Goal: Participate in discussion: Engage in conversation with other users on a specific topic

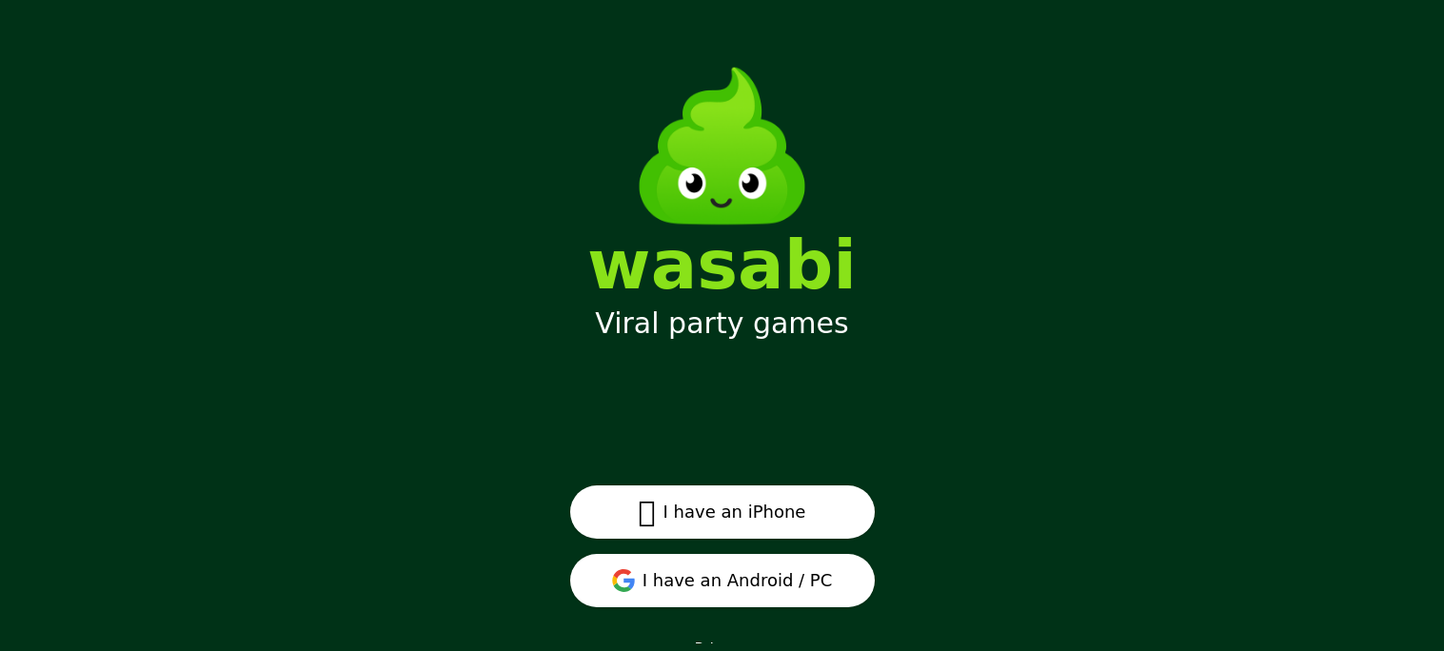
scroll to position [24, 0]
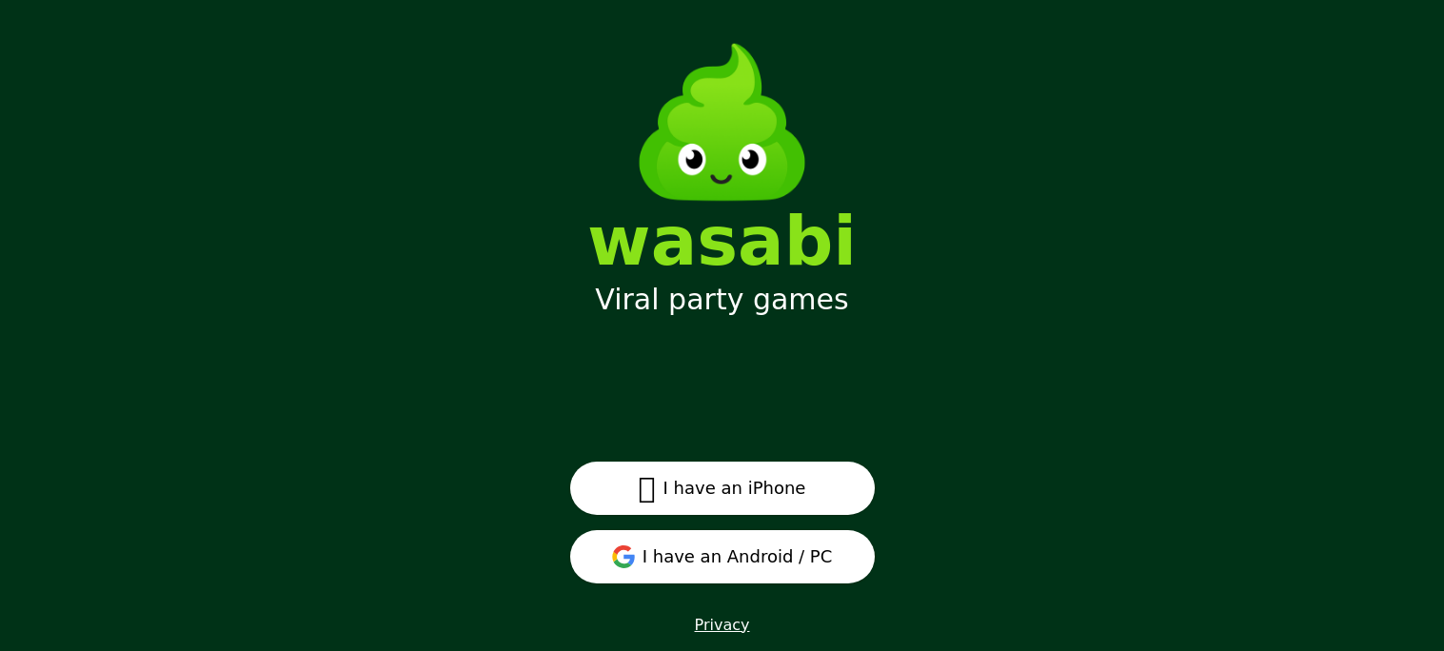
click at [708, 560] on button "I have an Android / PC" at bounding box center [722, 556] width 305 height 53
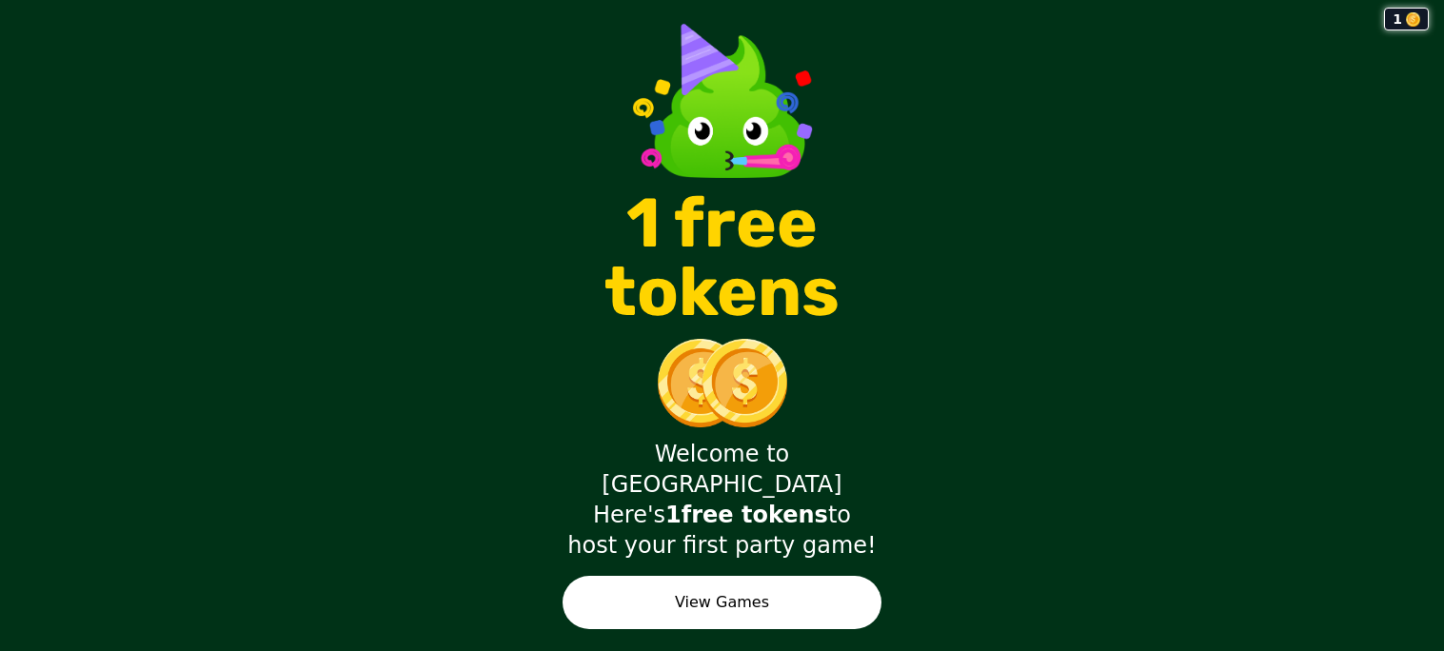
click at [745, 576] on button "View Games" at bounding box center [721, 602] width 319 height 53
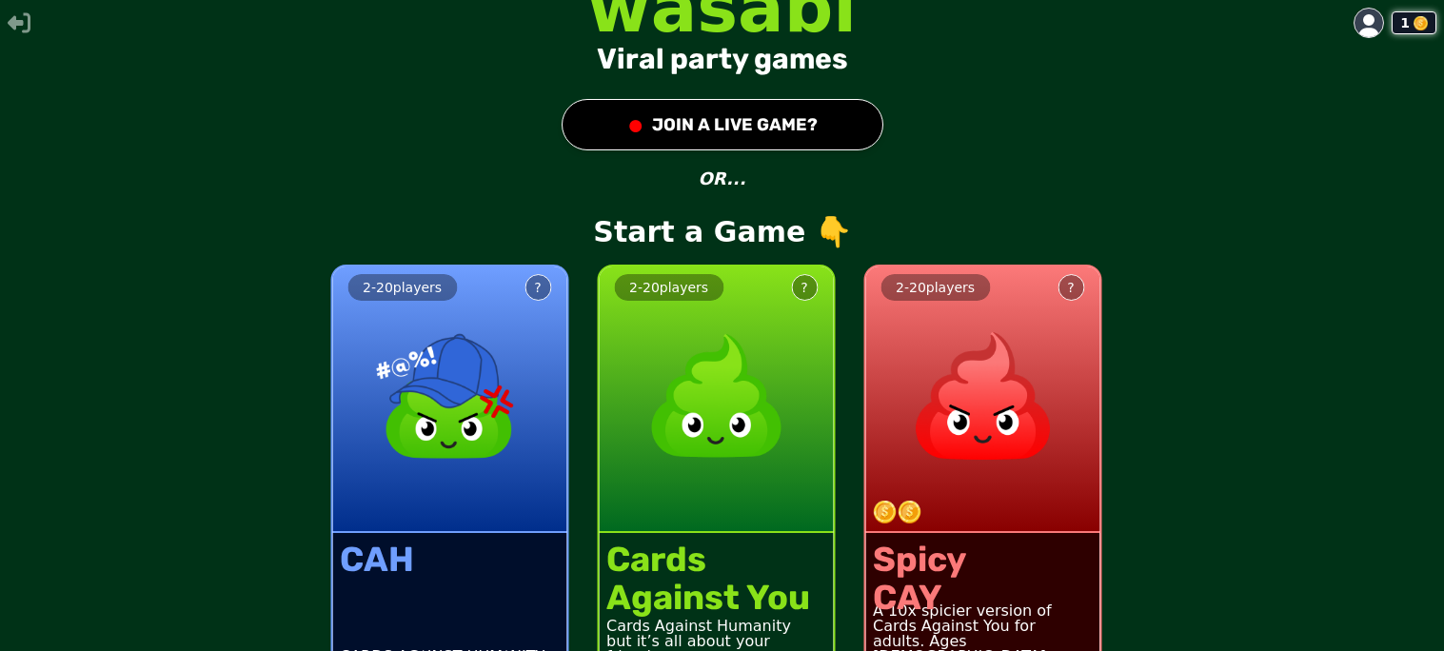
scroll to position [56, 0]
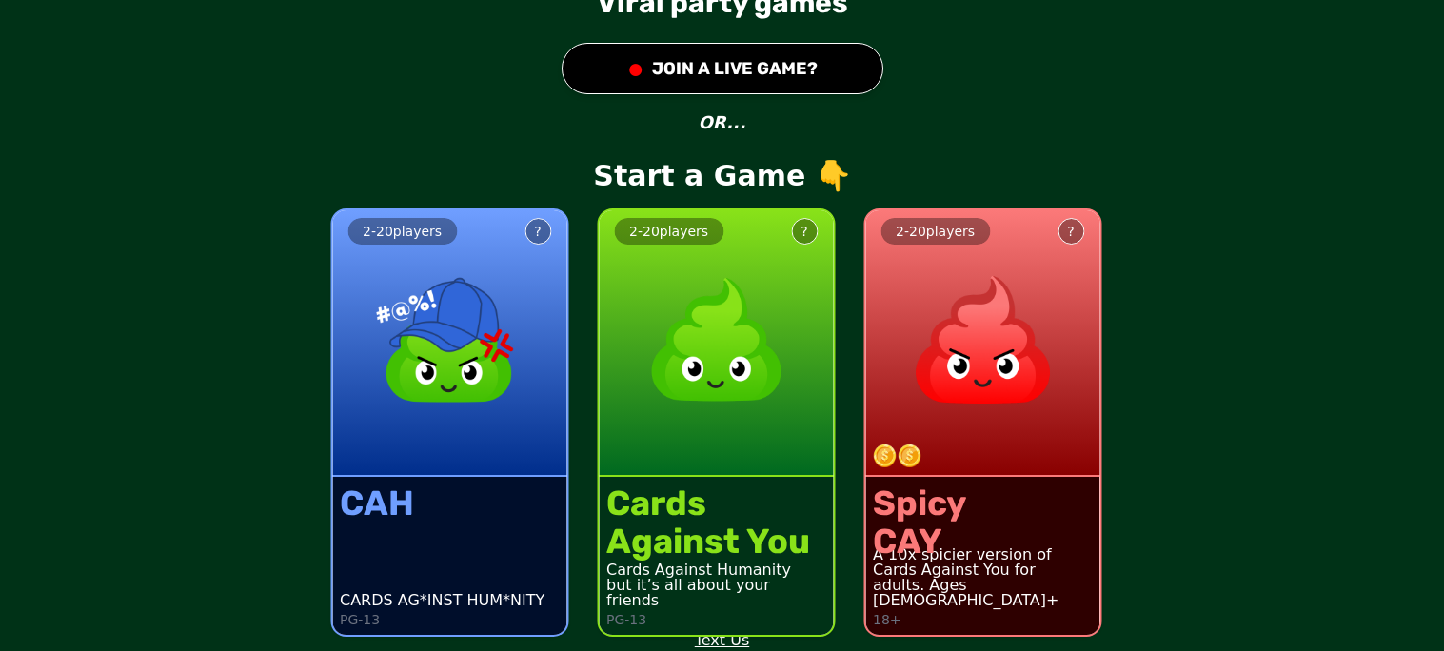
click at [737, 416] on img at bounding box center [715, 339] width 167 height 167
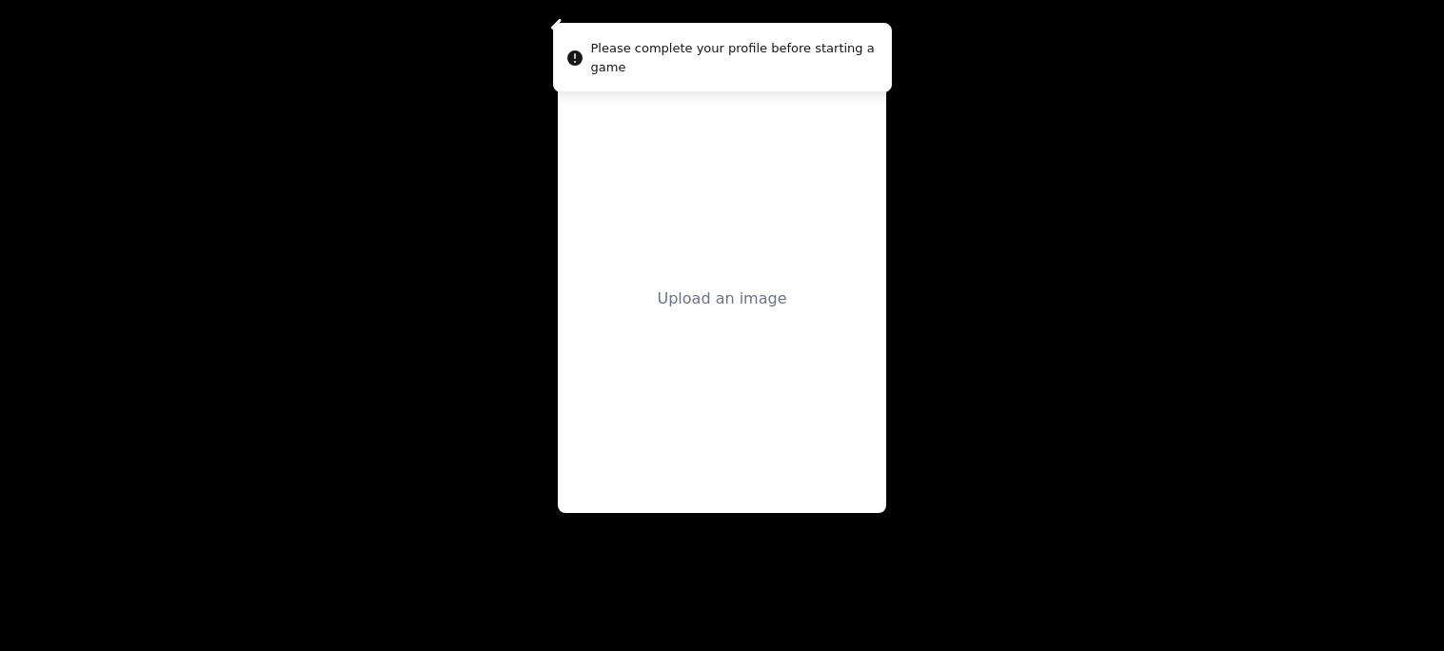
click at [770, 283] on div "Upload an image" at bounding box center [722, 299] width 328 height 428
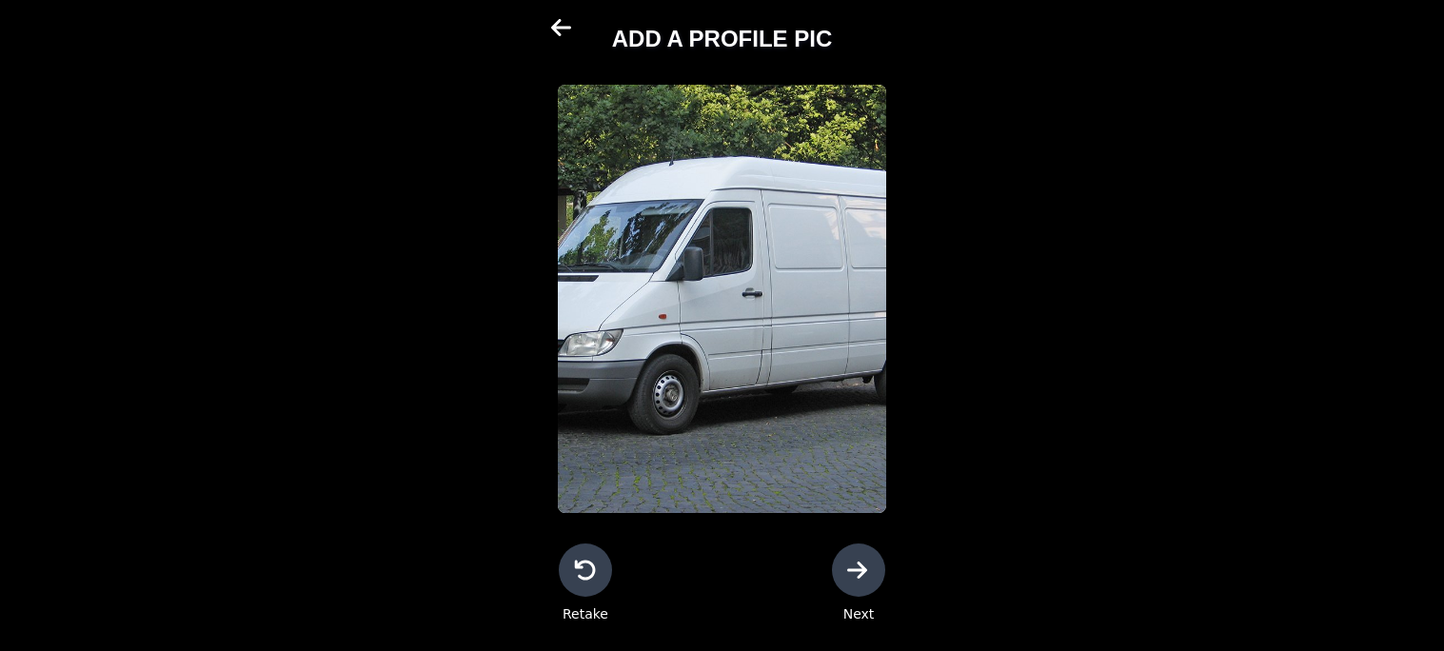
click at [563, 572] on div at bounding box center [585, 569] width 53 height 53
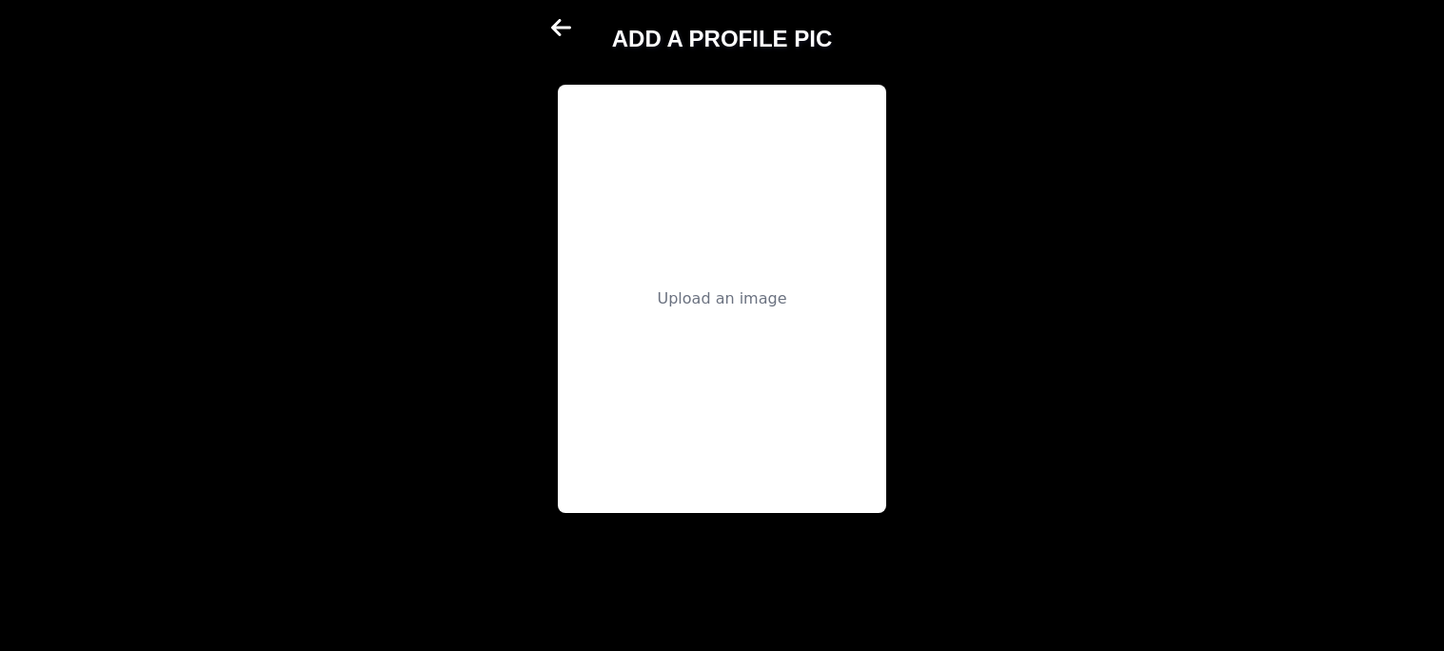
click at [748, 316] on div "Upload an image" at bounding box center [722, 299] width 328 height 428
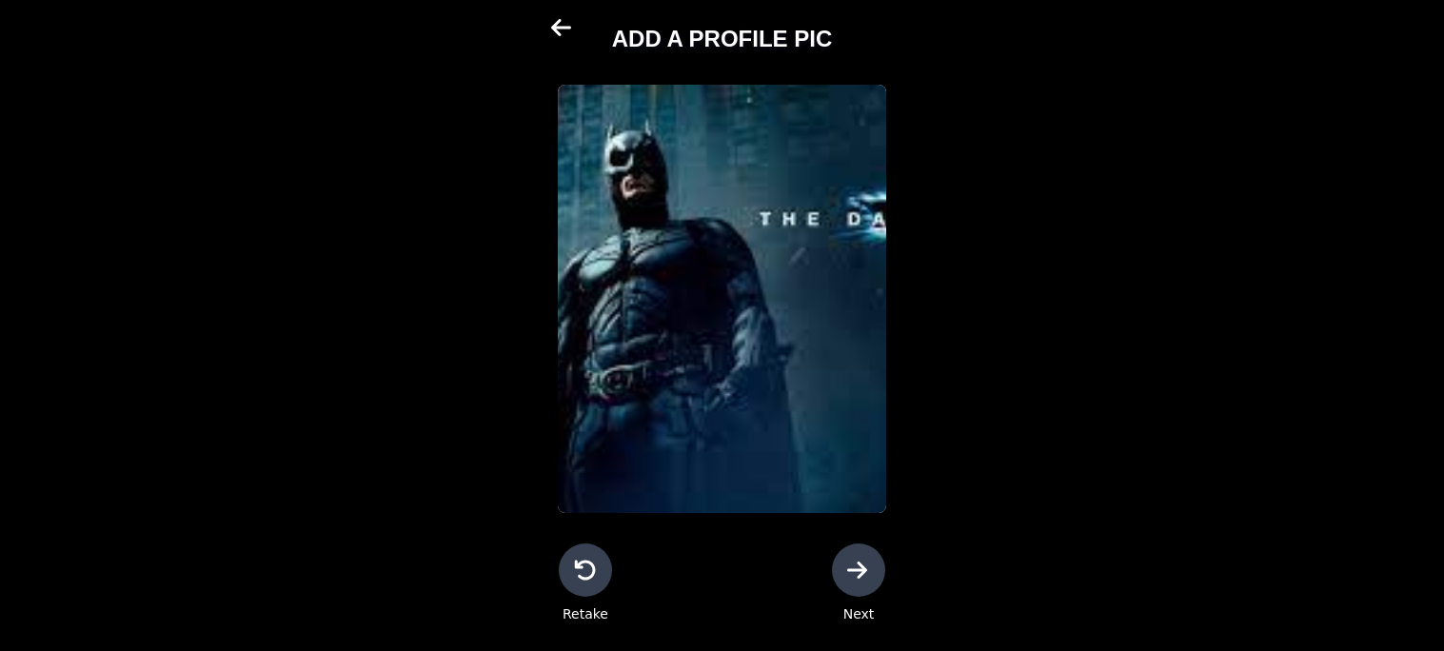
click at [865, 581] on div at bounding box center [858, 569] width 53 height 53
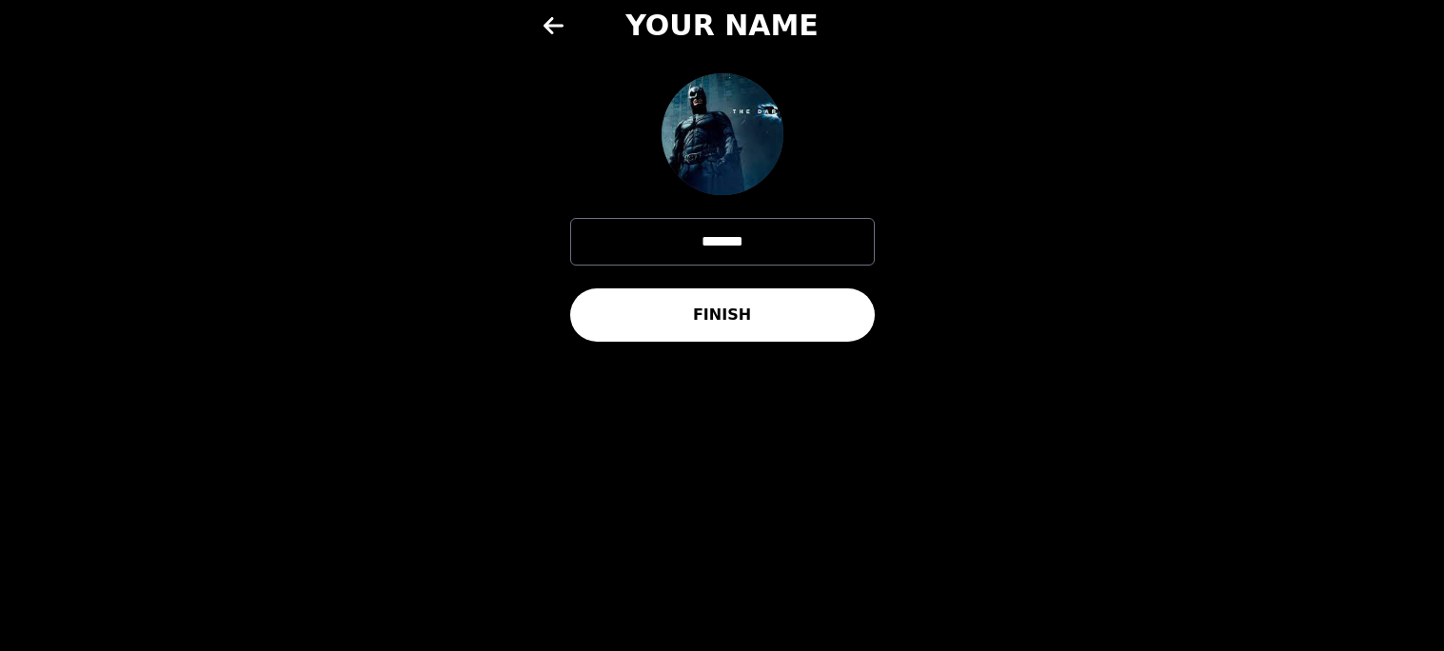
click at [785, 308] on button "FINISH" at bounding box center [722, 314] width 305 height 53
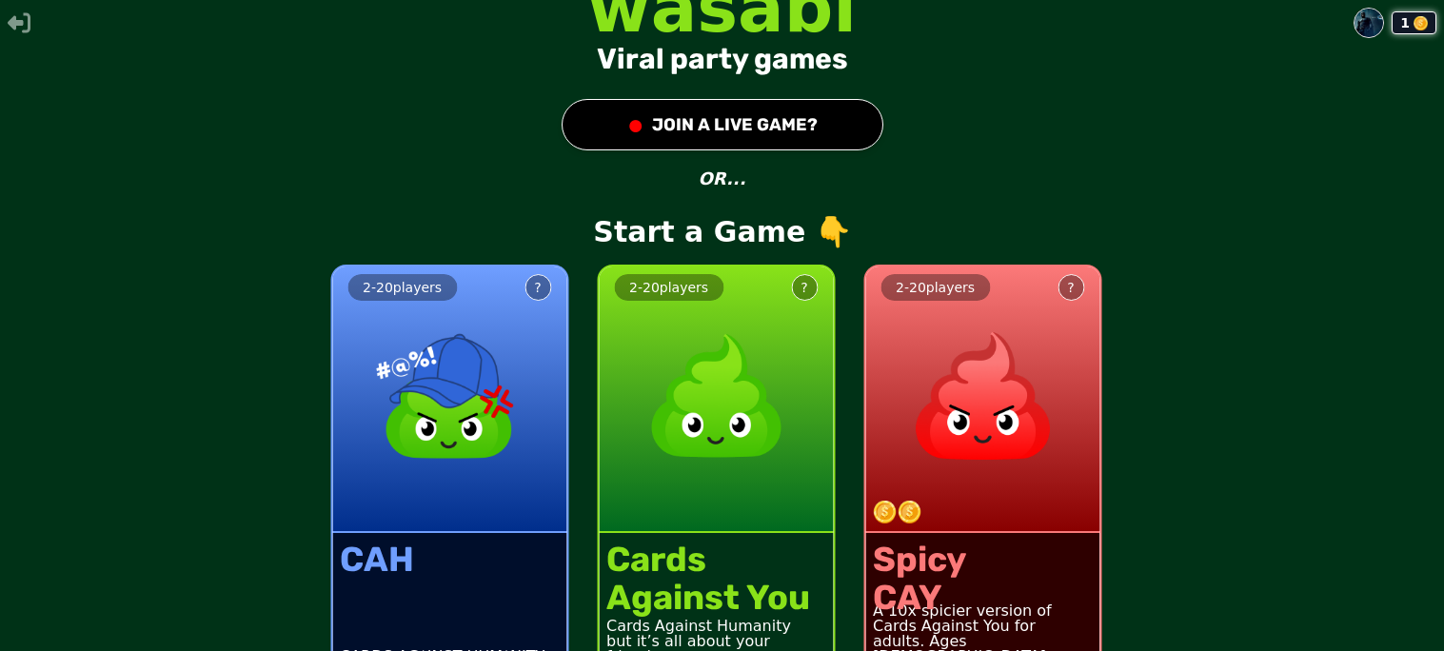
click at [748, 124] on button "● JOIN A LIVE GAME?" at bounding box center [722, 124] width 322 height 51
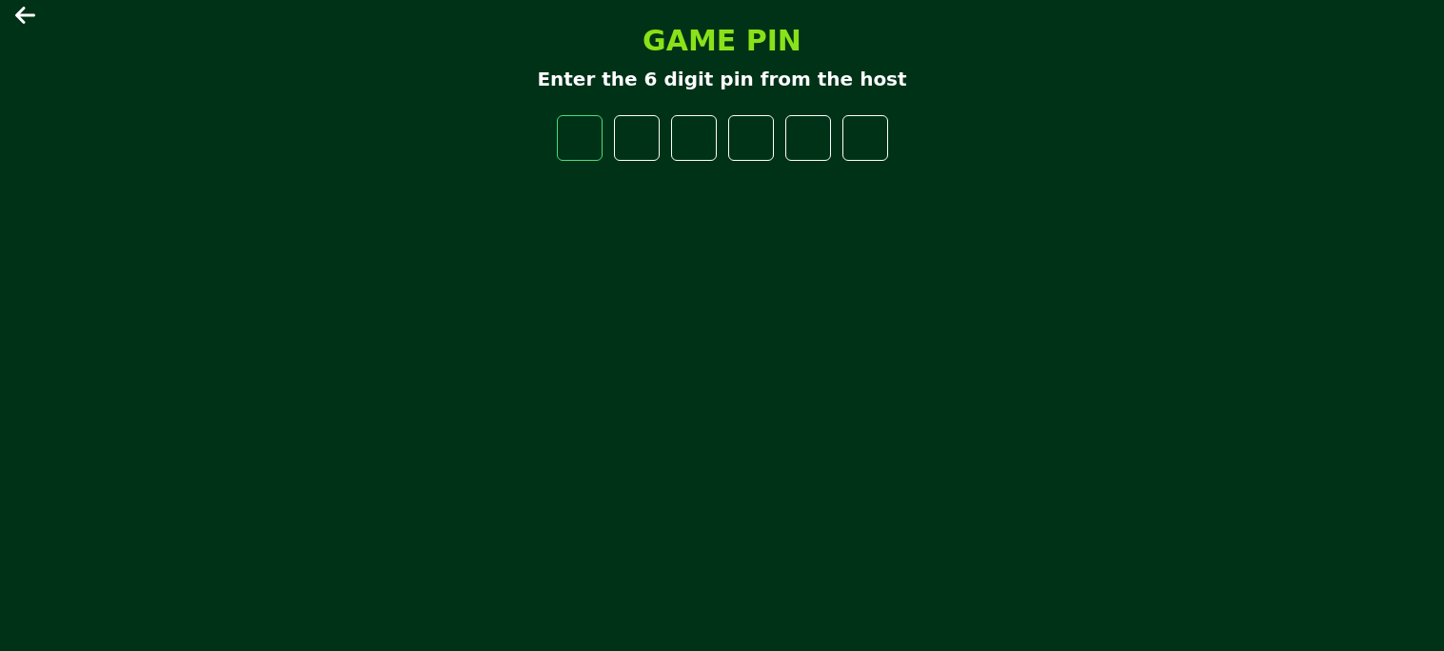
paste input "number"
type input "*"
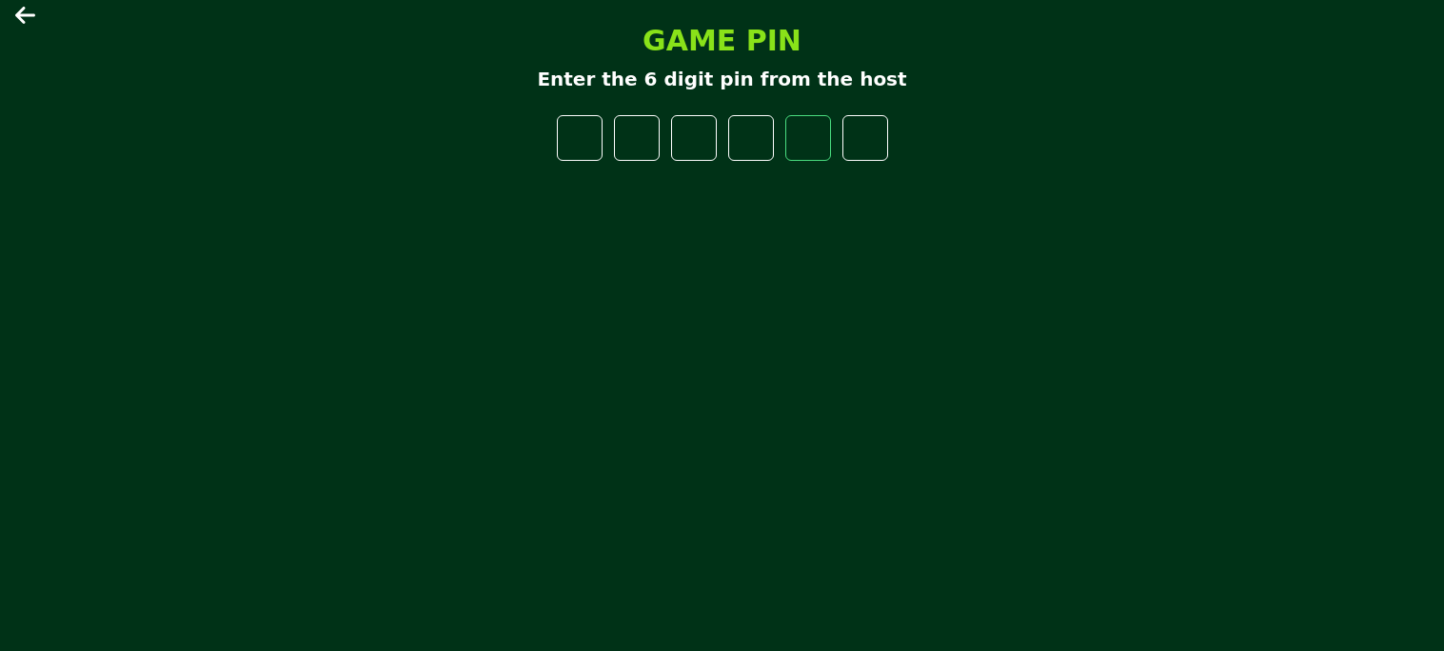
type input "*"
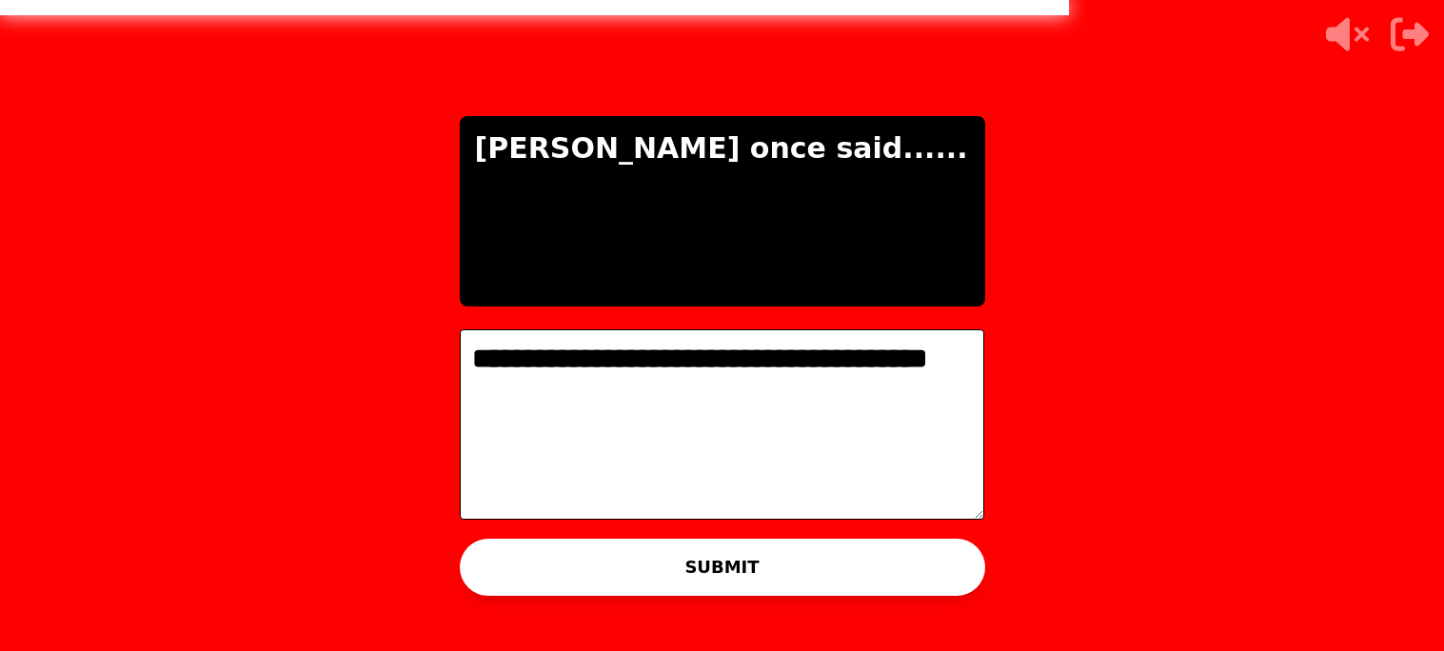
type textarea "**********"
click at [559, 556] on button "SUBMIT" at bounding box center [722, 567] width 525 height 57
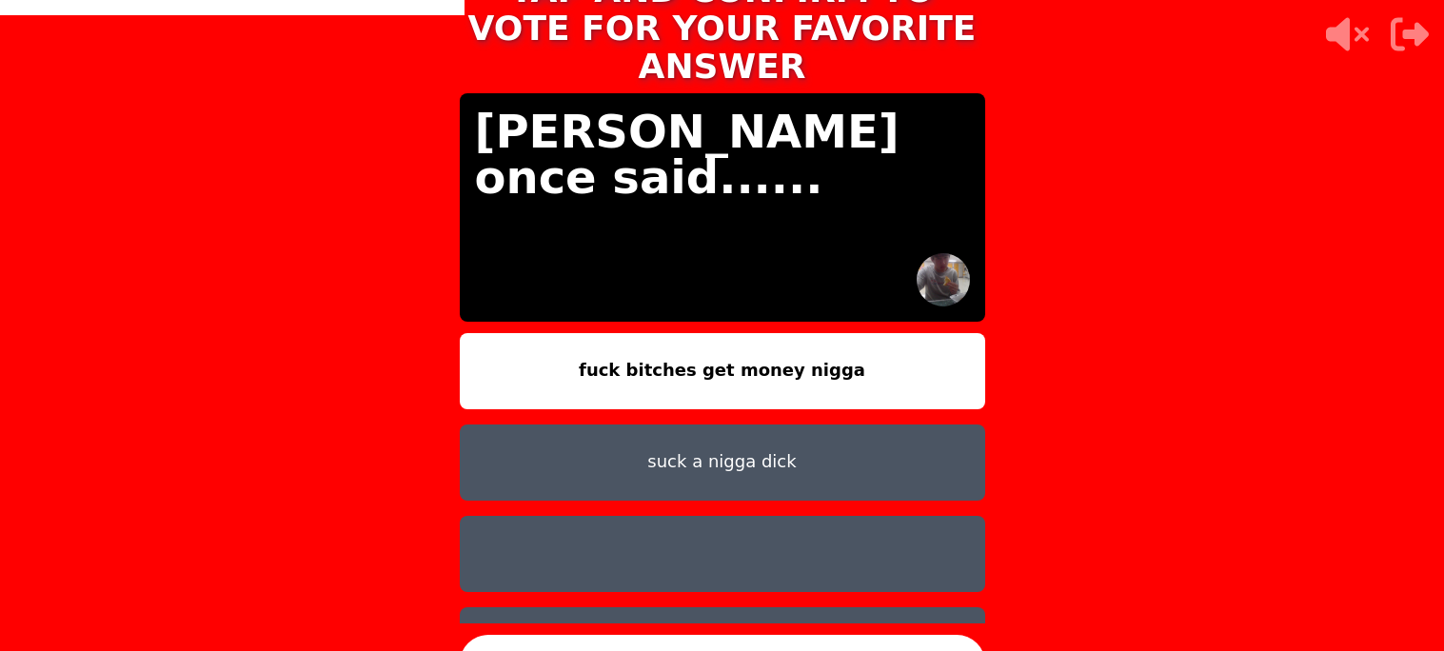
click at [666, 360] on button "fuck bitches get money nigga" at bounding box center [722, 371] width 525 height 76
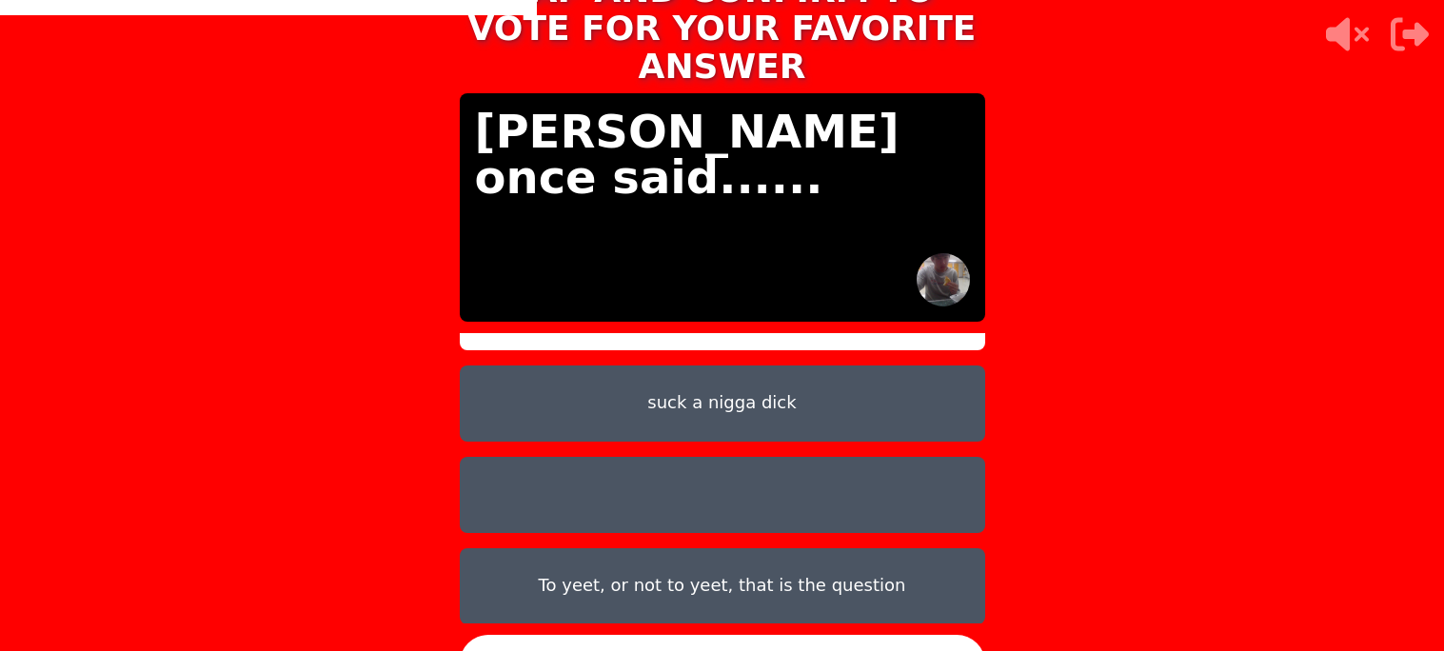
click at [656, 639] on button "CONFIRM" at bounding box center [722, 663] width 525 height 57
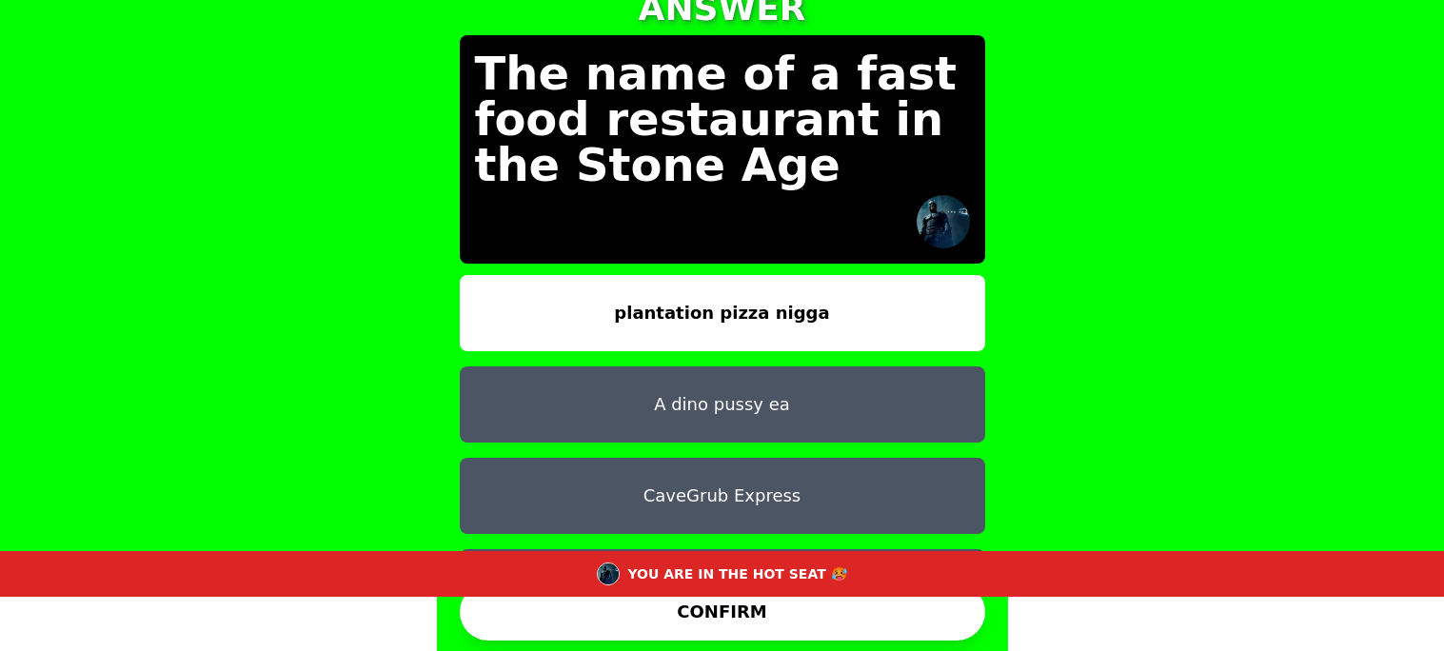
scroll to position [106, 0]
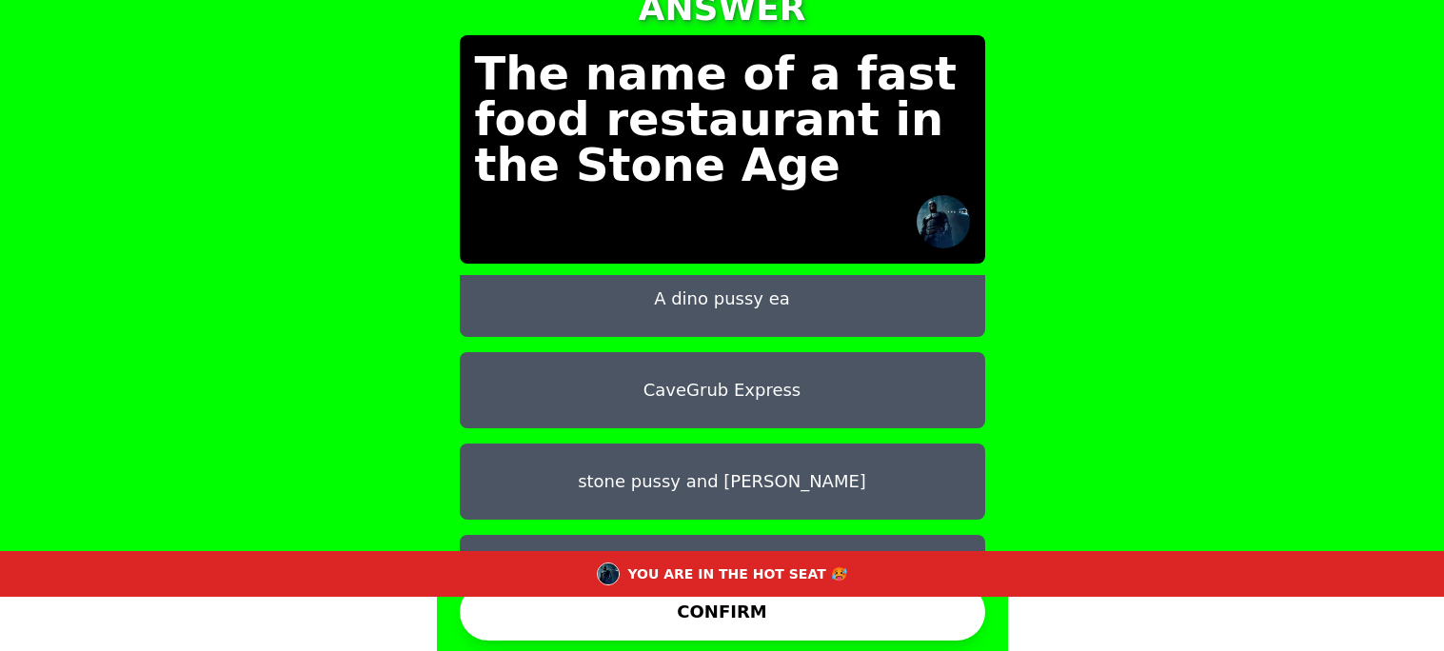
click at [735, 535] on button "rock hard nigga penis" at bounding box center [722, 573] width 525 height 76
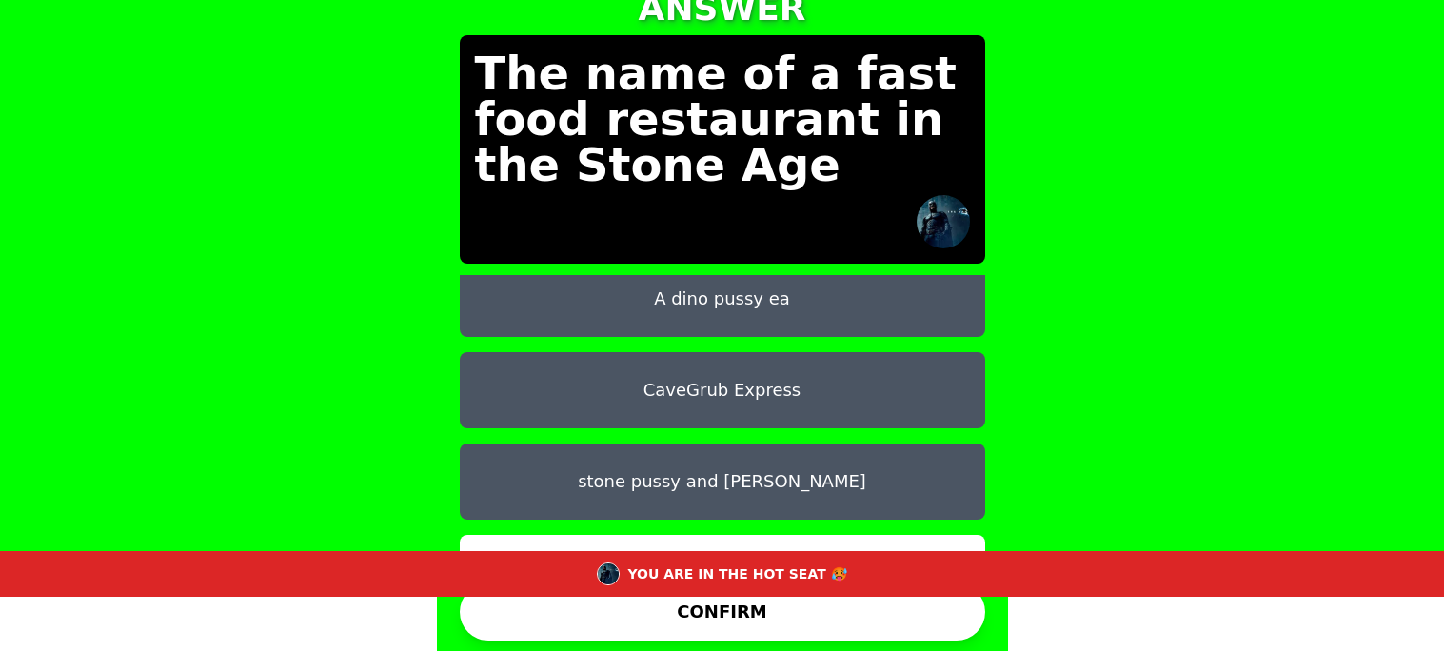
click at [671, 616] on button "CONFIRM" at bounding box center [722, 611] width 525 height 57
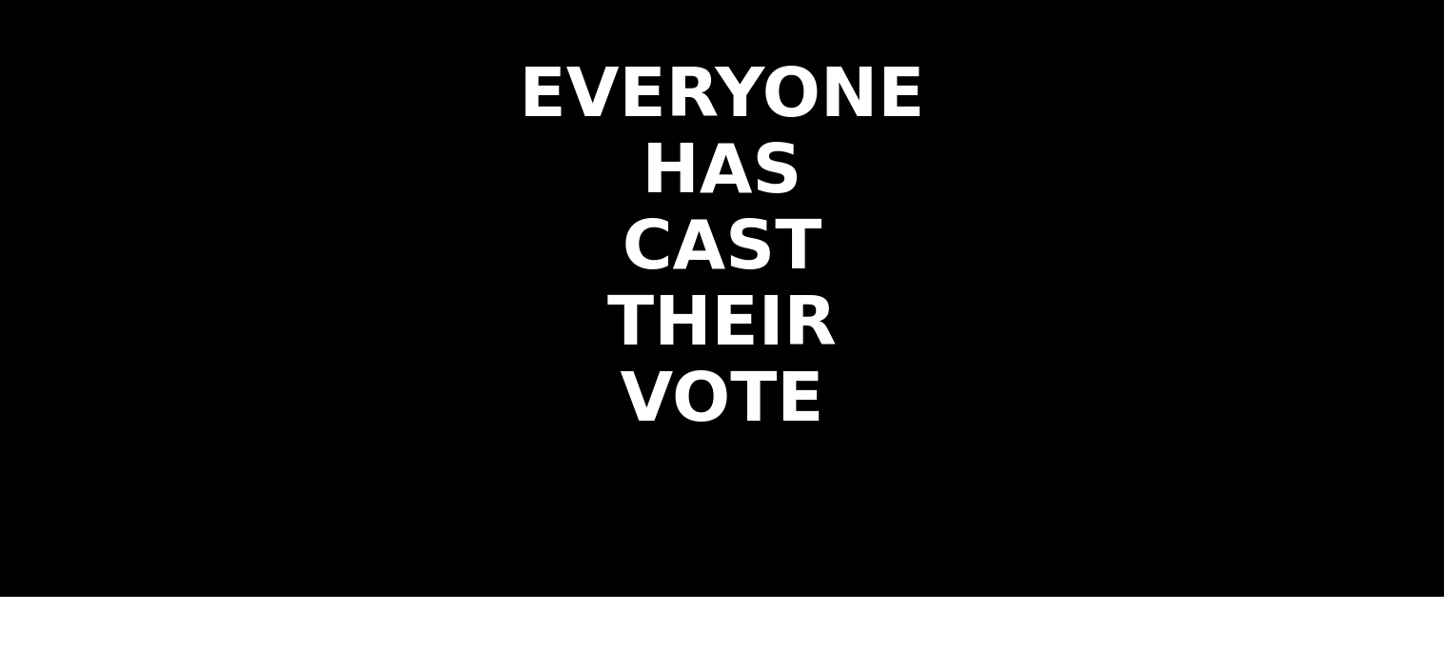
scroll to position [0, 0]
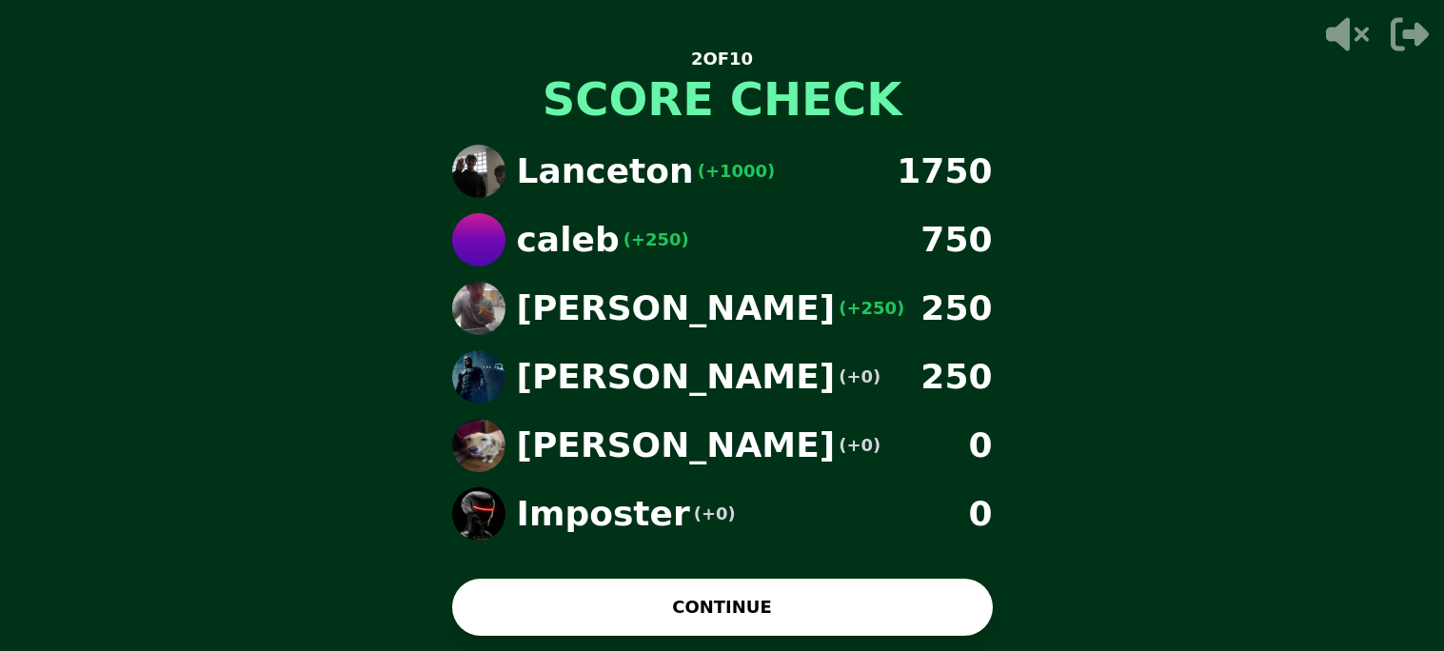
click at [685, 622] on button "CONTINUE" at bounding box center [722, 607] width 541 height 57
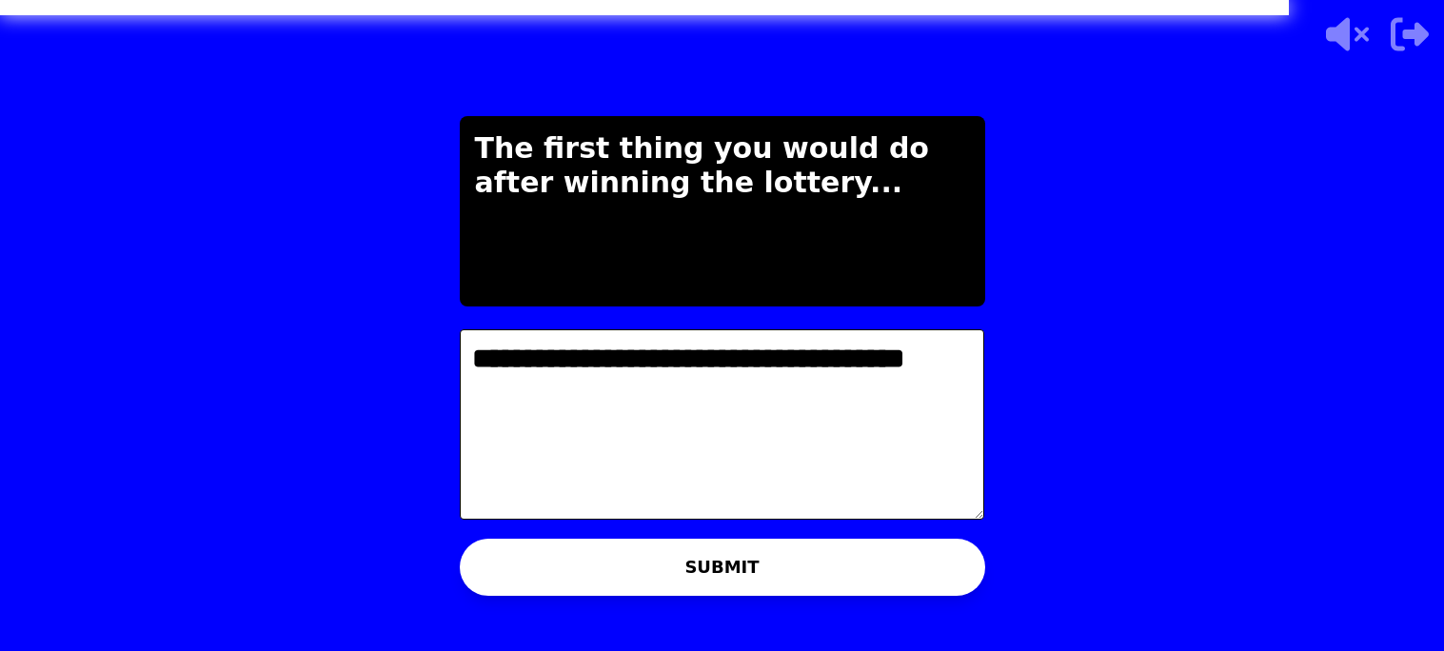
type textarea "**********"
click at [558, 568] on button "SUBMIT" at bounding box center [722, 567] width 525 height 57
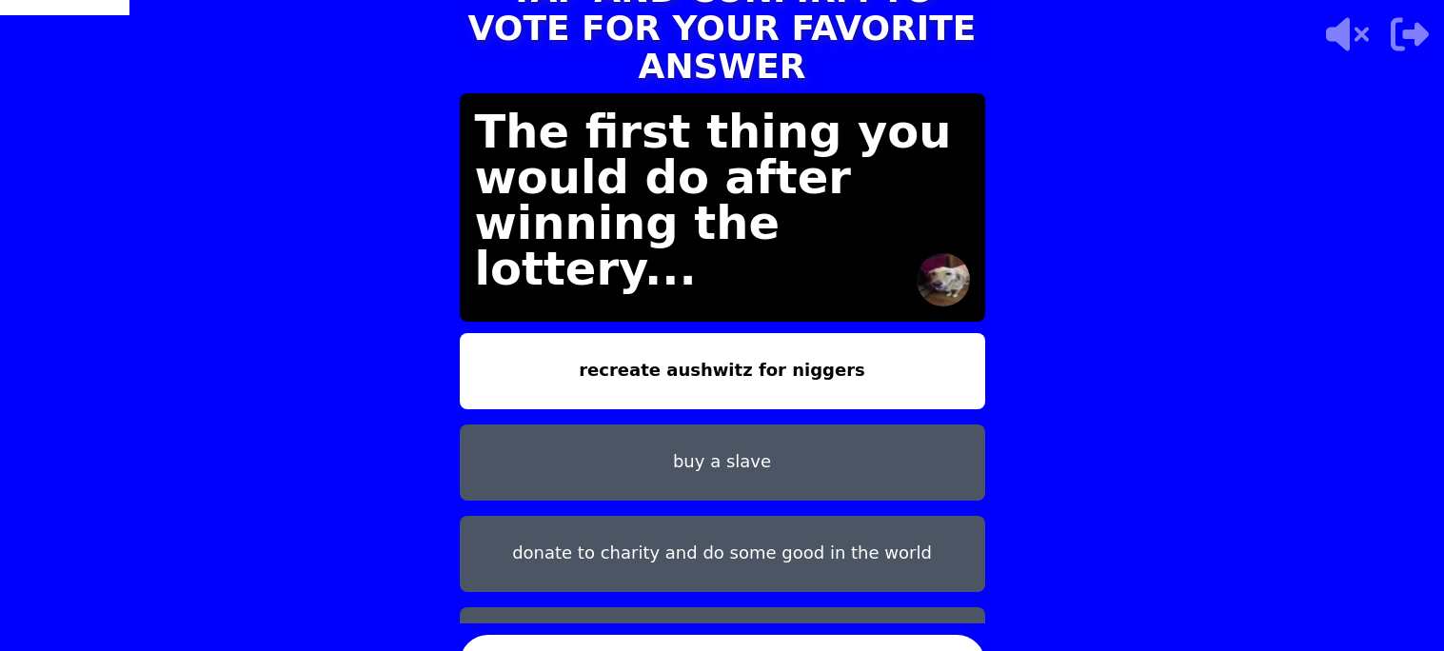
scroll to position [59, 0]
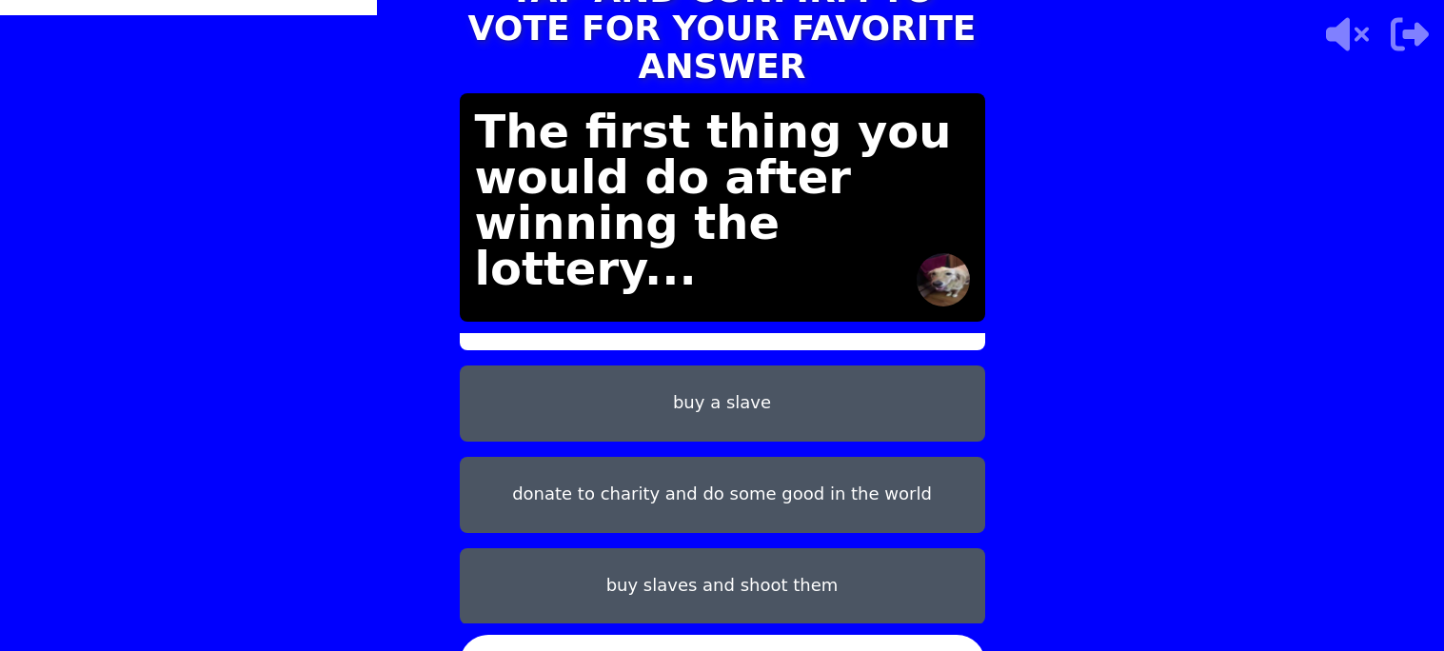
click at [636, 581] on button "buy slaves and shoot them" at bounding box center [722, 586] width 525 height 76
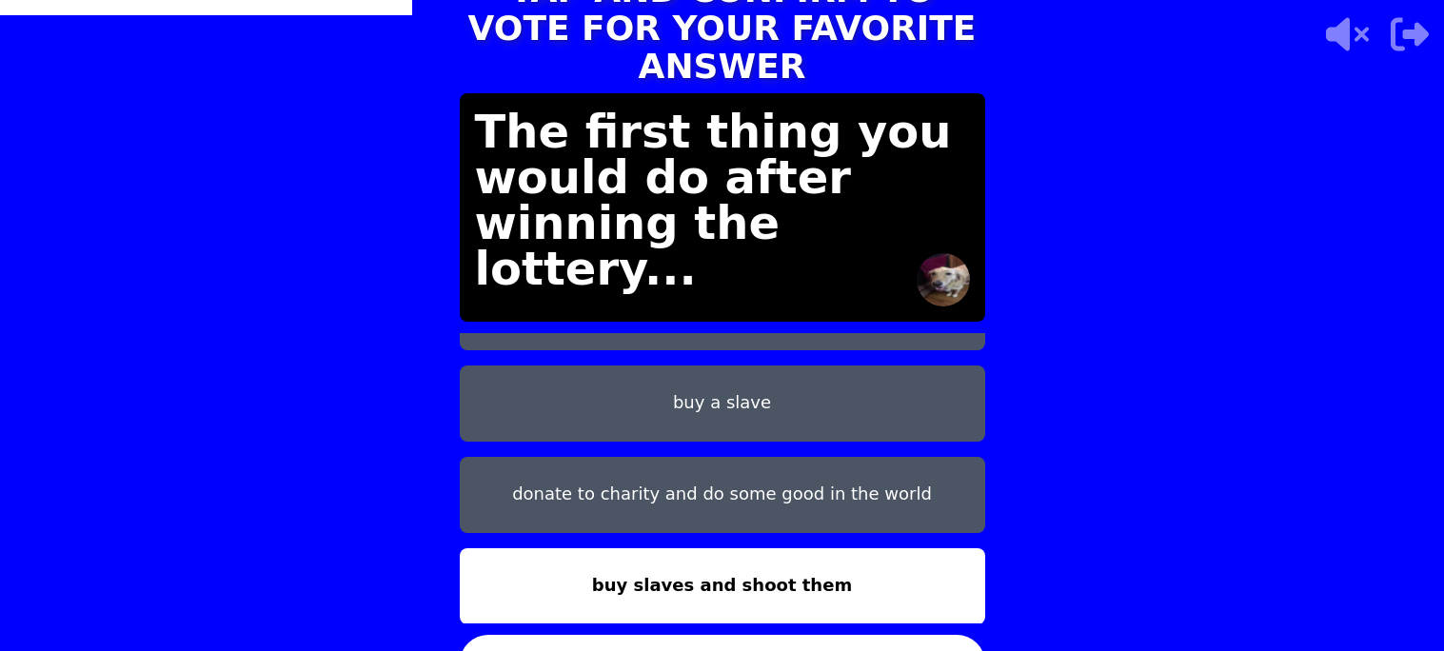
click at [678, 635] on button "CONFIRM" at bounding box center [722, 663] width 525 height 57
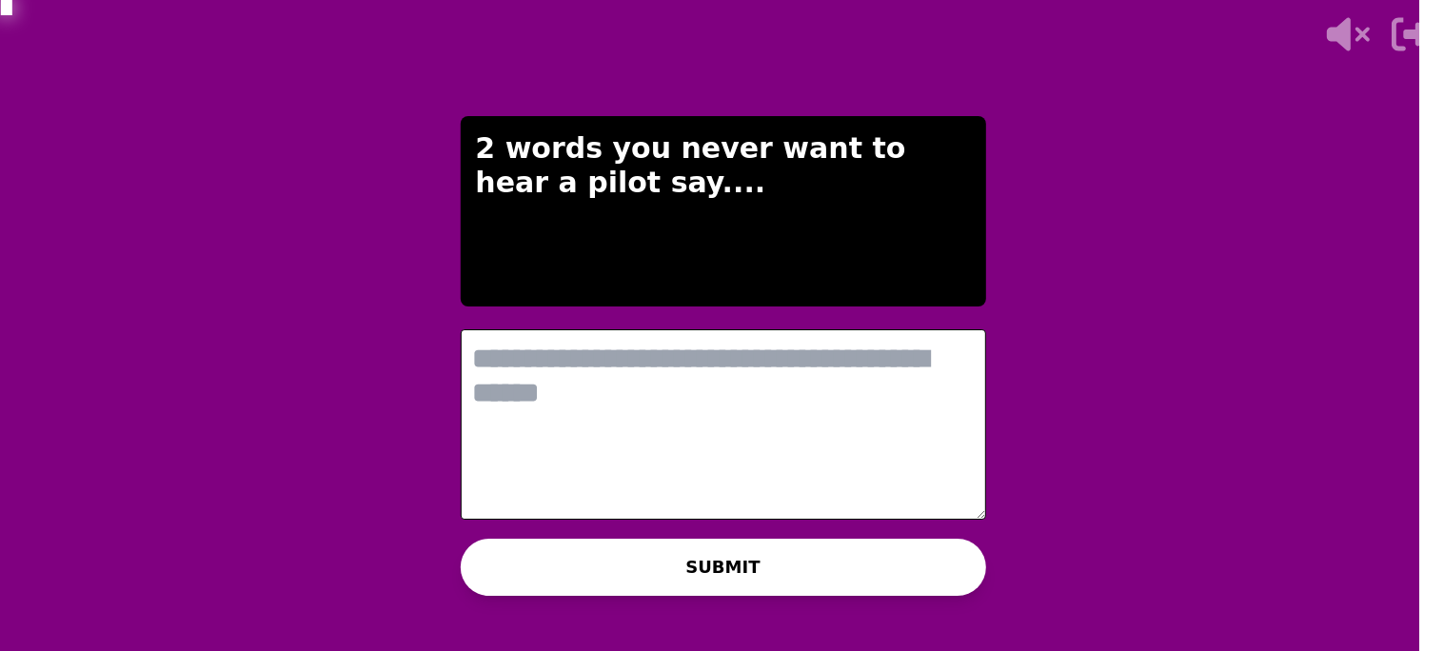
scroll to position [0, 0]
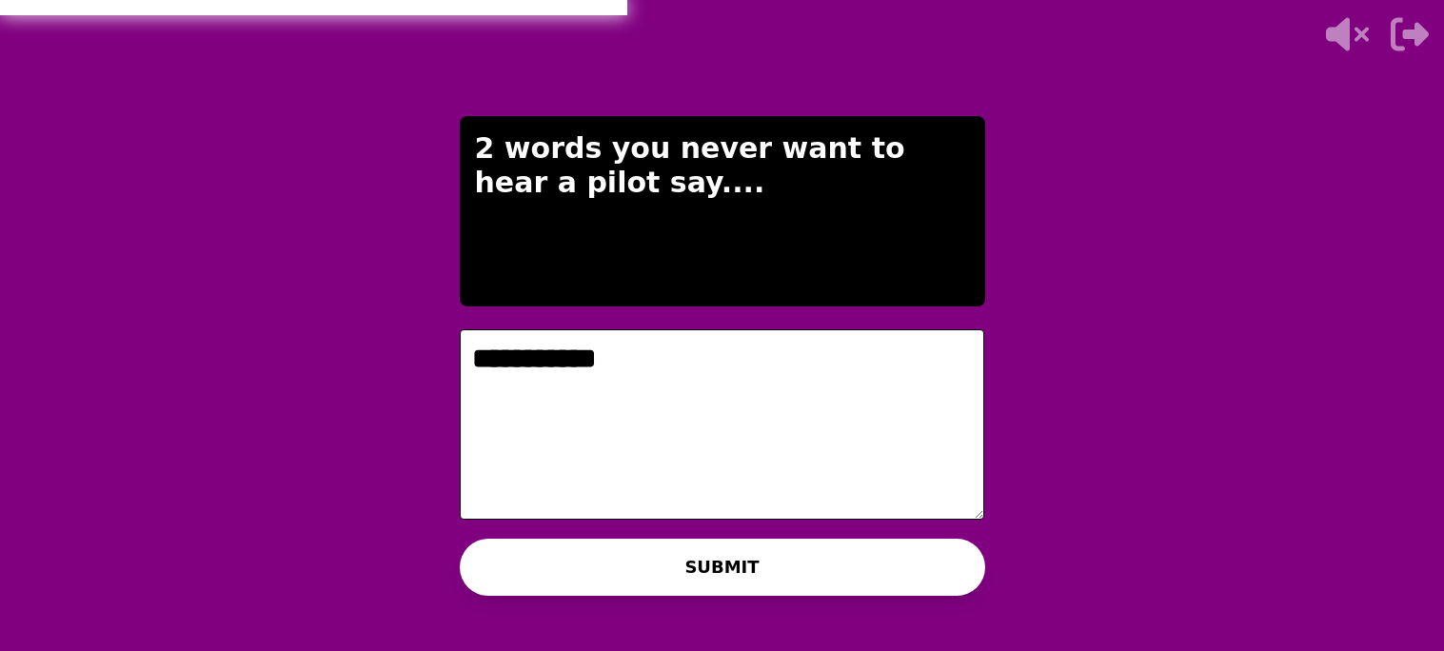
type textarea "**********"
click at [571, 557] on button "SUBMIT" at bounding box center [722, 567] width 525 height 57
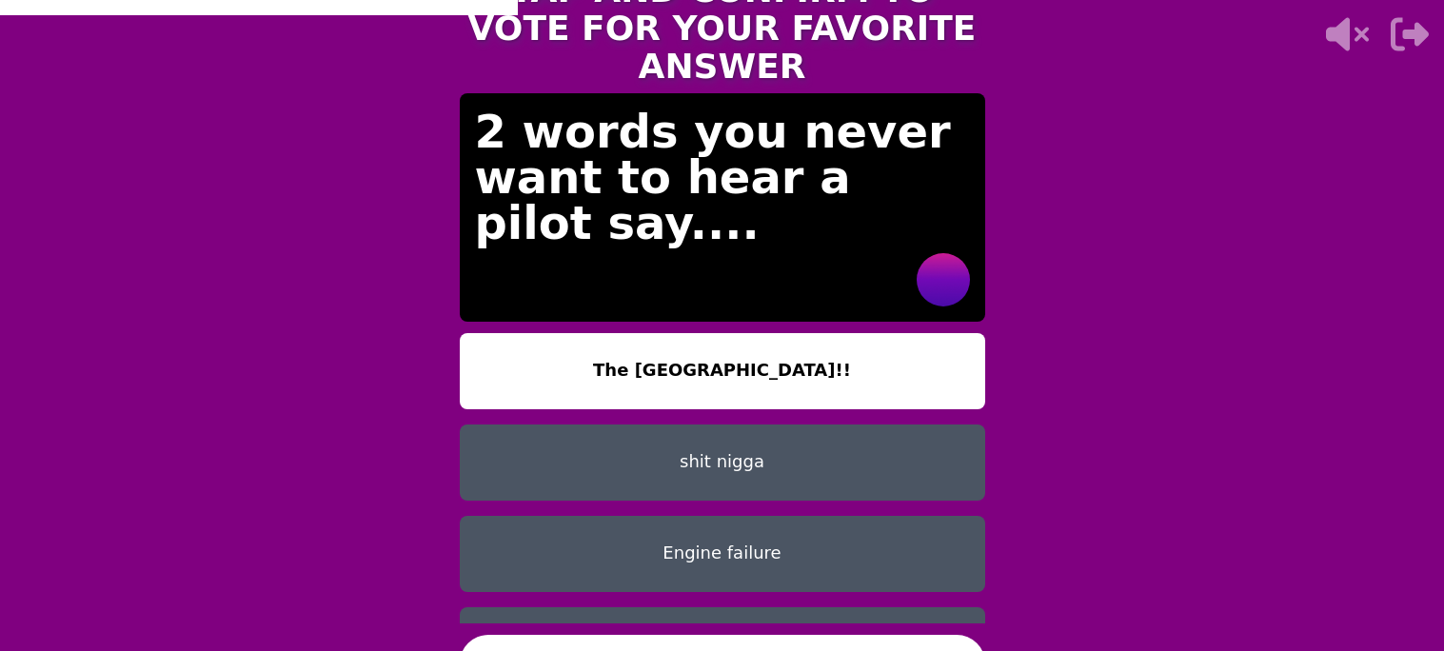
scroll to position [59, 0]
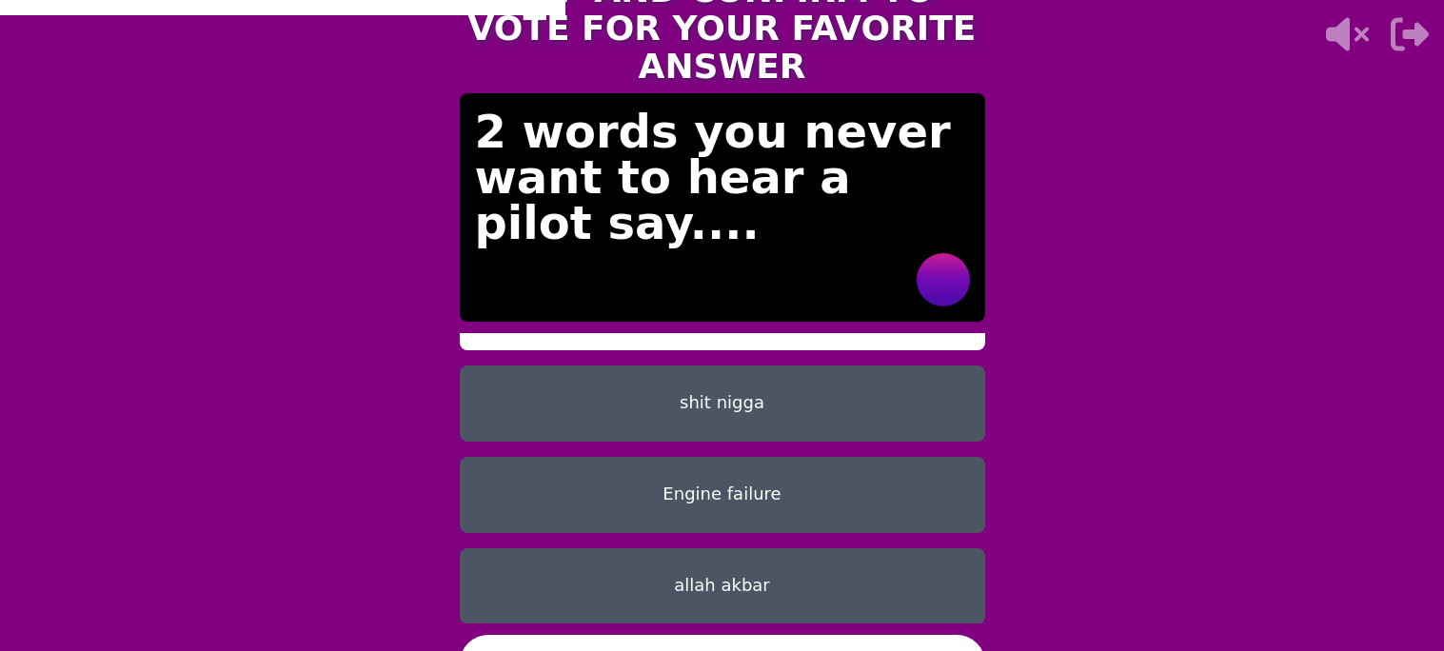
click at [711, 639] on button "CONFIRM" at bounding box center [722, 663] width 525 height 57
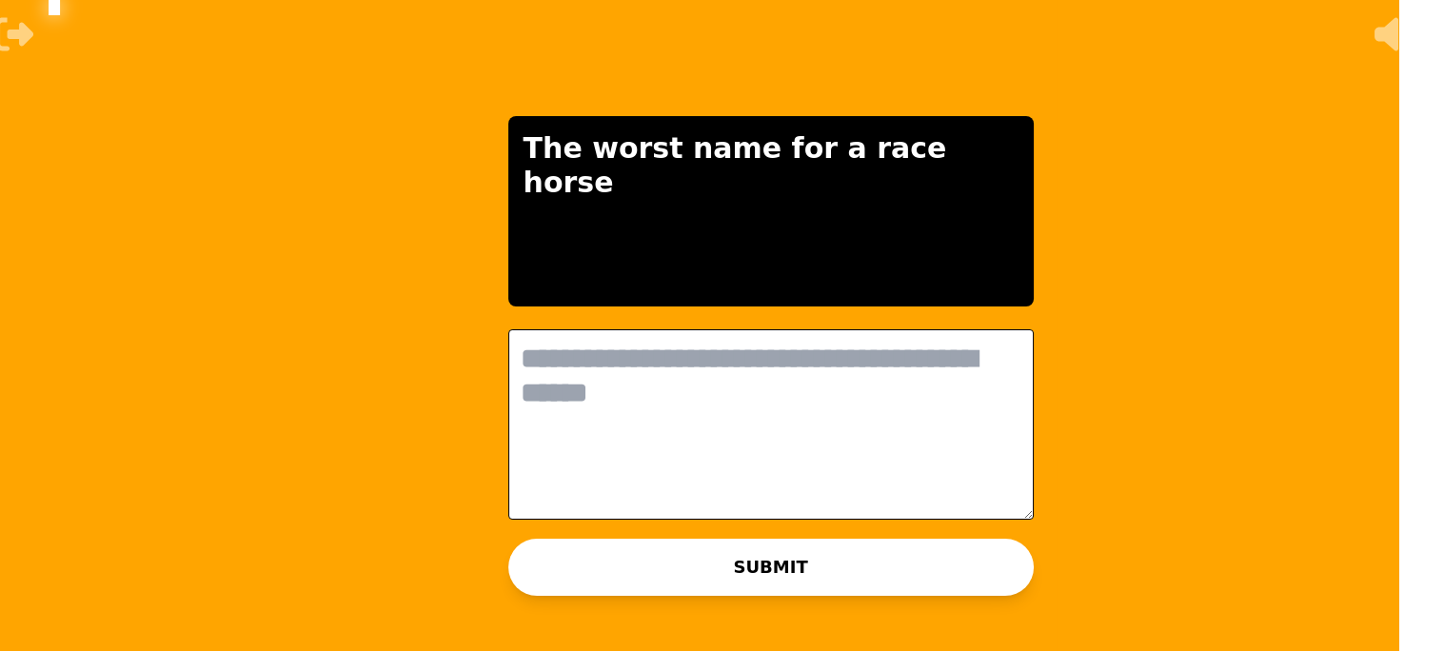
scroll to position [0, 0]
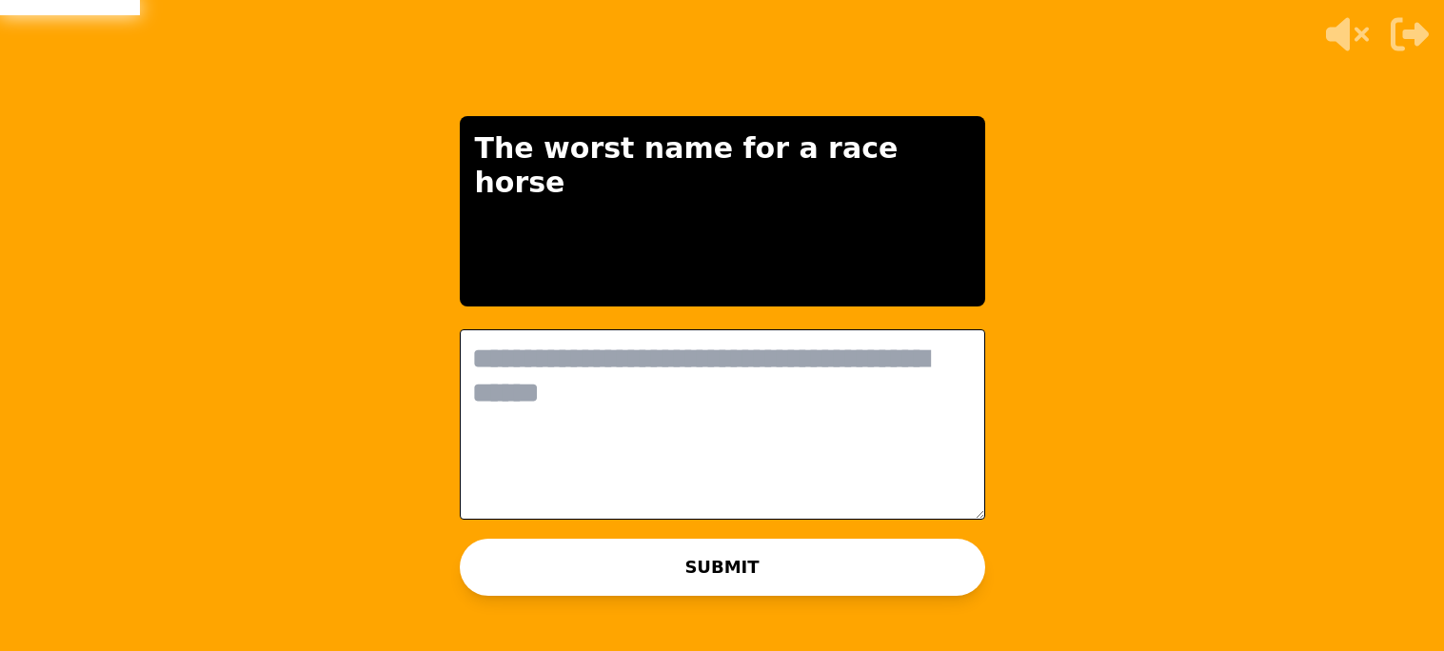
type textarea "*"
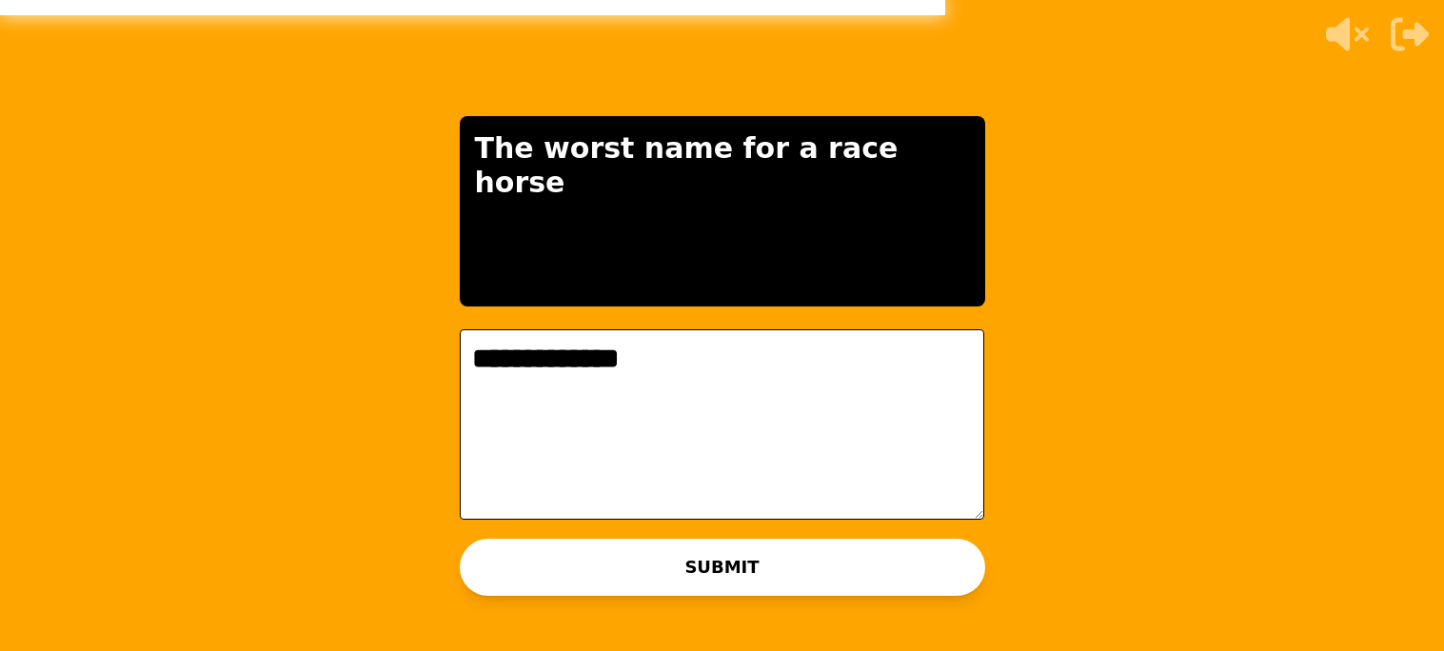
type textarea "**********"
click at [757, 570] on button "SUBMIT" at bounding box center [722, 567] width 525 height 57
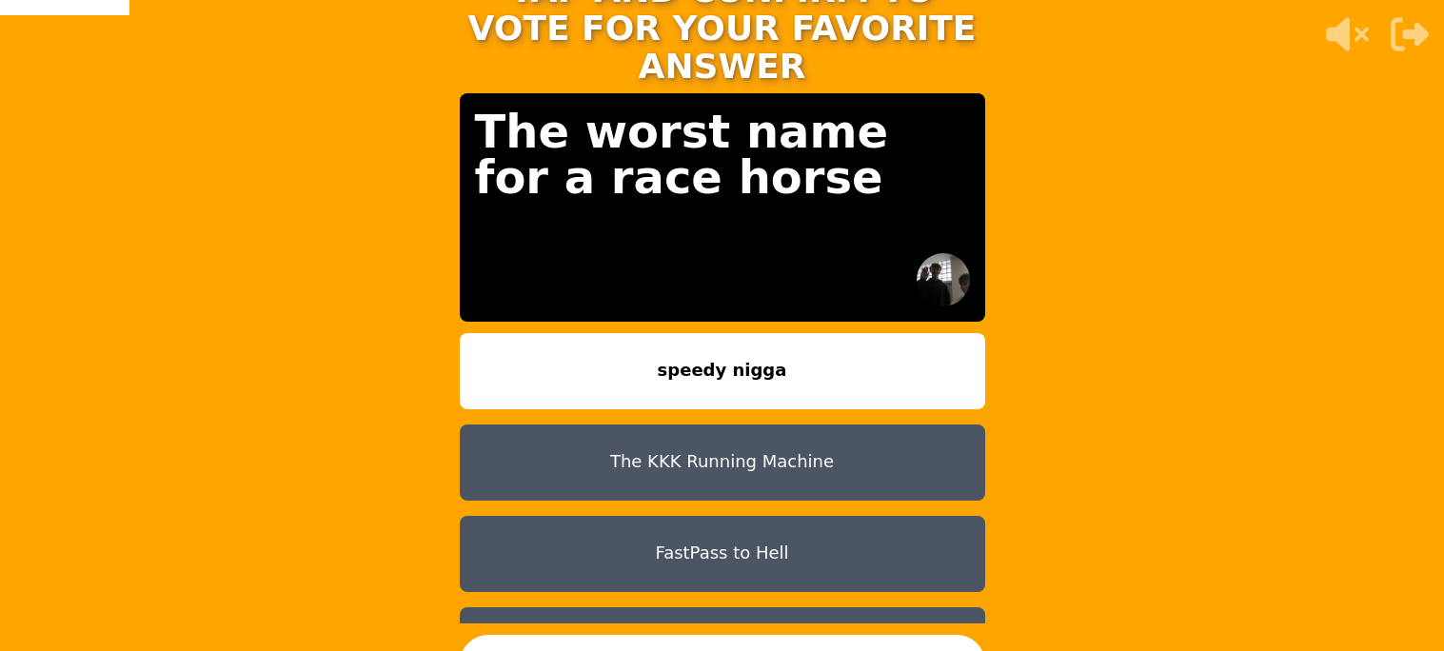
scroll to position [59, 0]
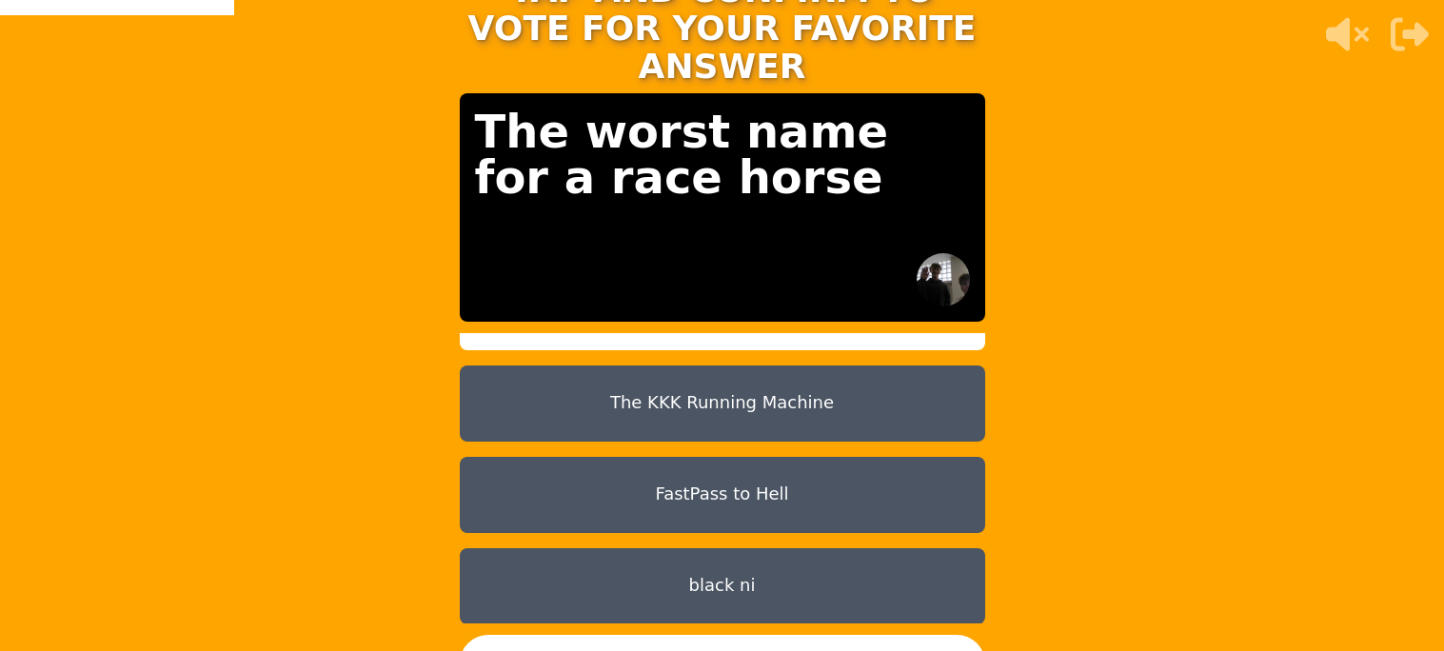
click at [757, 572] on button "black ni" at bounding box center [722, 586] width 525 height 76
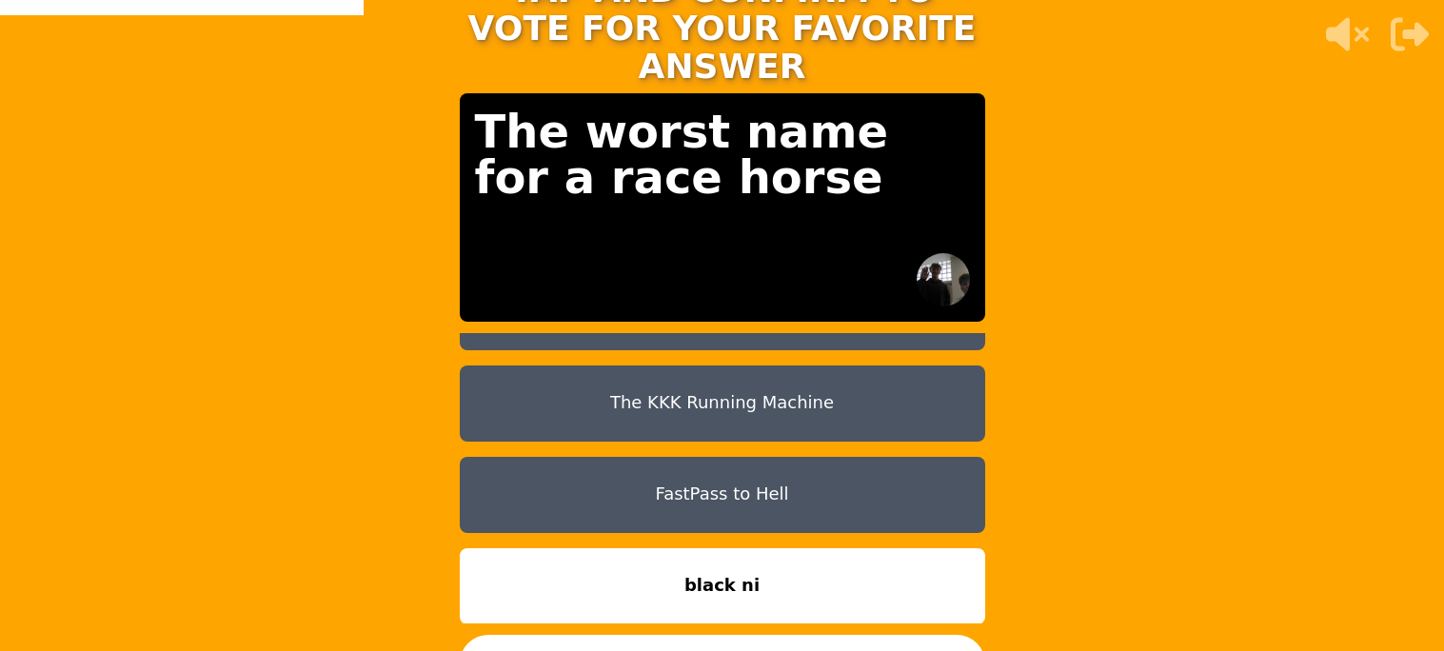
scroll to position [0, 0]
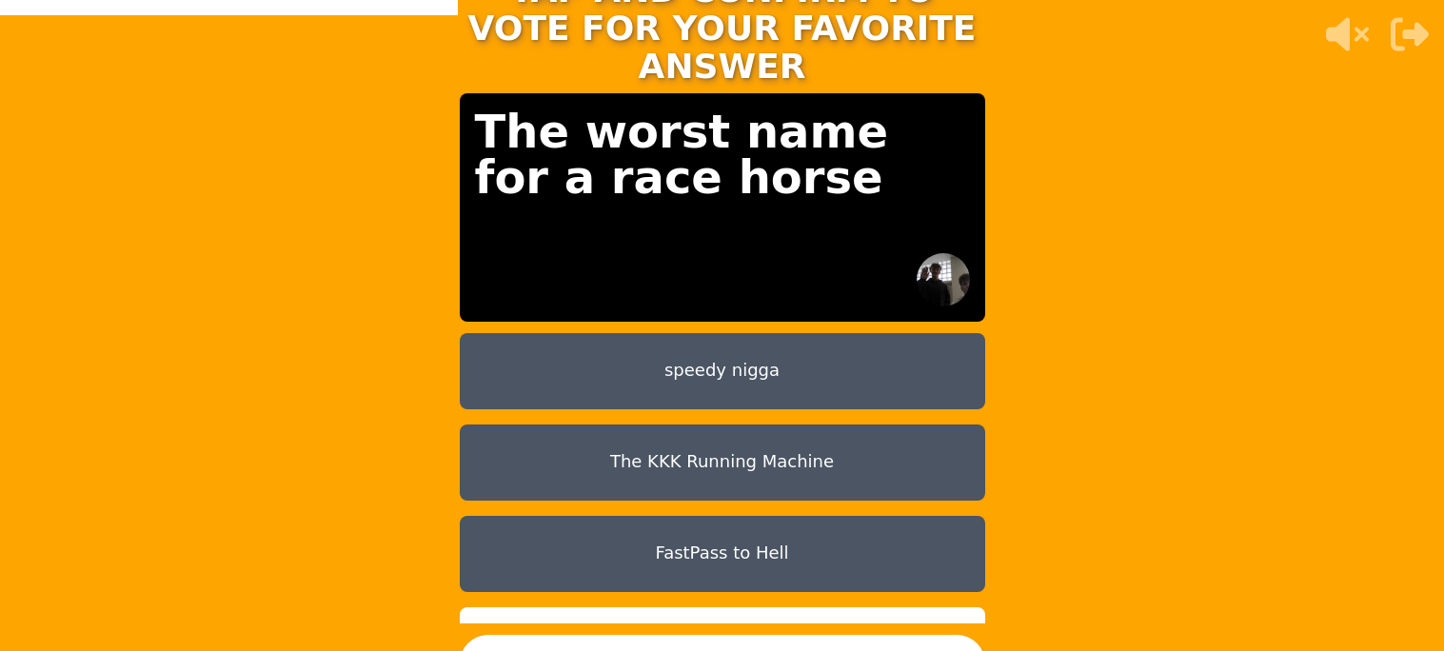
click at [681, 355] on button "speedy nigga" at bounding box center [722, 371] width 525 height 76
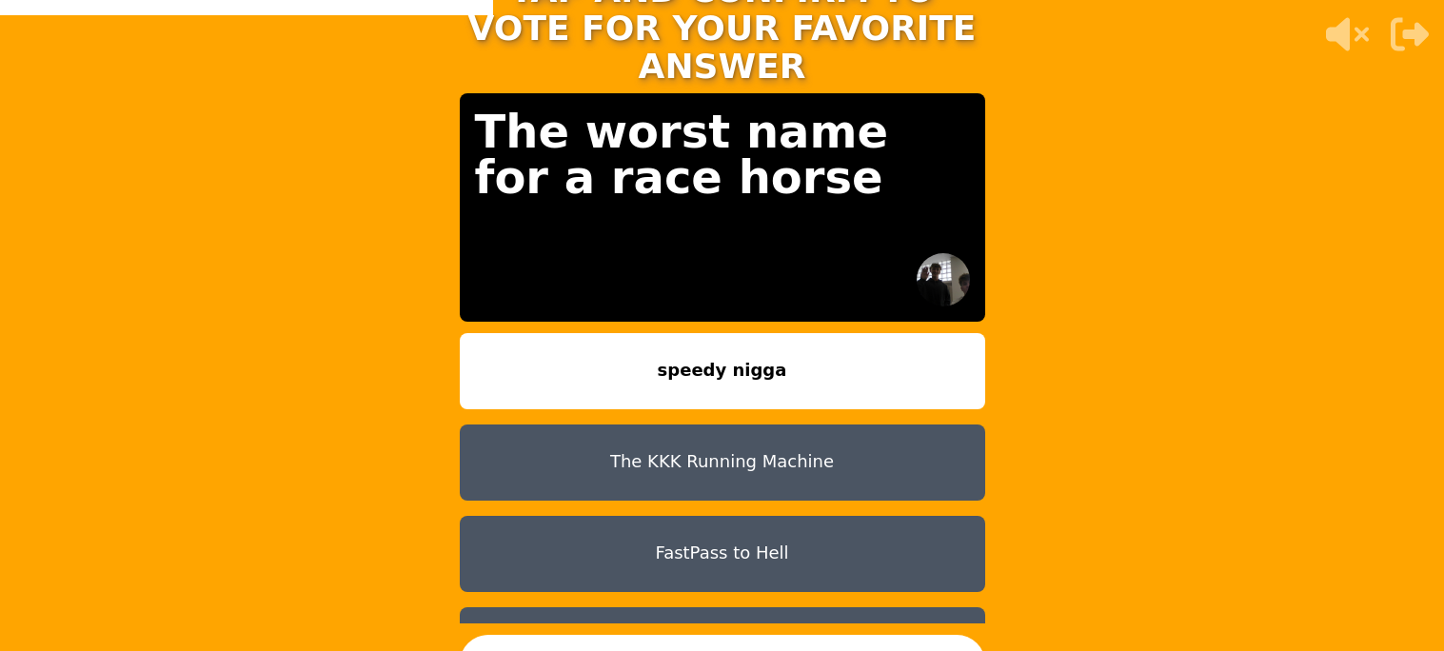
scroll to position [59, 0]
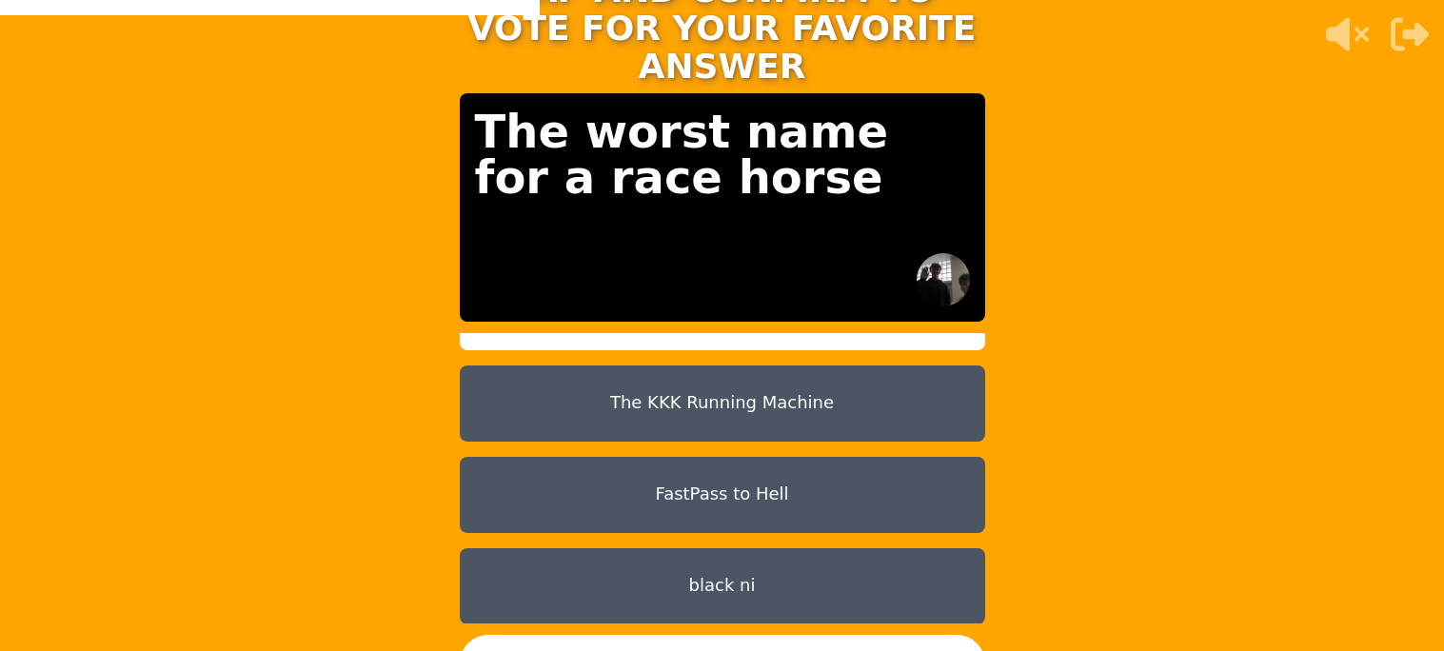
click at [683, 365] on button "The KKK Running Machine" at bounding box center [722, 403] width 525 height 76
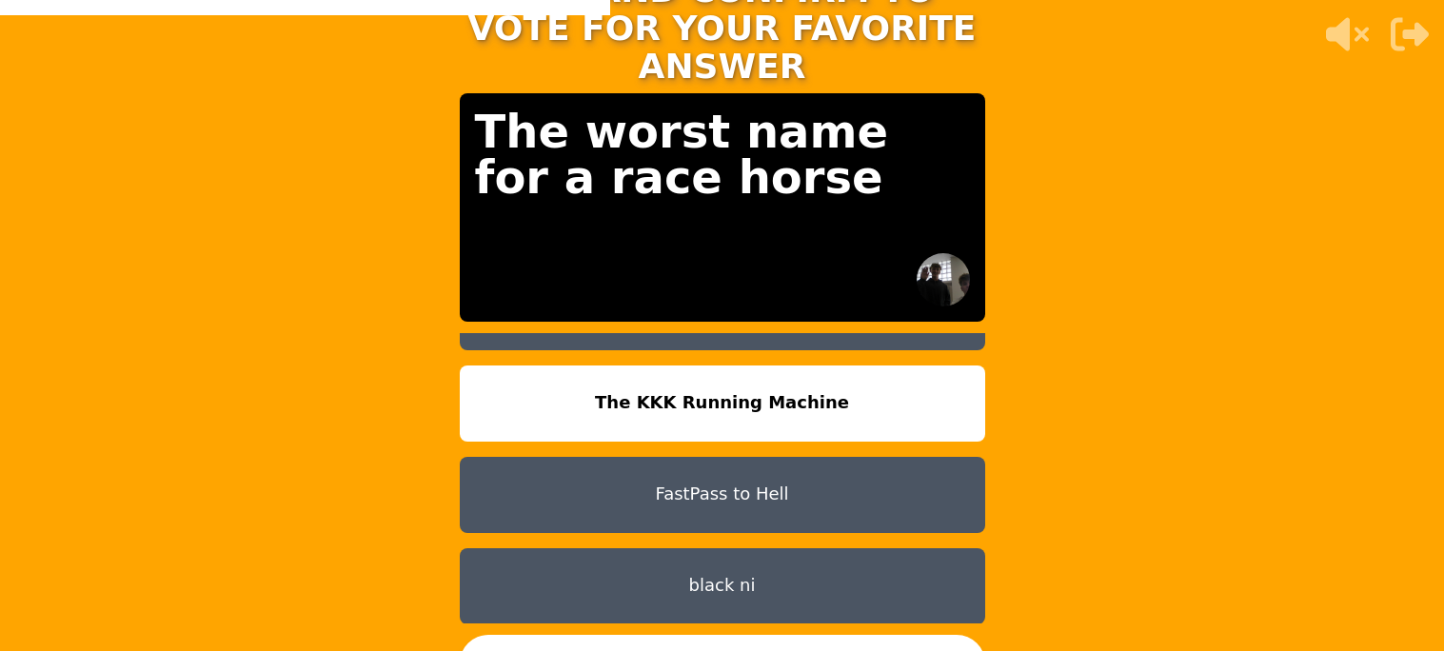
click at [659, 639] on button "CONFIRM" at bounding box center [722, 663] width 525 height 57
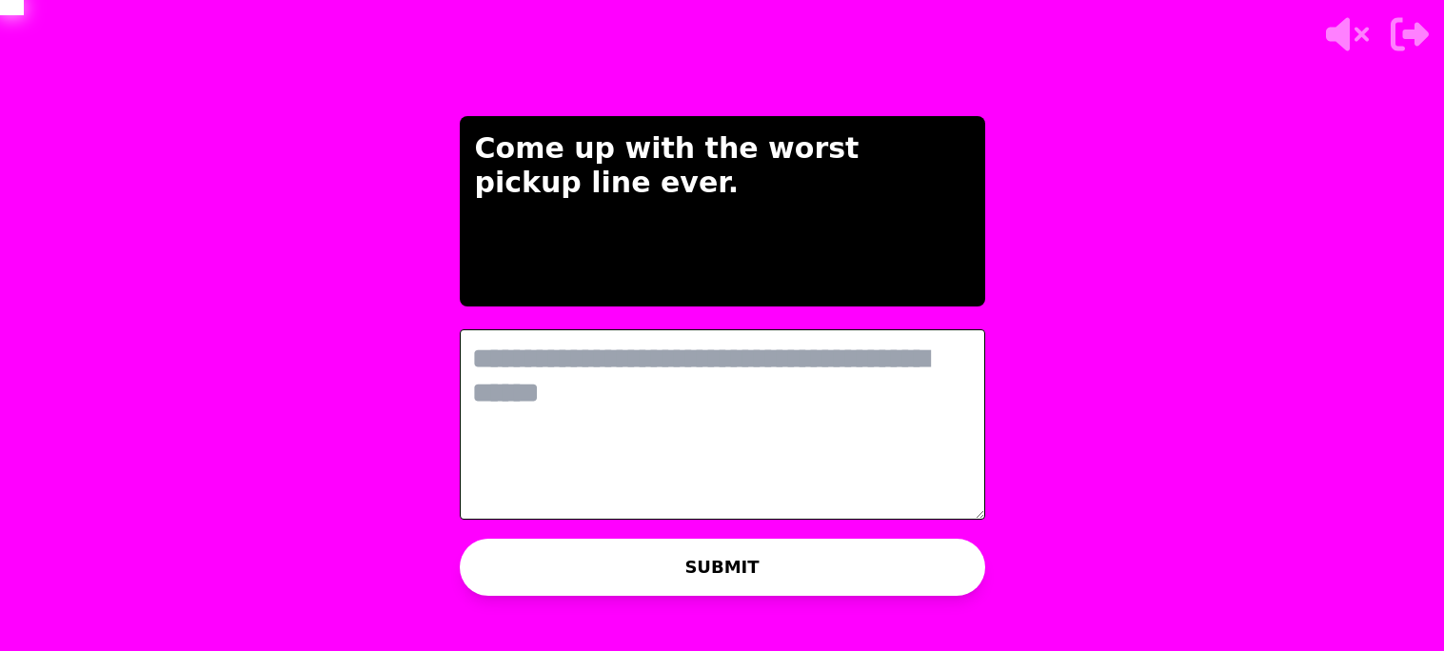
scroll to position [0, 0]
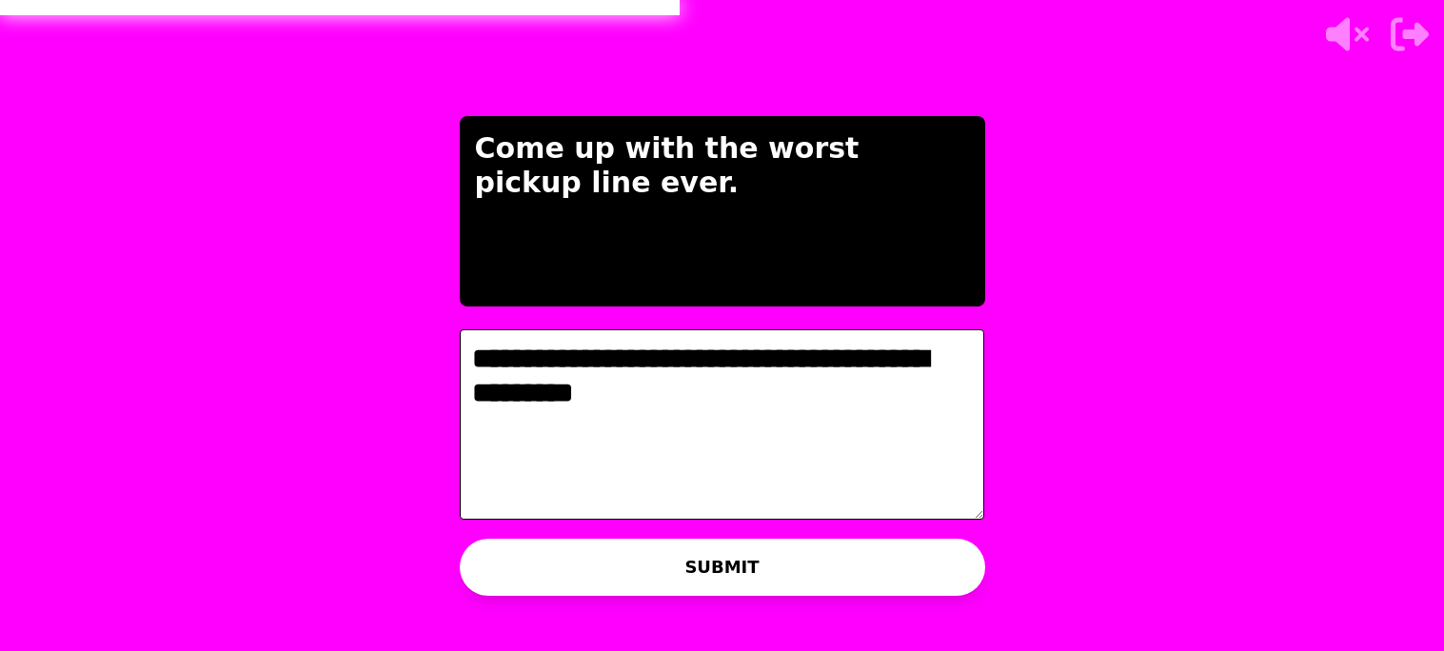
type textarea "**********"
click at [546, 555] on button "SUBMIT" at bounding box center [722, 567] width 525 height 57
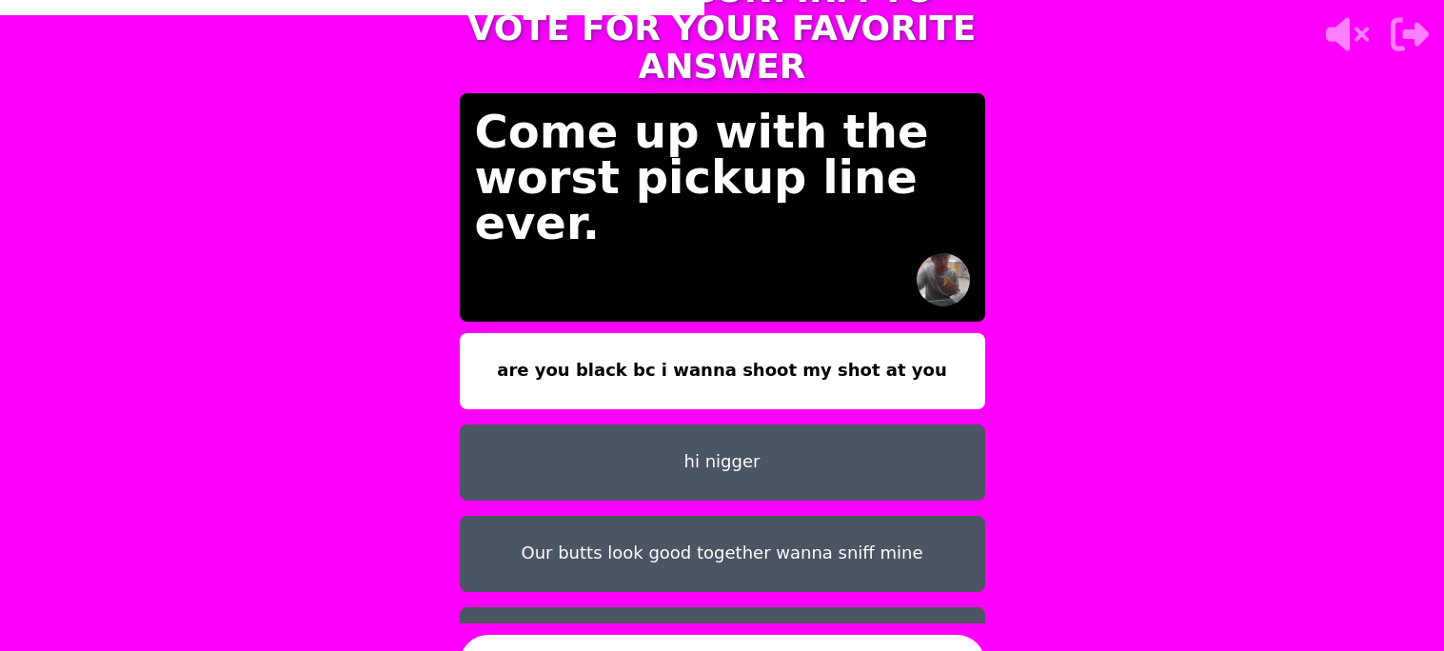
click at [721, 469] on button "hi nigger" at bounding box center [722, 462] width 525 height 76
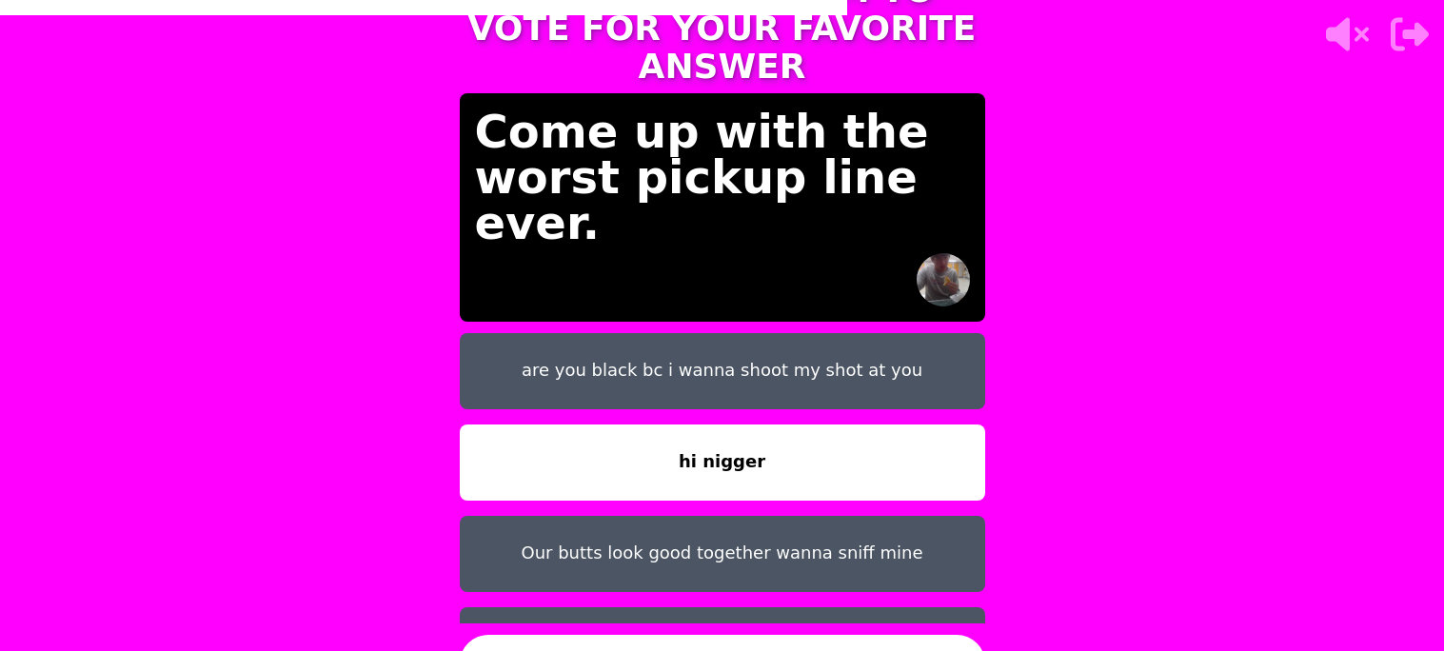
click at [654, 372] on button "are you black bc i wanna shoot my shot at you" at bounding box center [722, 371] width 525 height 76
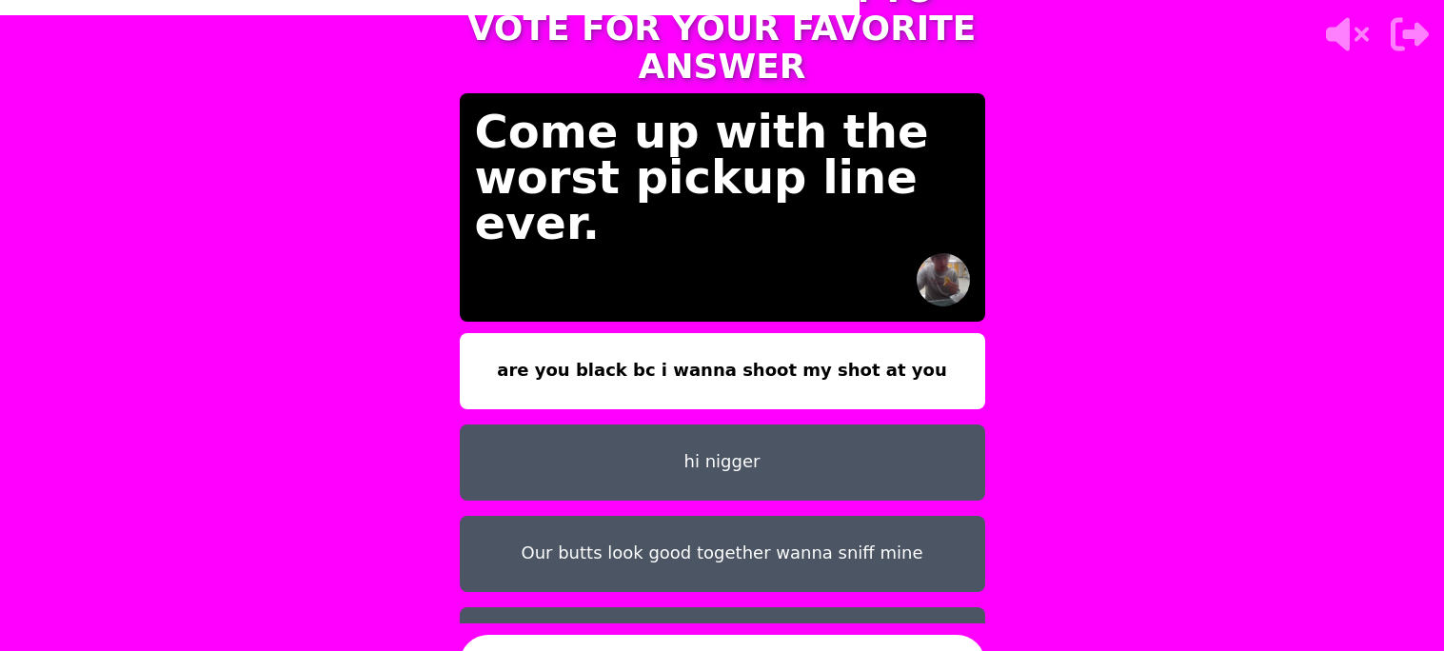
click at [654, 372] on button "are you black bc i wanna shoot my shot at you" at bounding box center [722, 371] width 525 height 76
click at [593, 443] on button "hi nigger" at bounding box center [722, 462] width 525 height 76
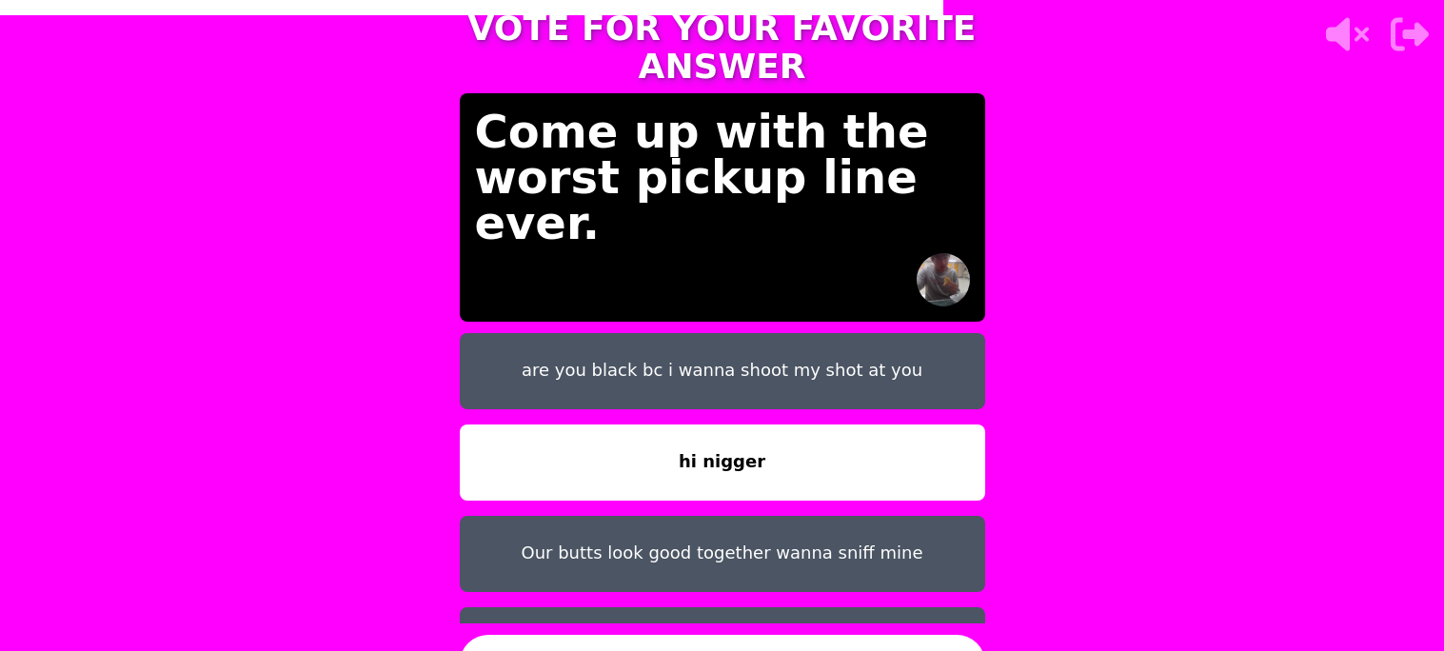
scroll to position [59, 0]
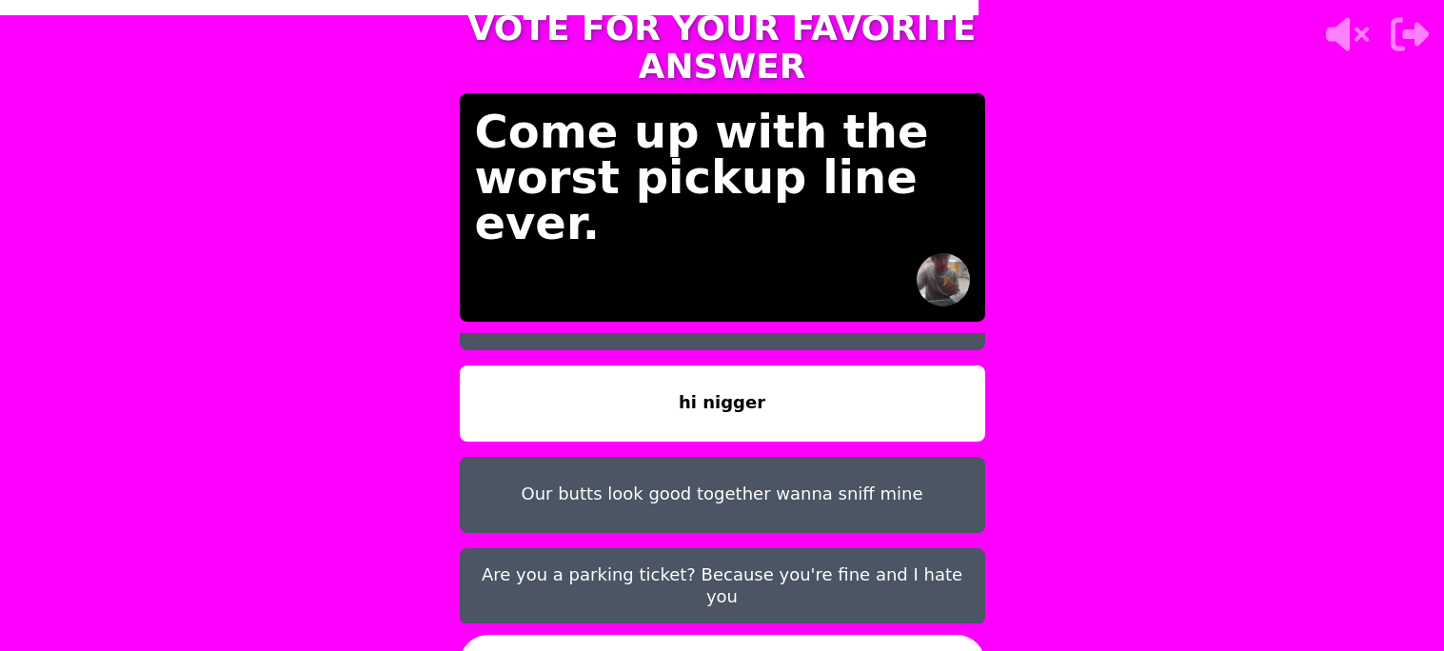
click at [657, 639] on button "CONFIRM" at bounding box center [722, 663] width 525 height 57
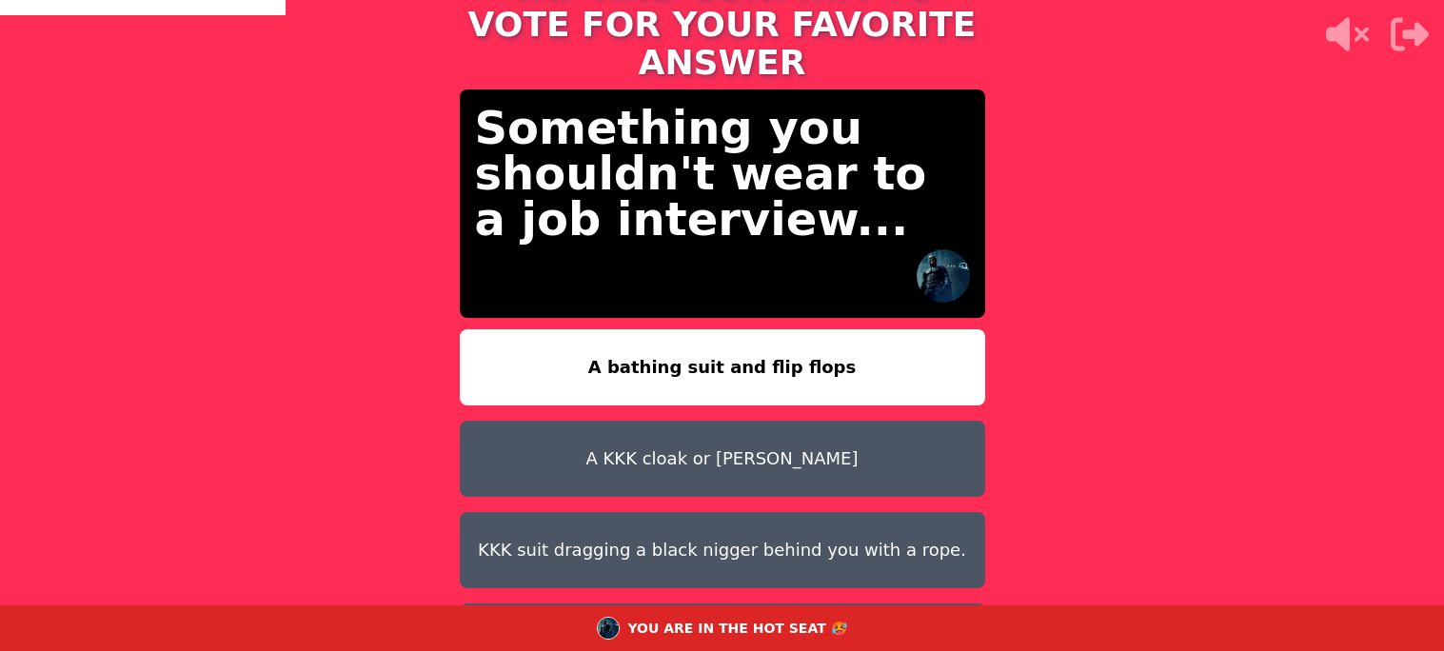
scroll to position [106, 0]
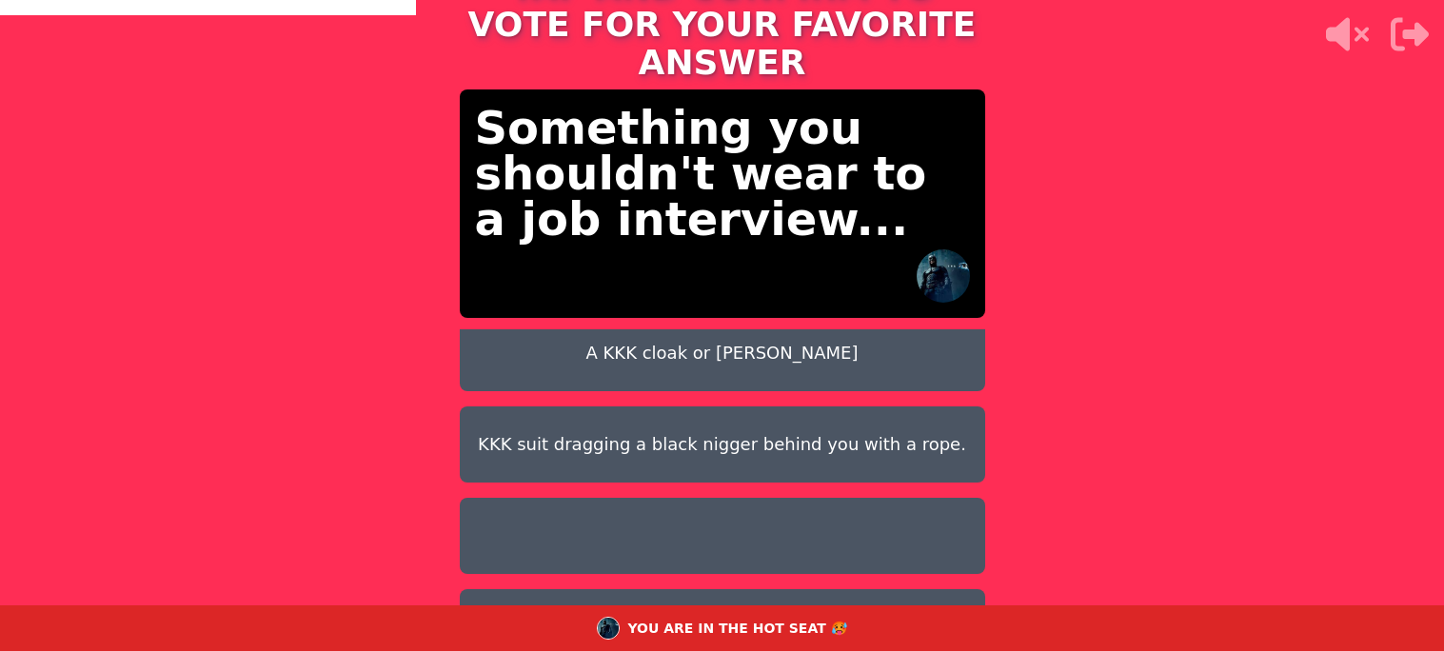
click at [674, 427] on button "KKK suit dragging a black nigger behind you with a rope." at bounding box center [722, 444] width 525 height 76
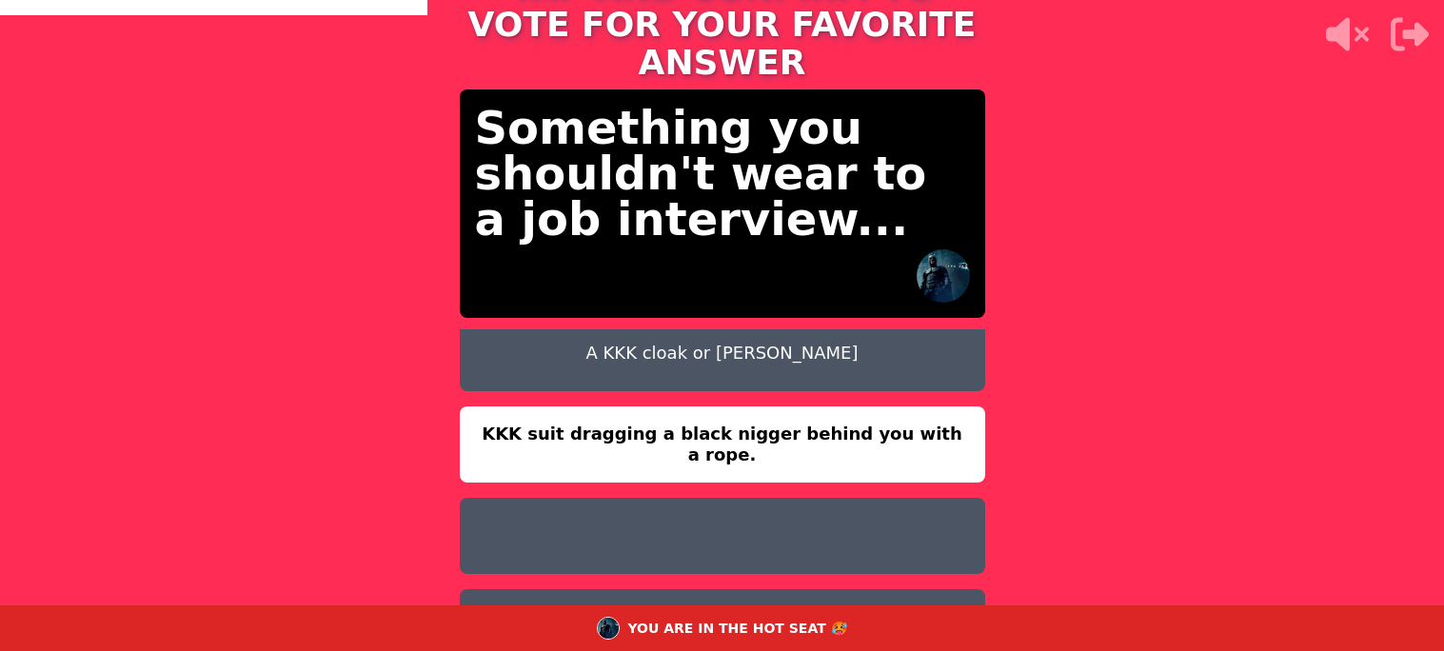
scroll to position [54, 0]
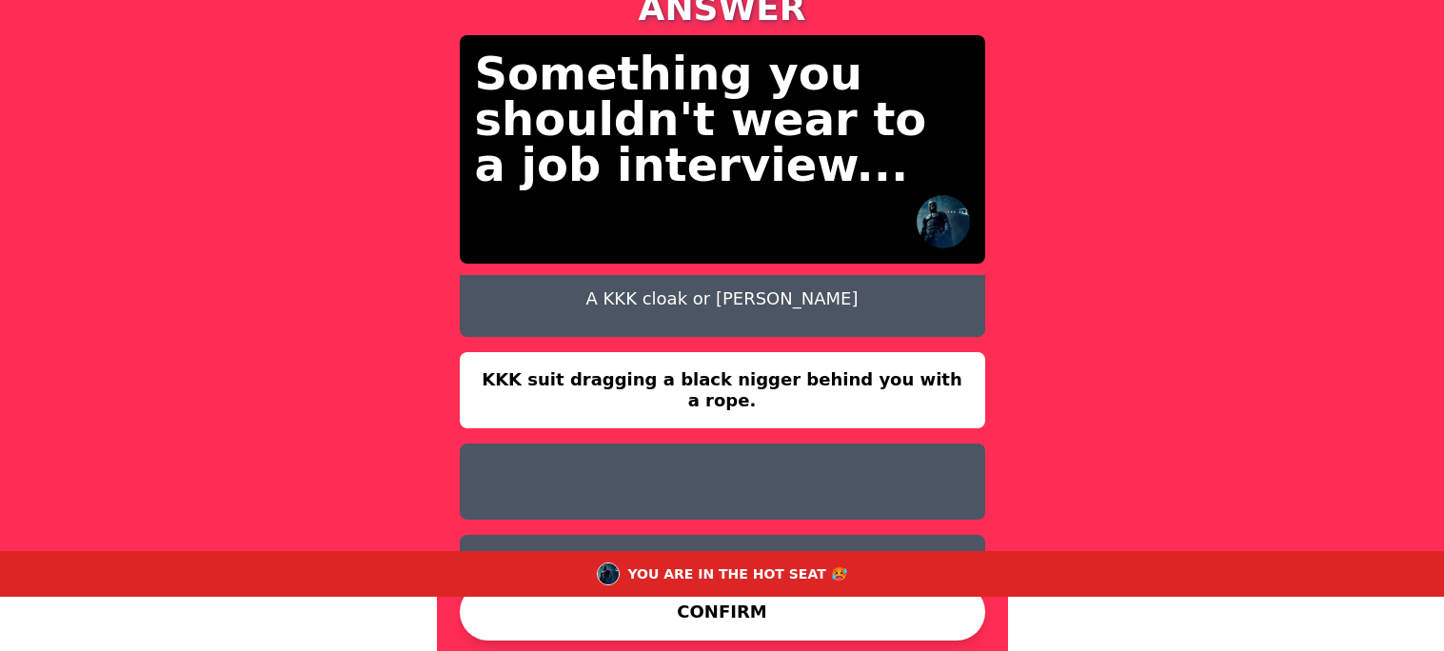
click at [626, 615] on button "CONFIRM" at bounding box center [722, 611] width 525 height 57
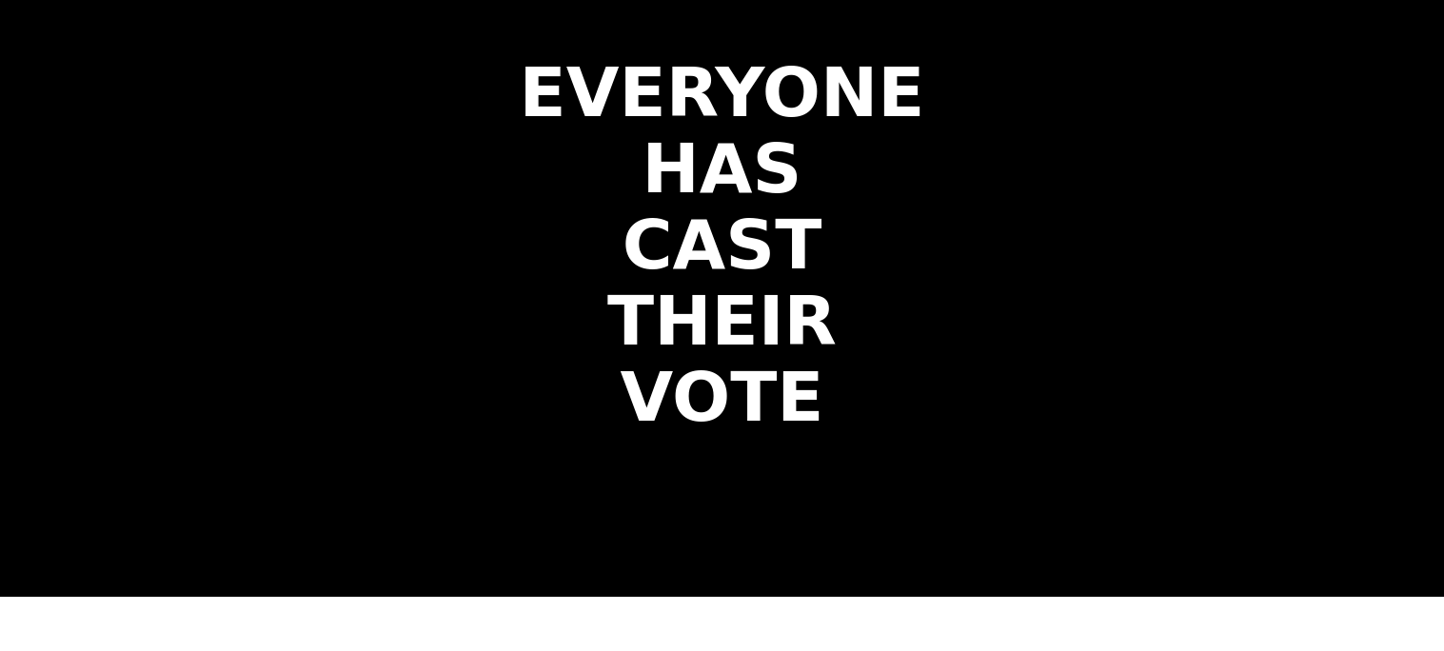
scroll to position [0, 0]
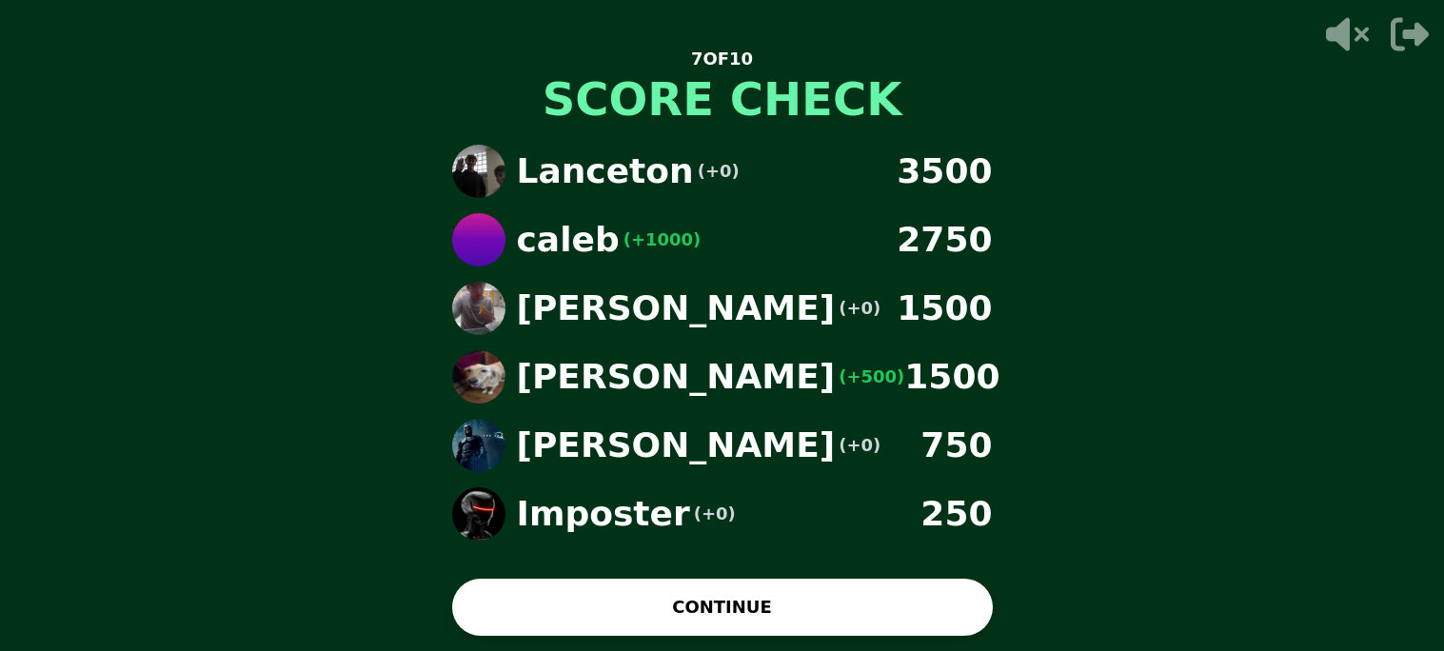
click at [657, 589] on button "CONTINUE" at bounding box center [722, 607] width 541 height 57
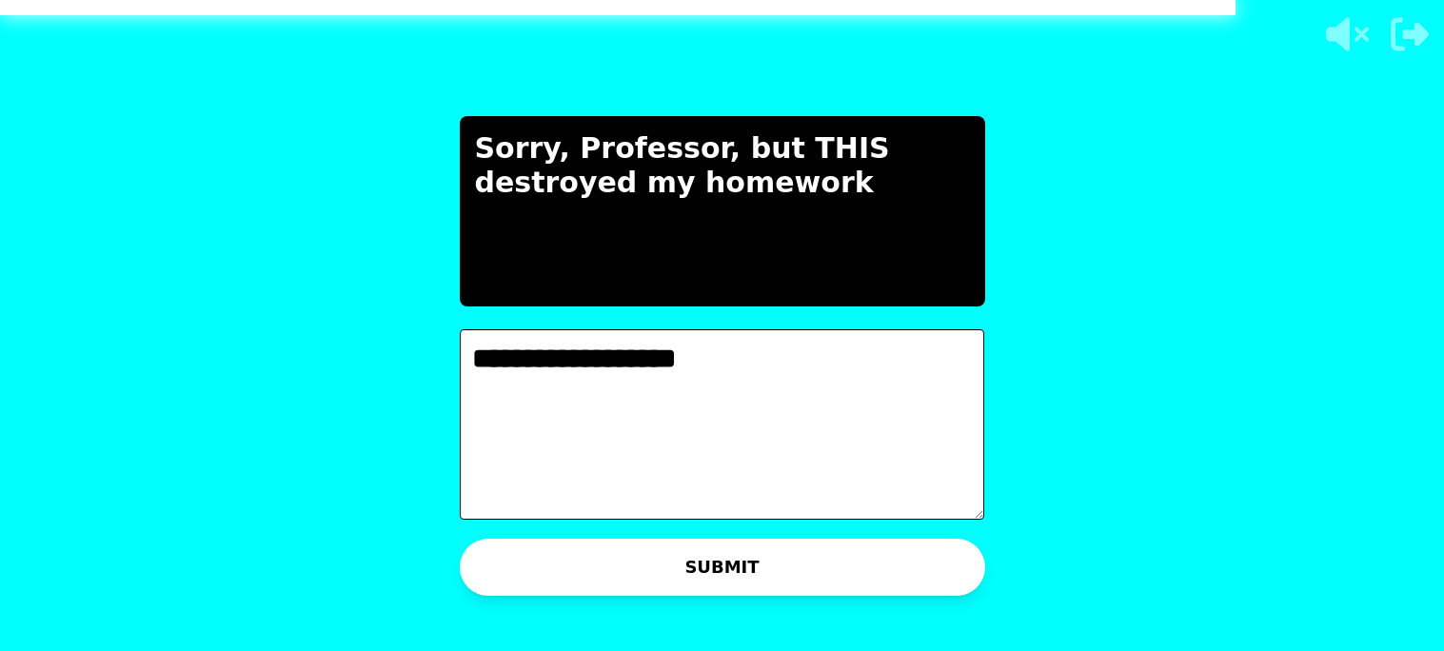
type textarea "**********"
click at [665, 550] on button "SUBMIT" at bounding box center [722, 567] width 525 height 57
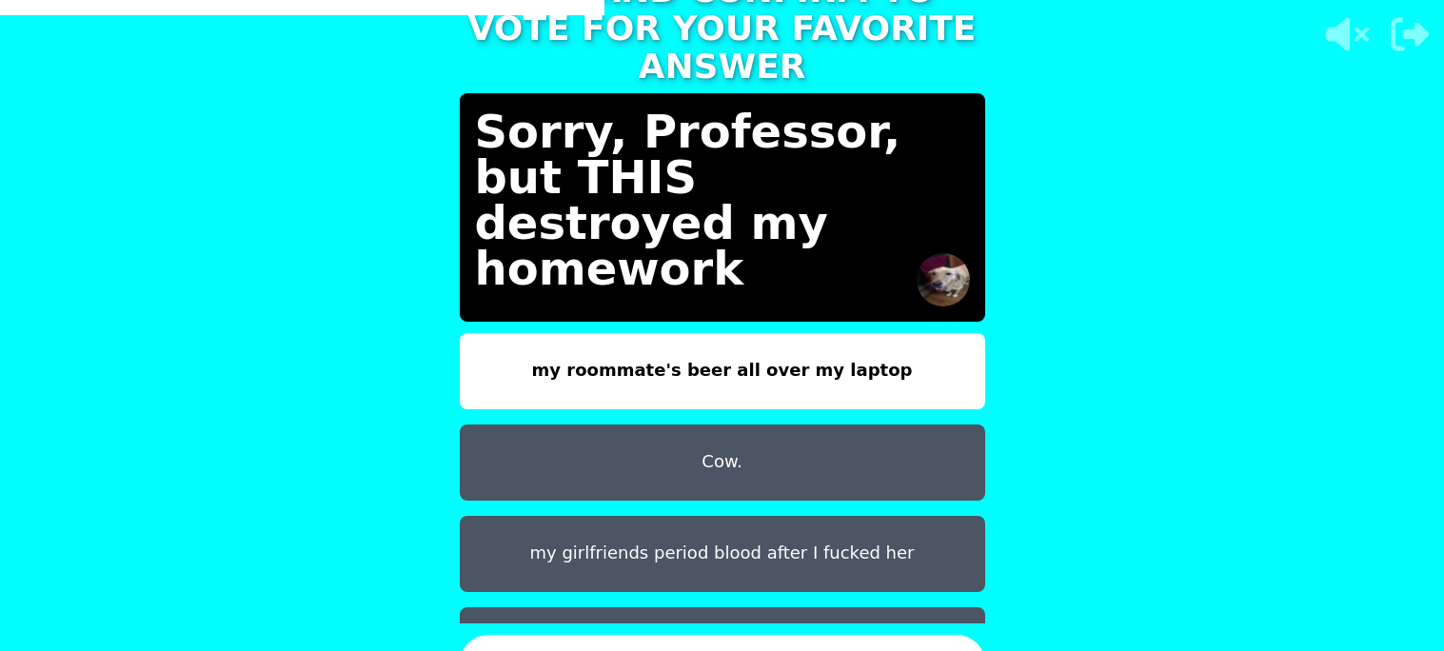
scroll to position [59, 0]
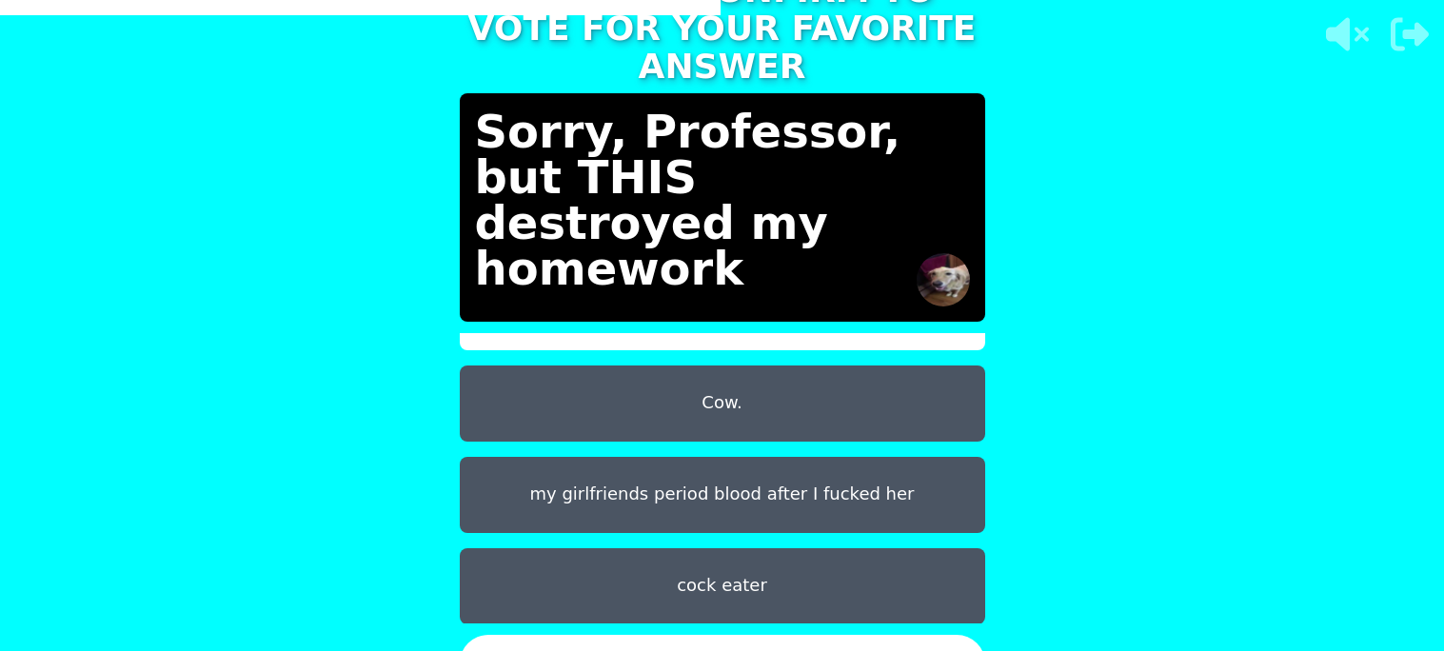
click at [618, 484] on button "my girlfriends period blood after I fucked her" at bounding box center [722, 495] width 525 height 76
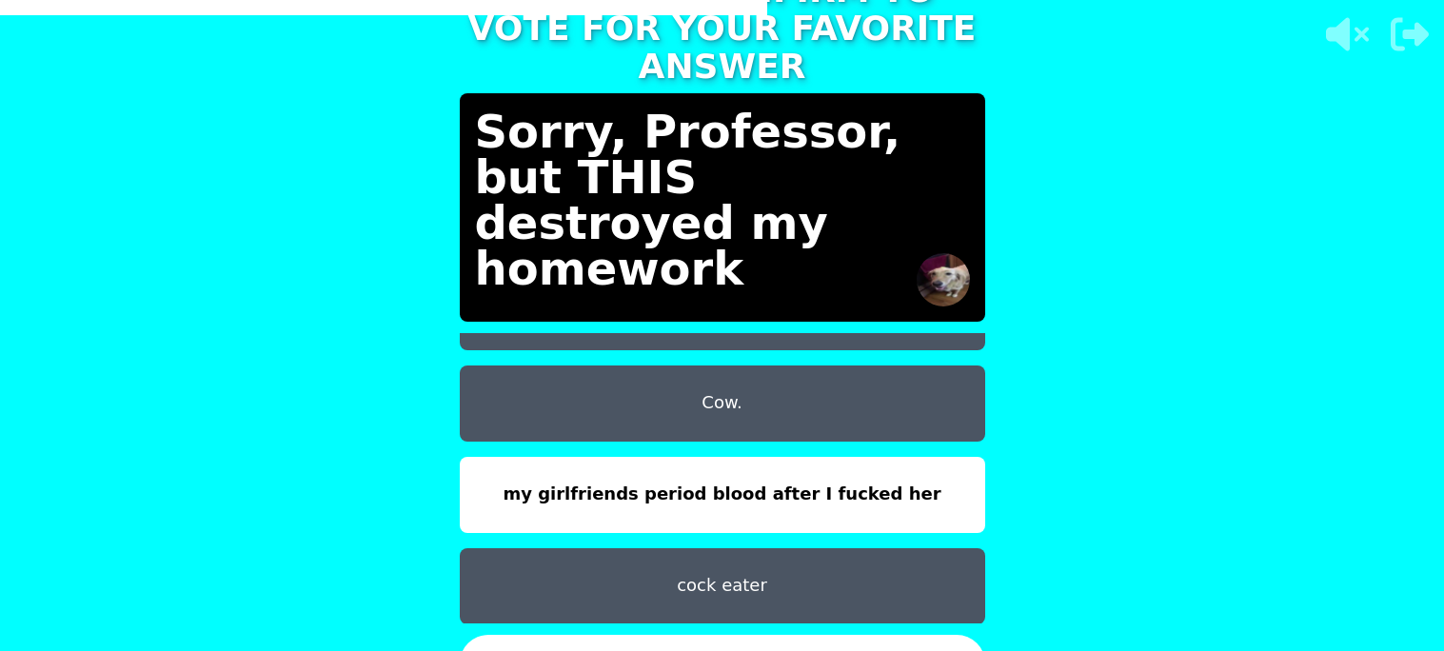
click at [550, 635] on button "CONFIRM" at bounding box center [722, 663] width 525 height 57
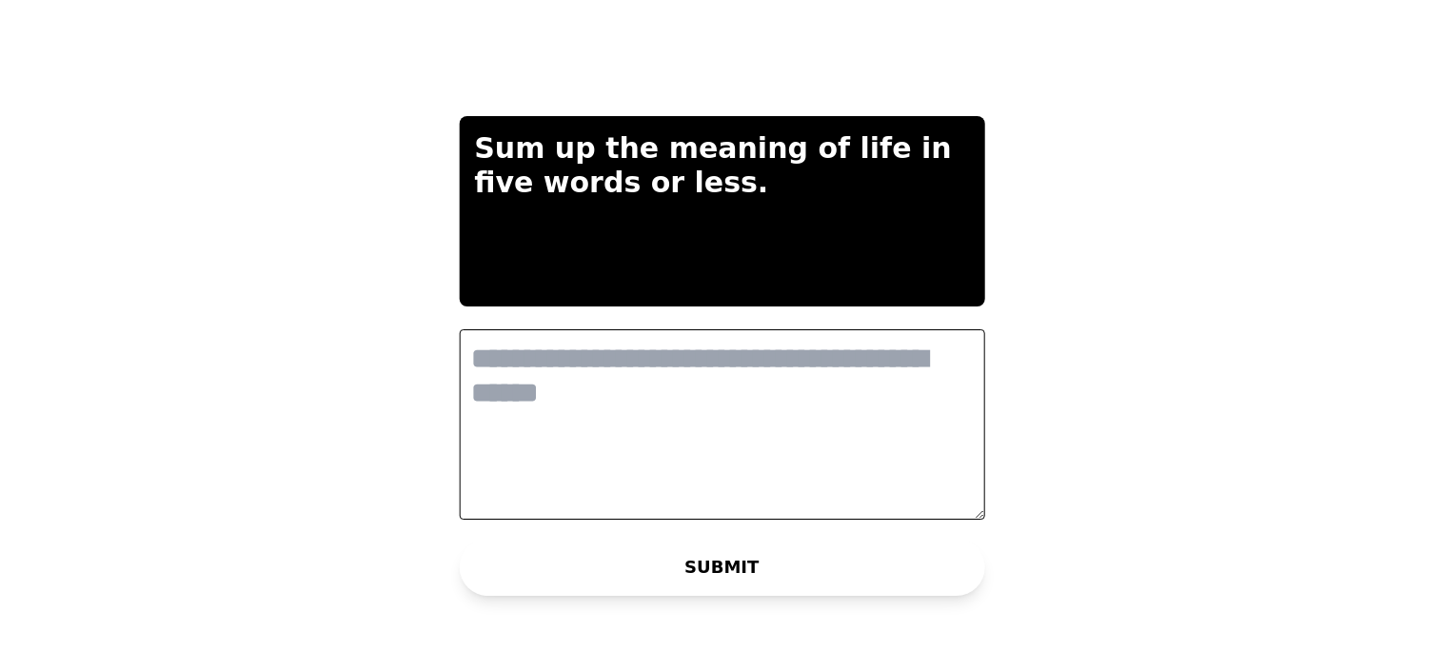
scroll to position [0, 0]
click at [636, 404] on textarea at bounding box center [722, 424] width 525 height 190
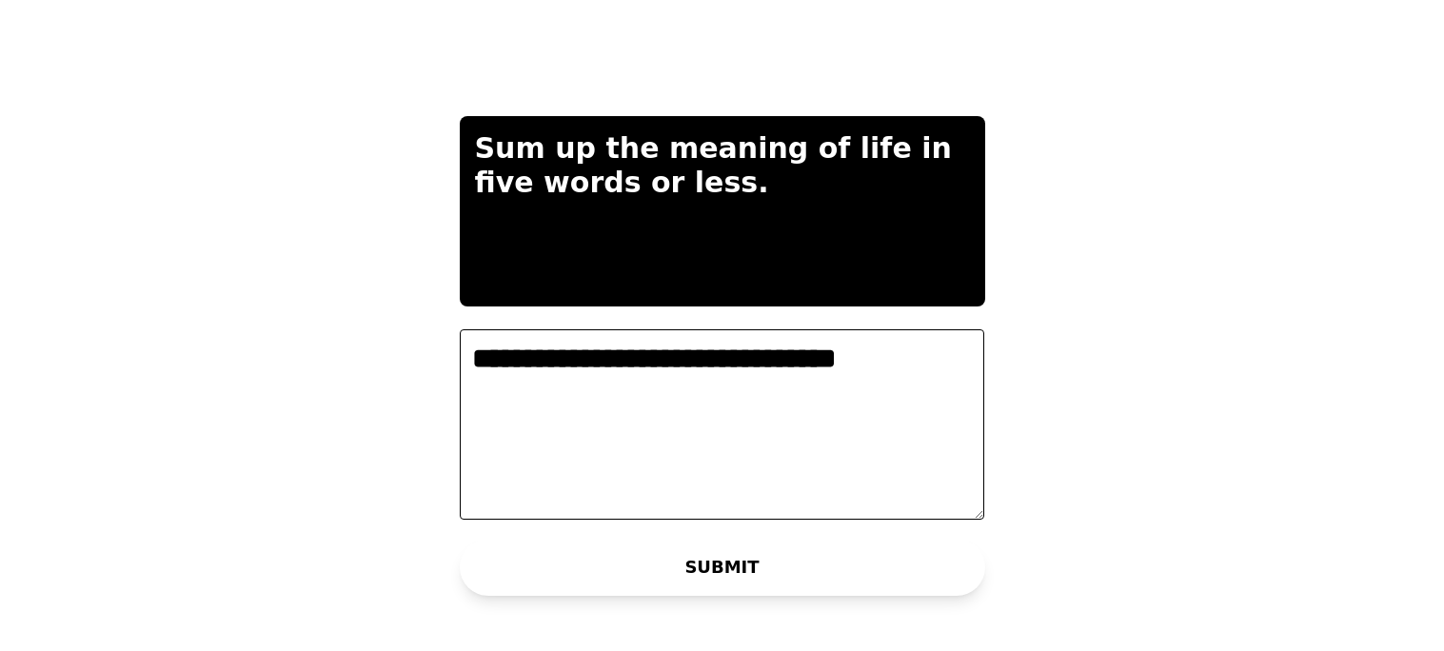
type textarea "**********"
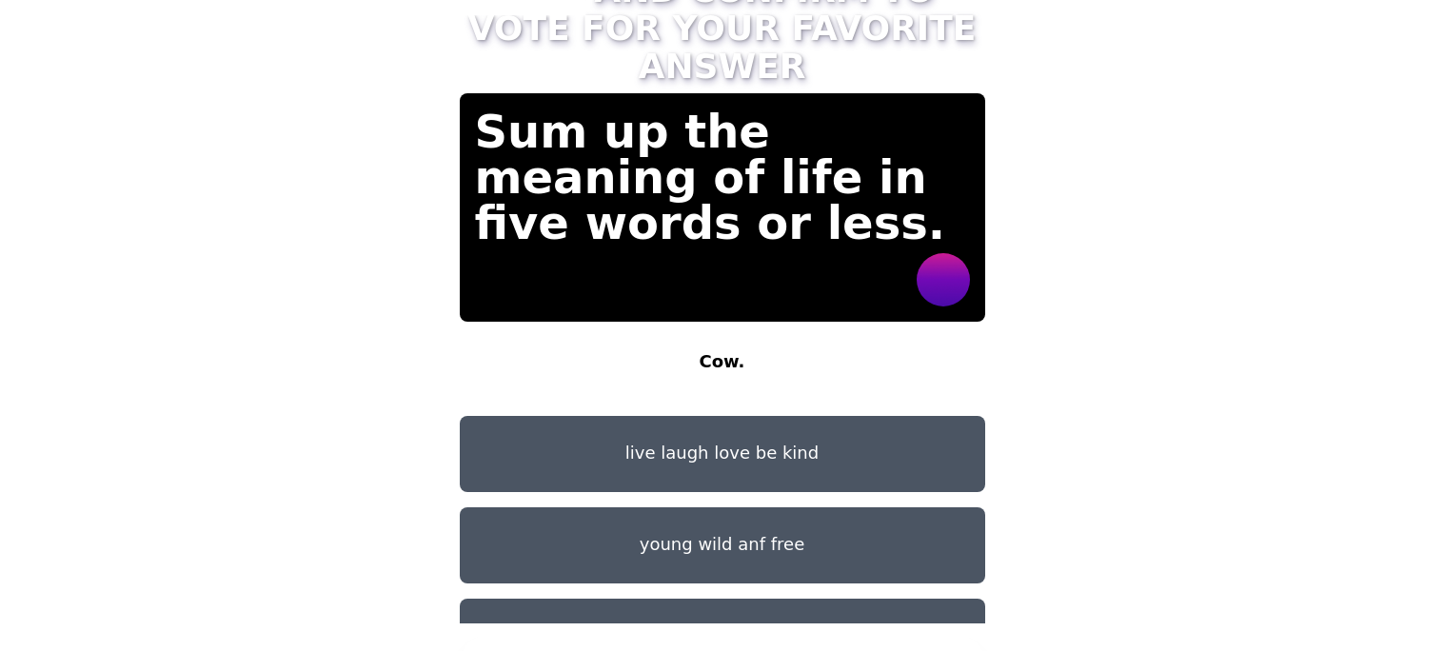
scroll to position [59, 0]
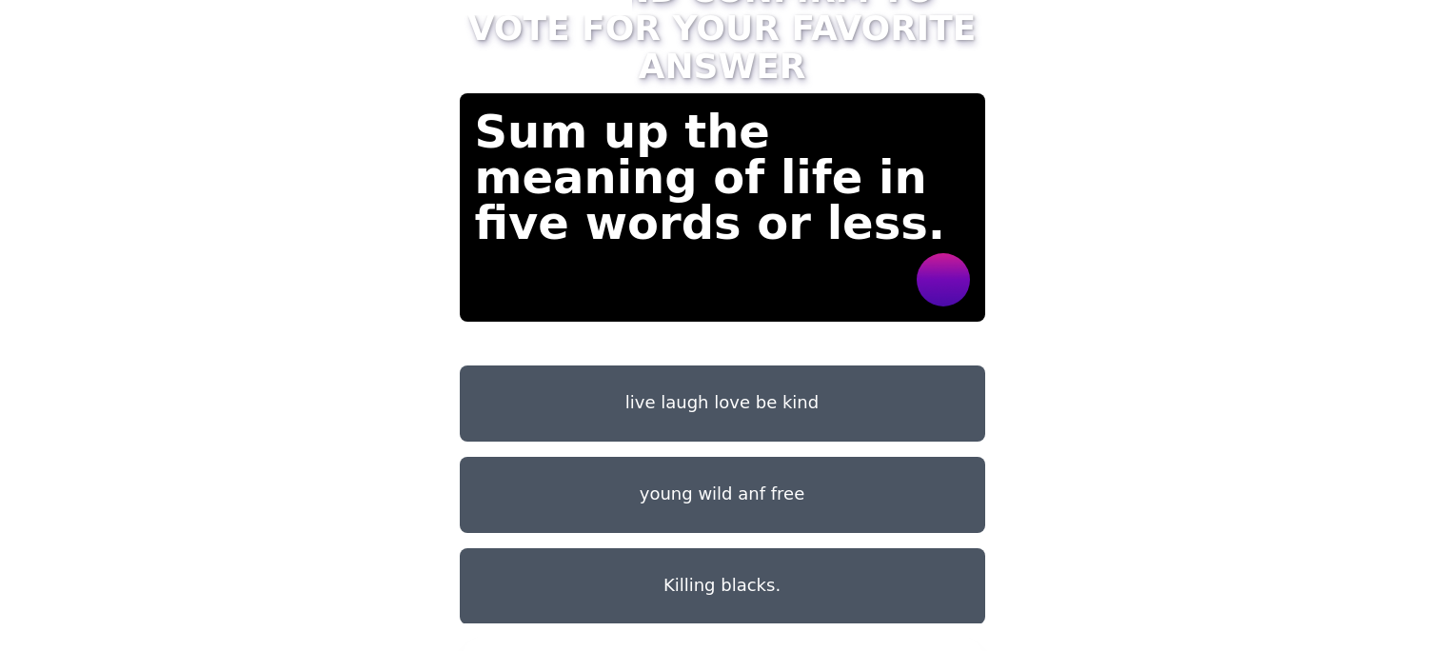
click at [717, 566] on button "Killing blacks." at bounding box center [722, 586] width 525 height 76
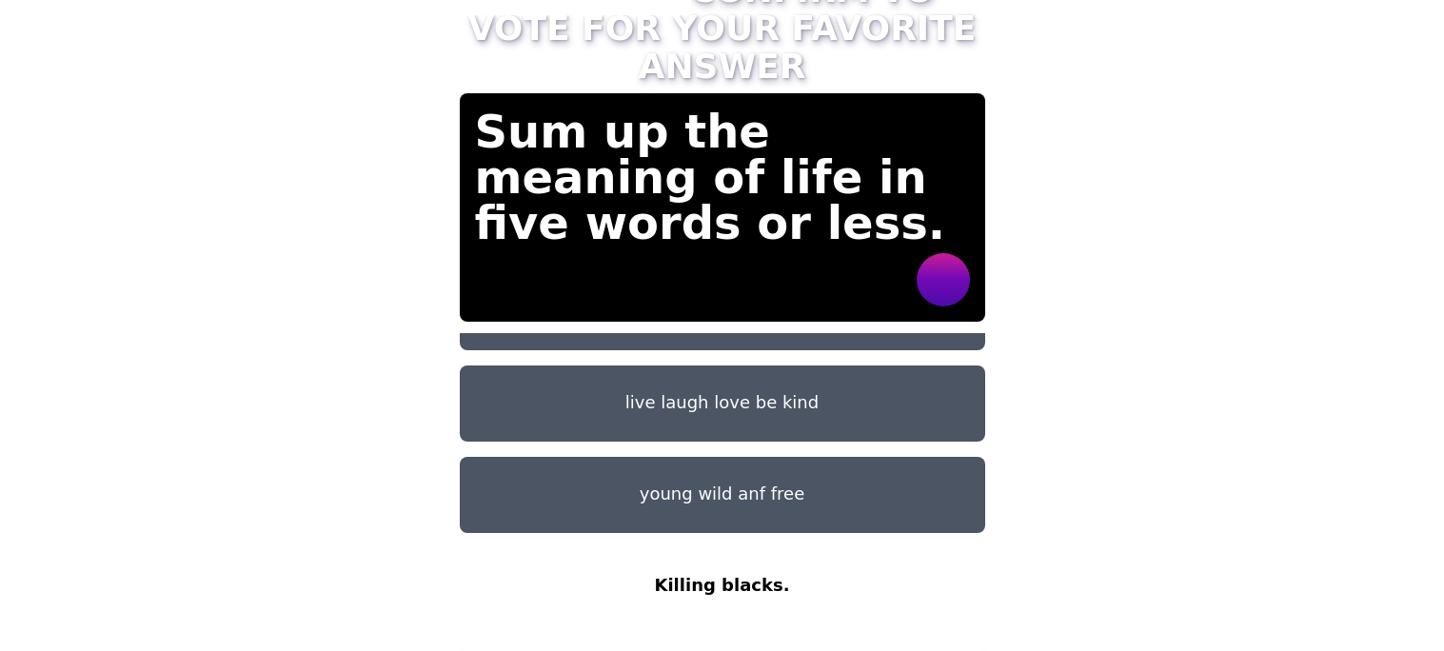
click at [710, 635] on button "CONFIRM" at bounding box center [722, 663] width 525 height 57
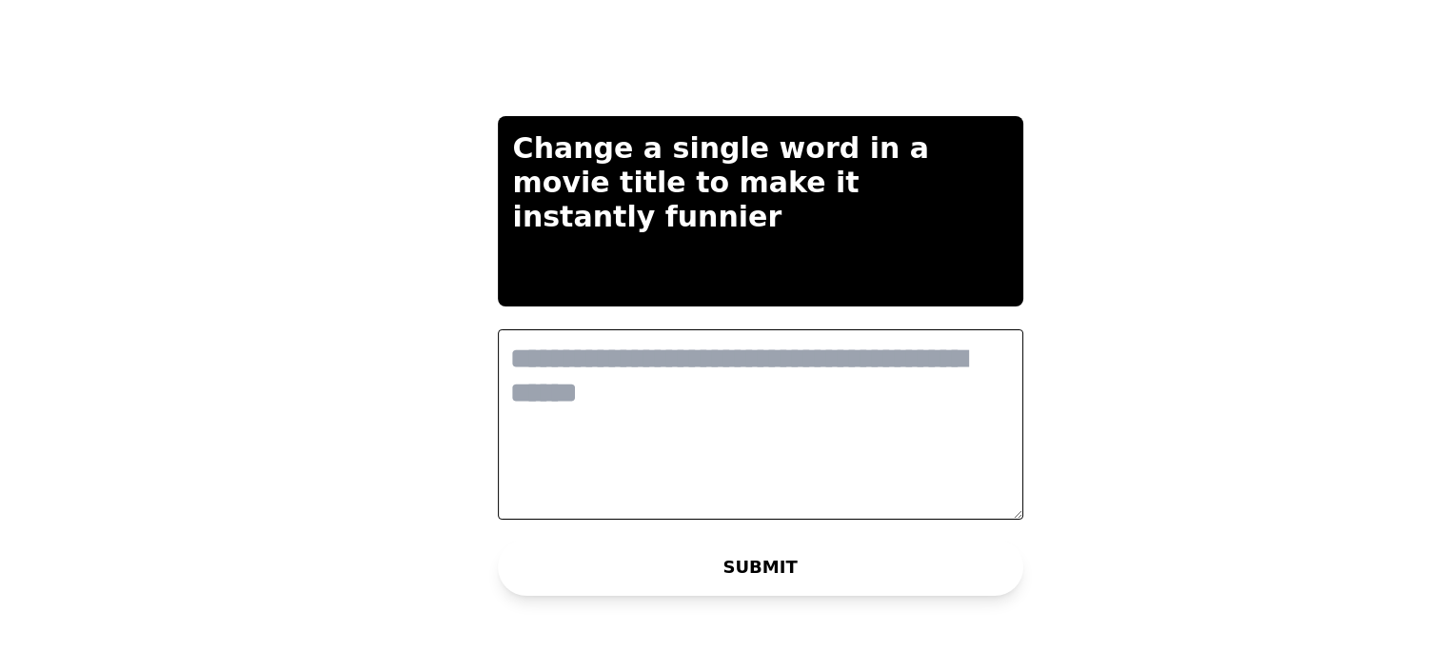
scroll to position [0, 0]
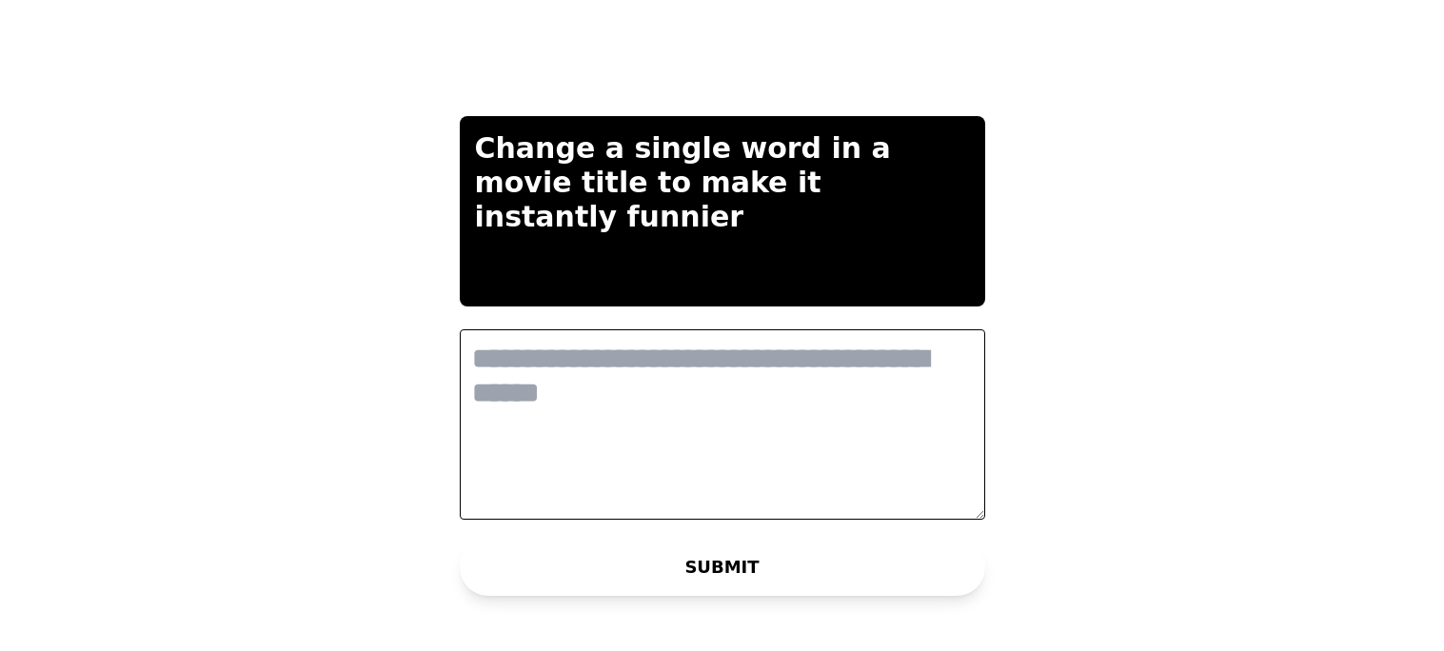
type textarea "*"
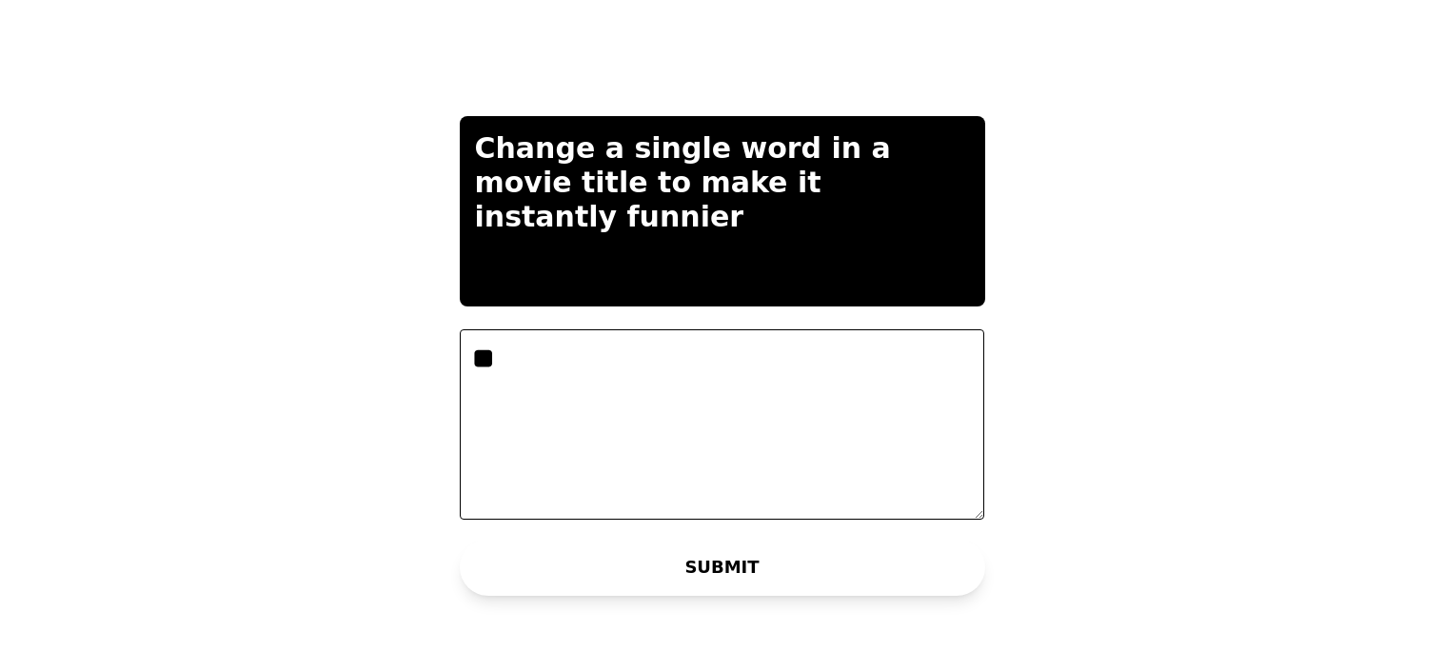
type textarea "*"
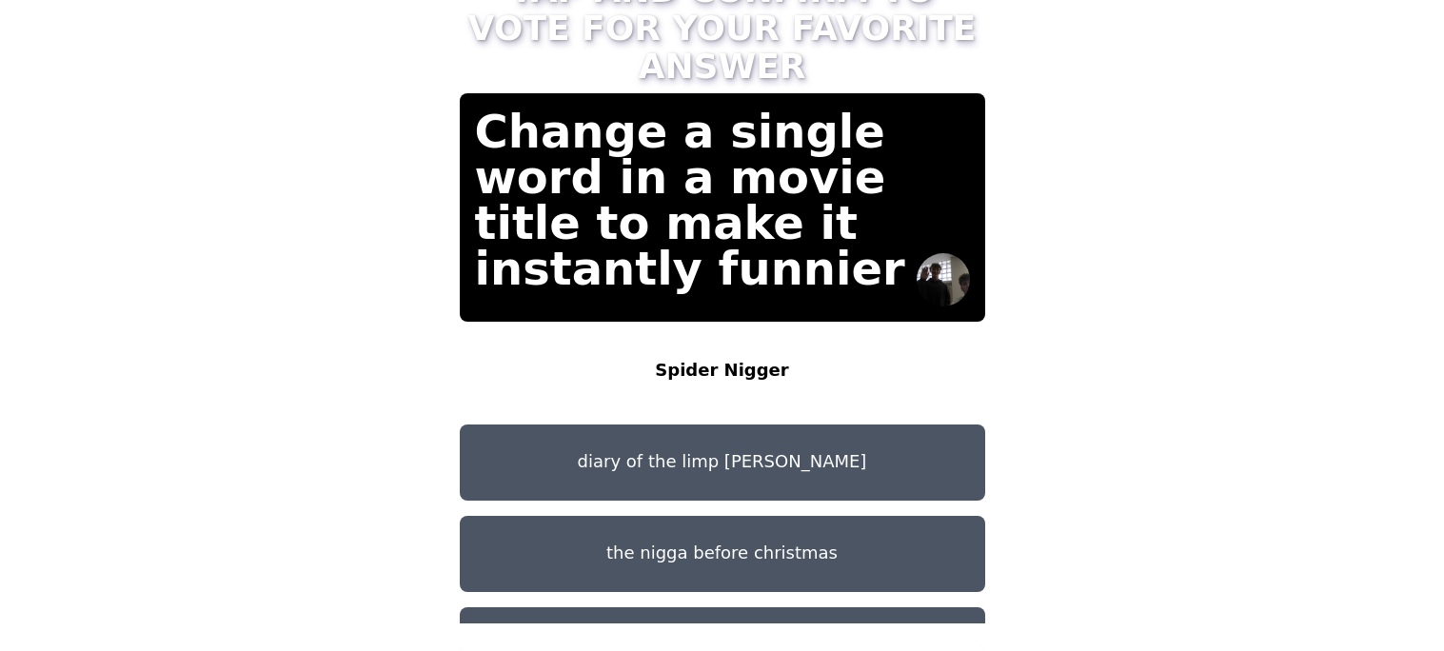
click at [733, 456] on button "diary of the limp [PERSON_NAME]" at bounding box center [722, 462] width 525 height 76
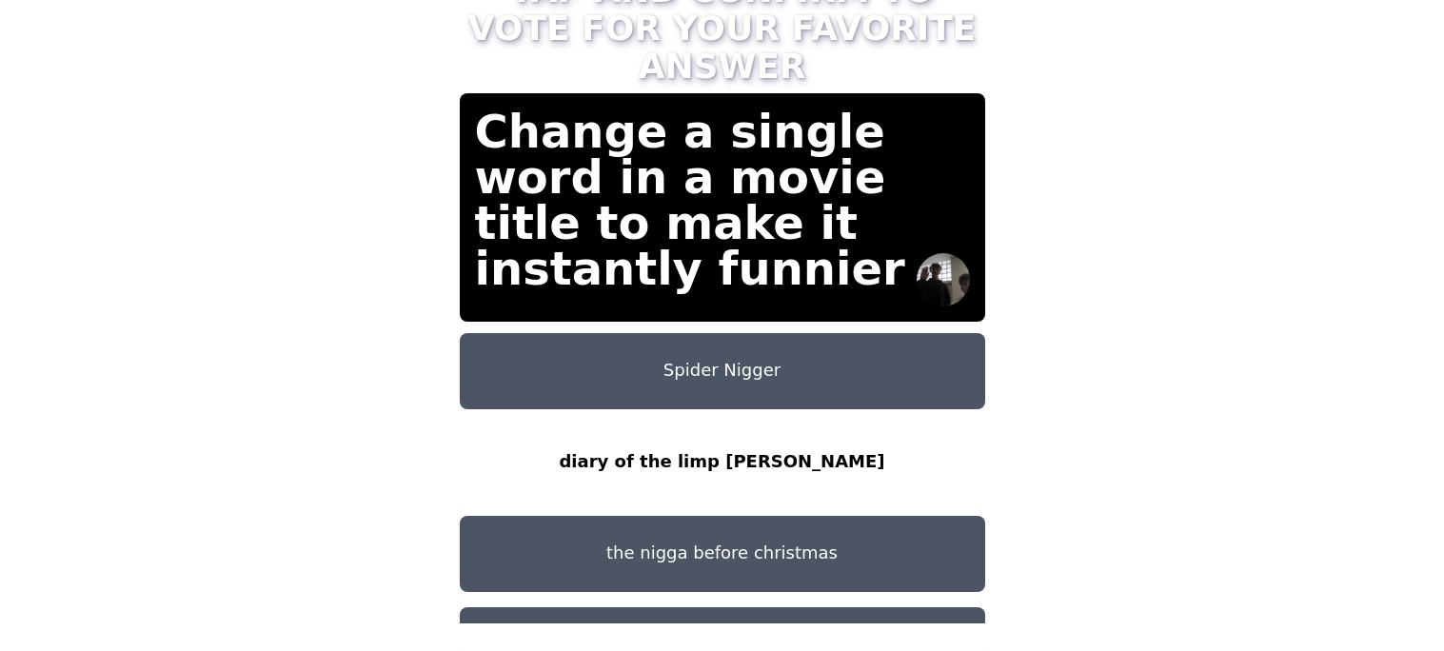
scroll to position [59, 0]
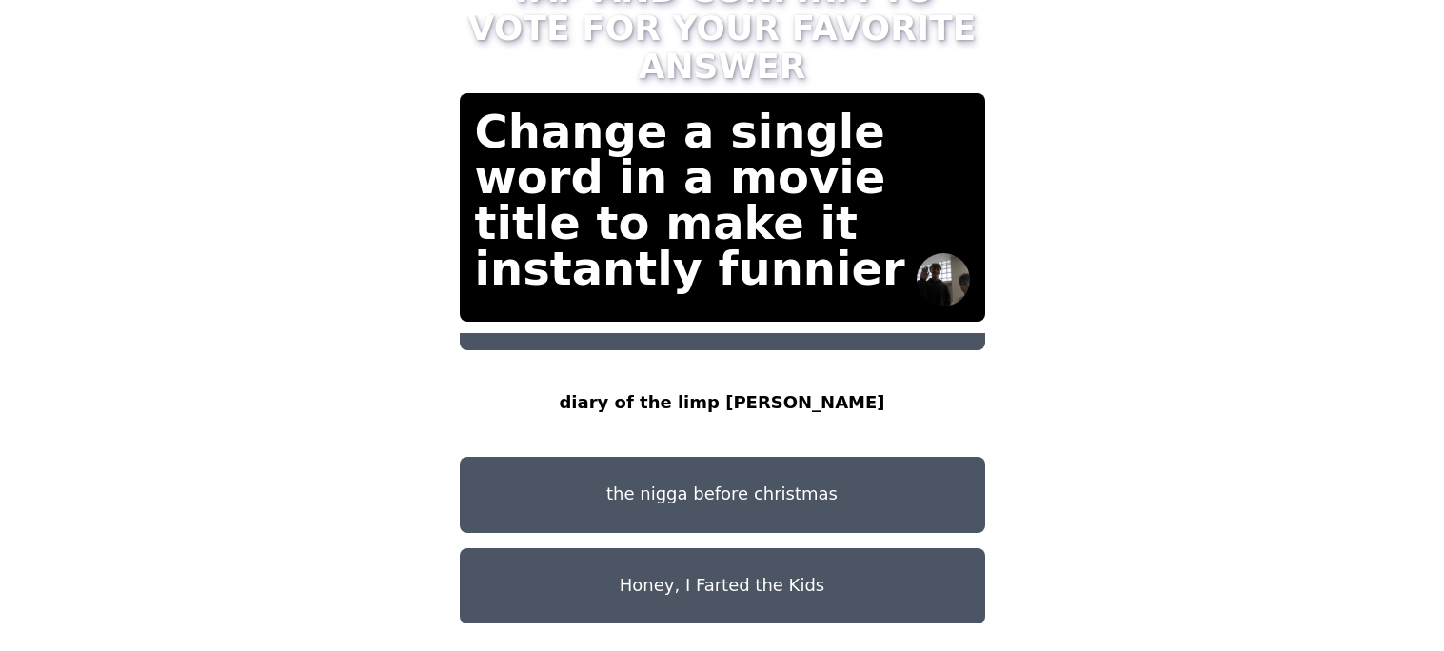
click at [664, 639] on button "CONFIRM" at bounding box center [722, 663] width 525 height 57
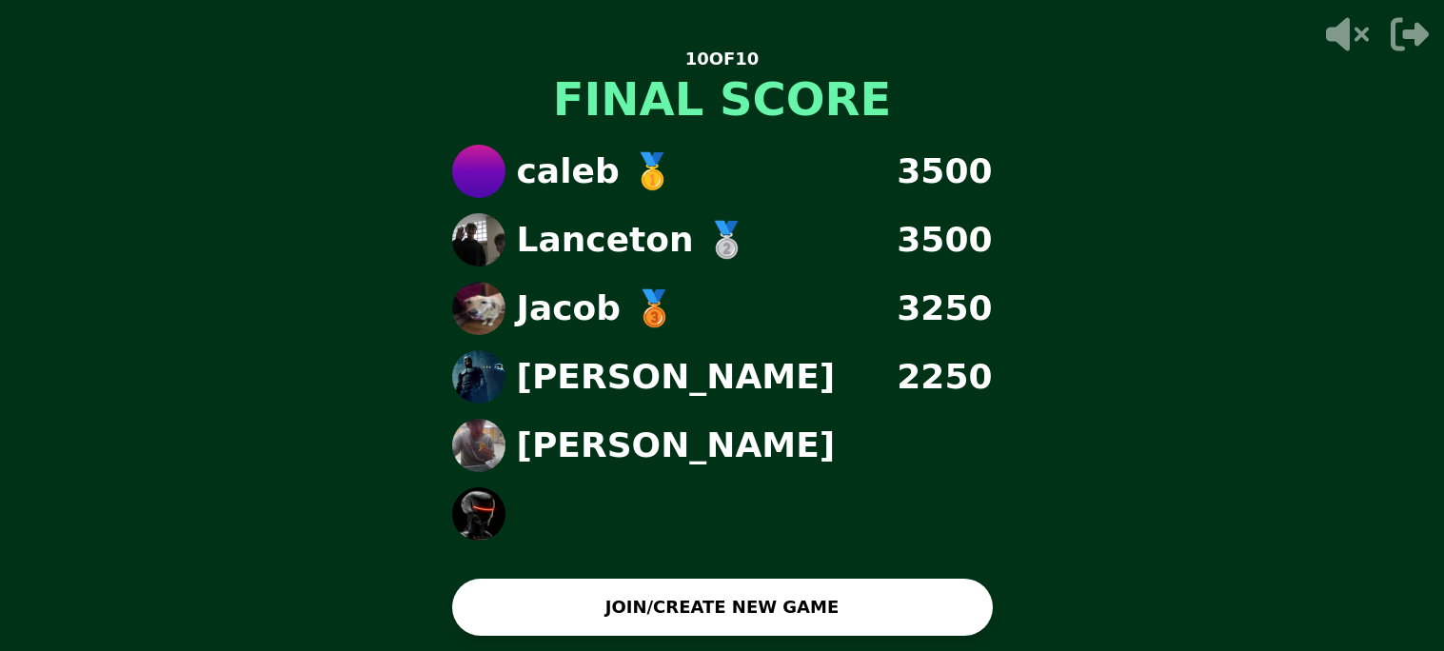
click at [546, 614] on button "JOIN/CREATE NEW GAME" at bounding box center [722, 607] width 541 height 57
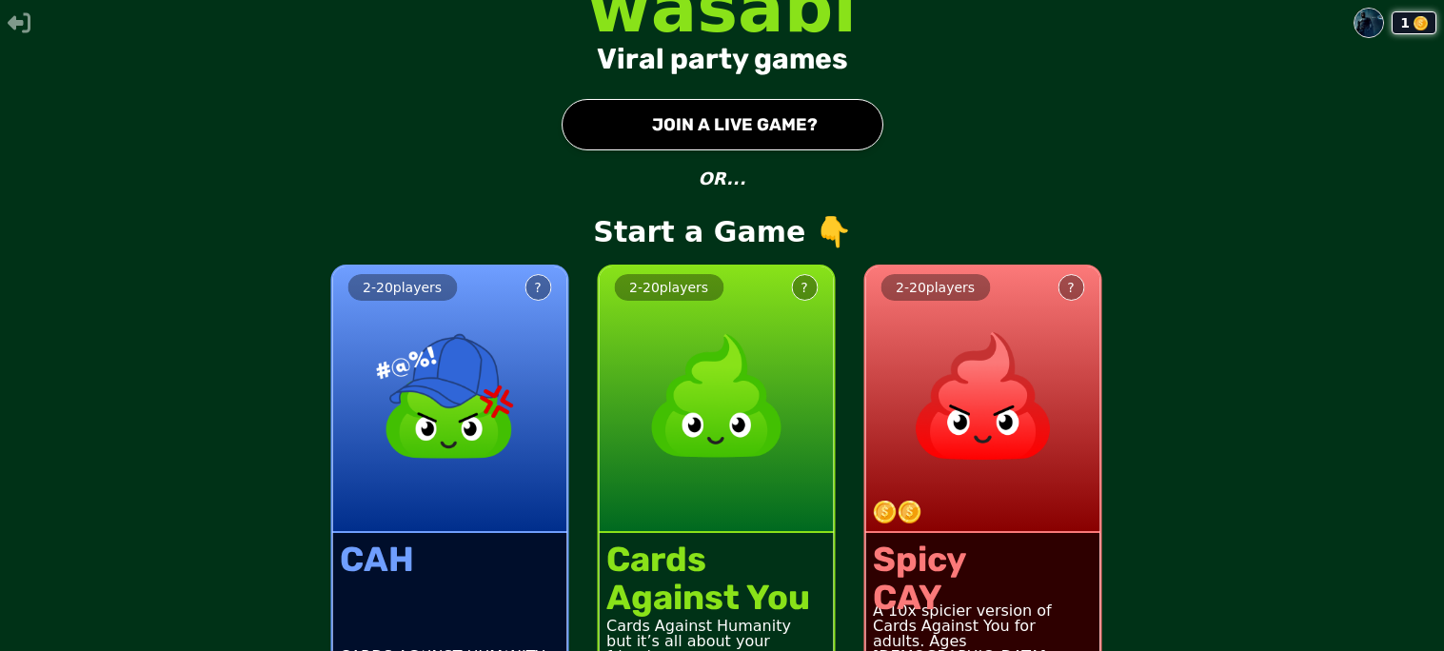
click at [777, 123] on button "● JOIN A LIVE GAME?" at bounding box center [722, 124] width 322 height 51
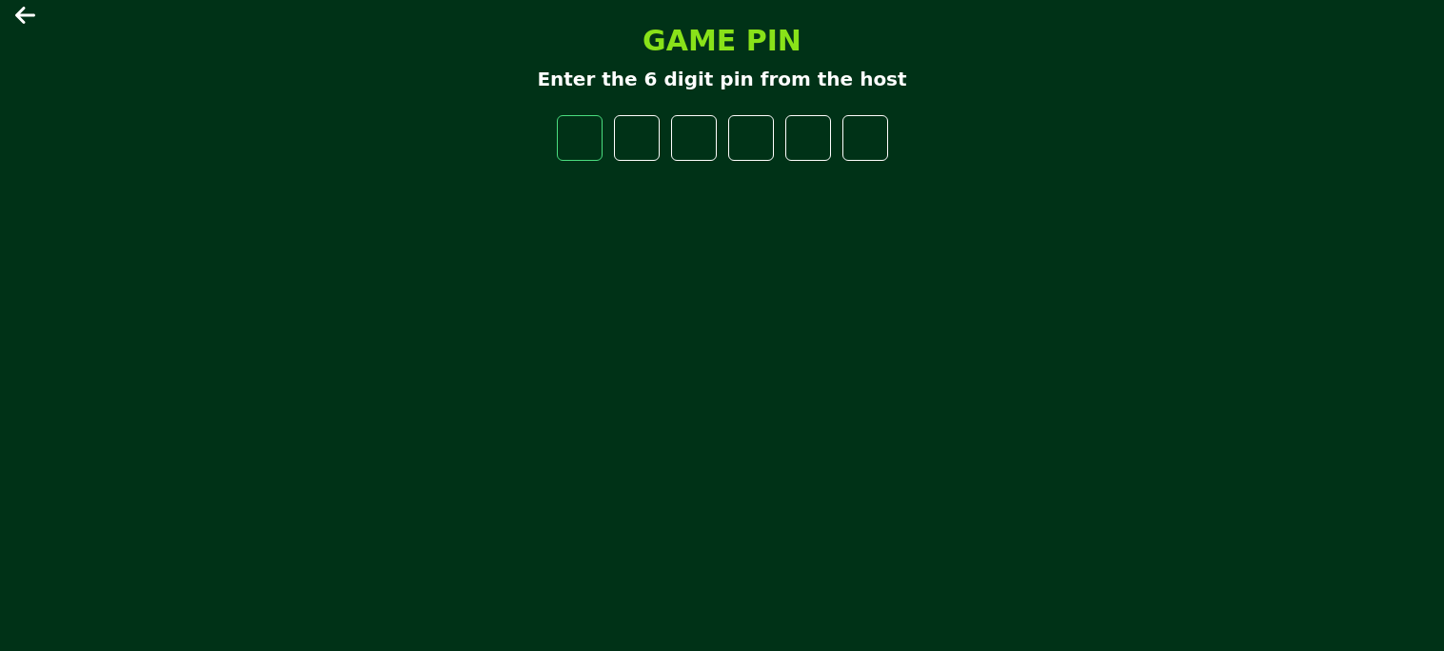
type input "*"
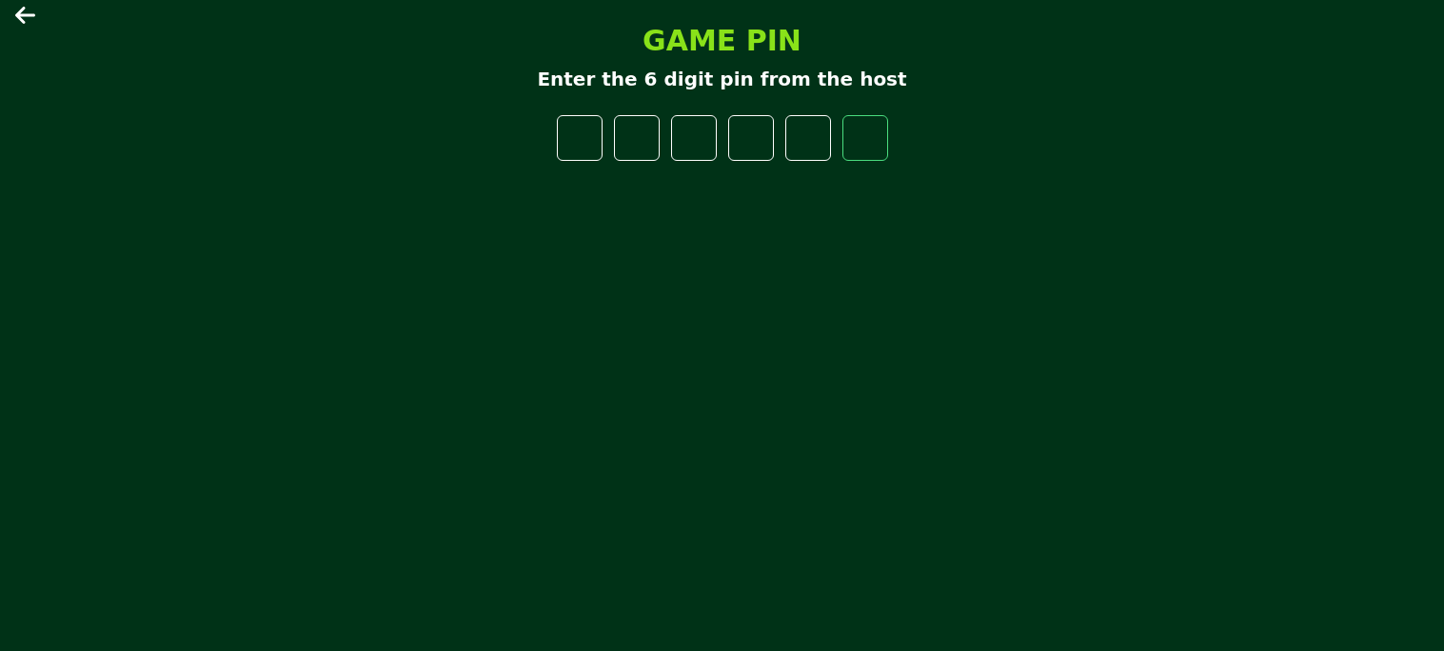
type input "*"
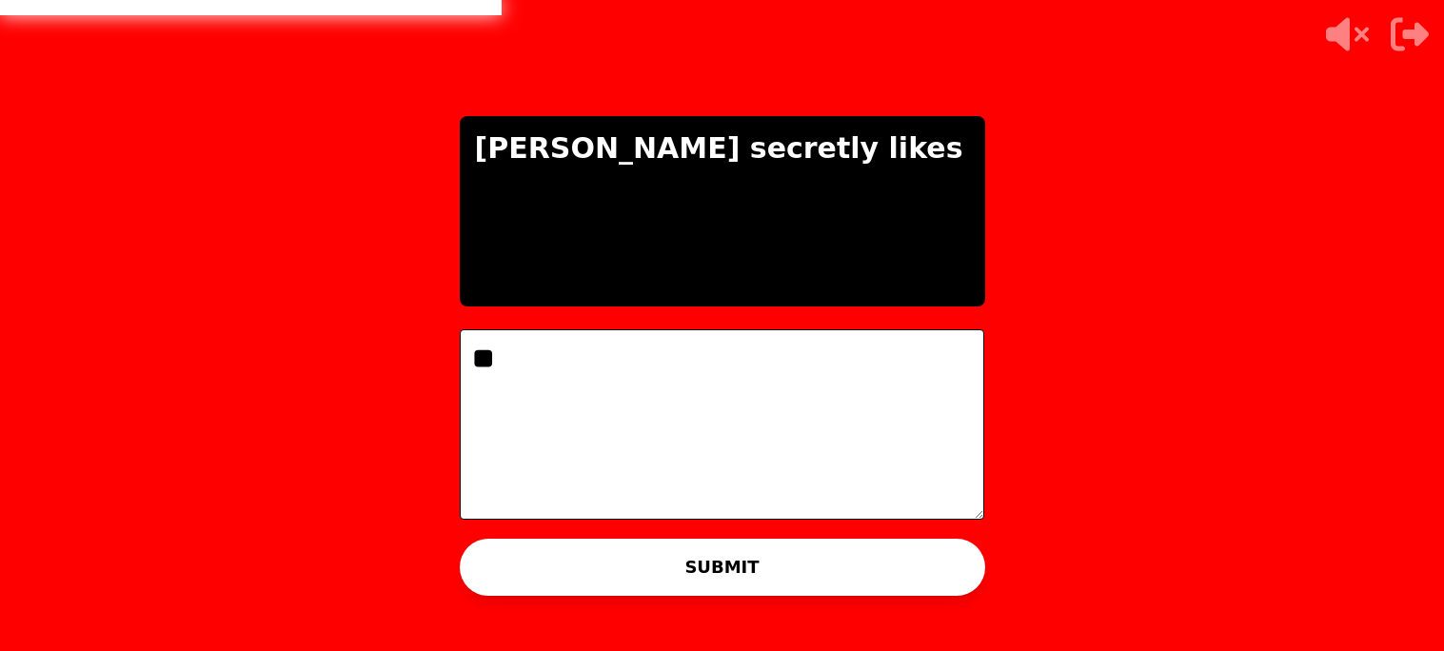
type textarea "*"
type textarea "**********"
click at [518, 594] on button "SUBMIT" at bounding box center [722, 567] width 525 height 57
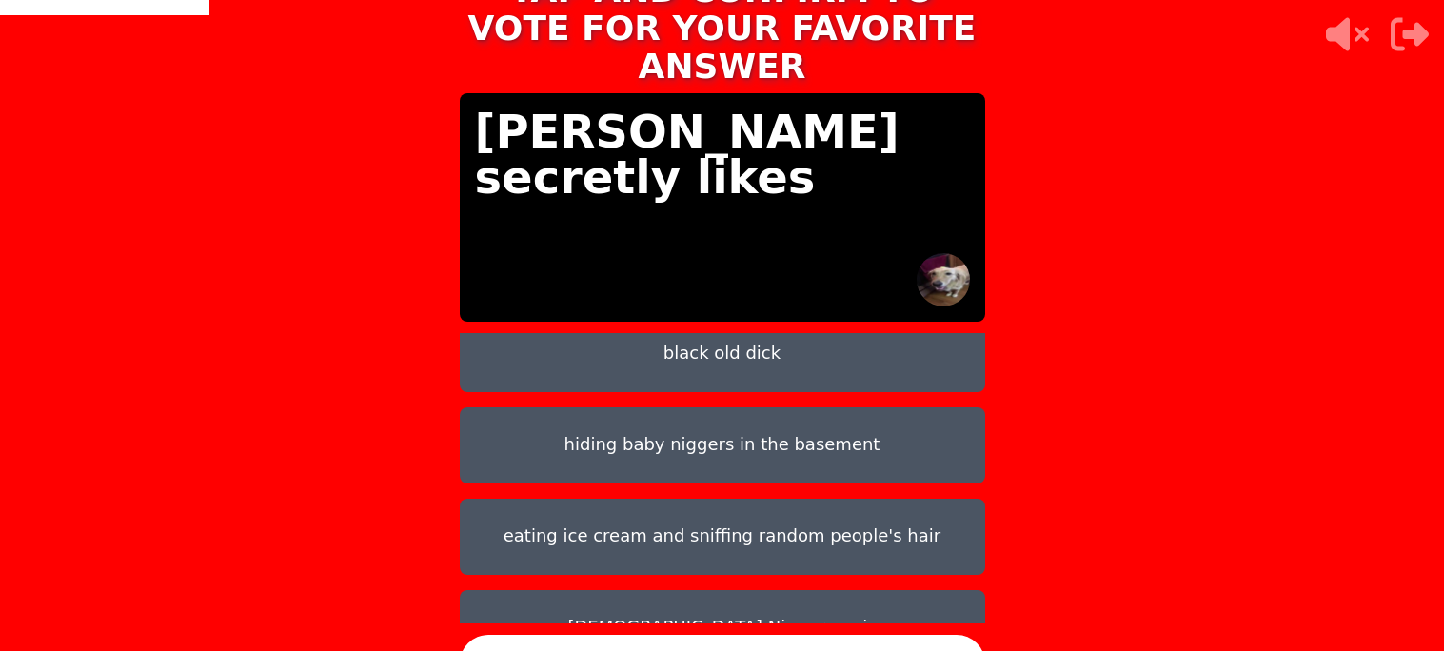
scroll to position [150, 0]
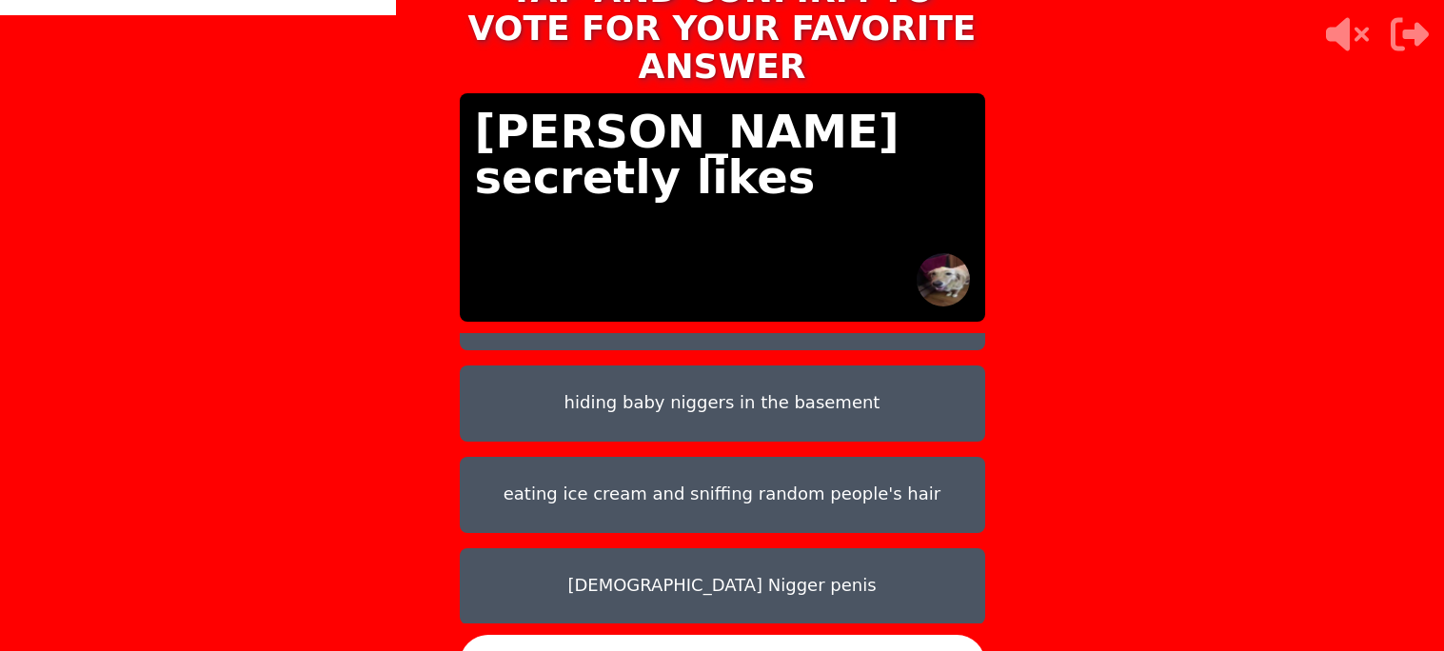
click at [698, 580] on button "[DEMOGRAPHIC_DATA] Nigger penis" at bounding box center [722, 586] width 525 height 76
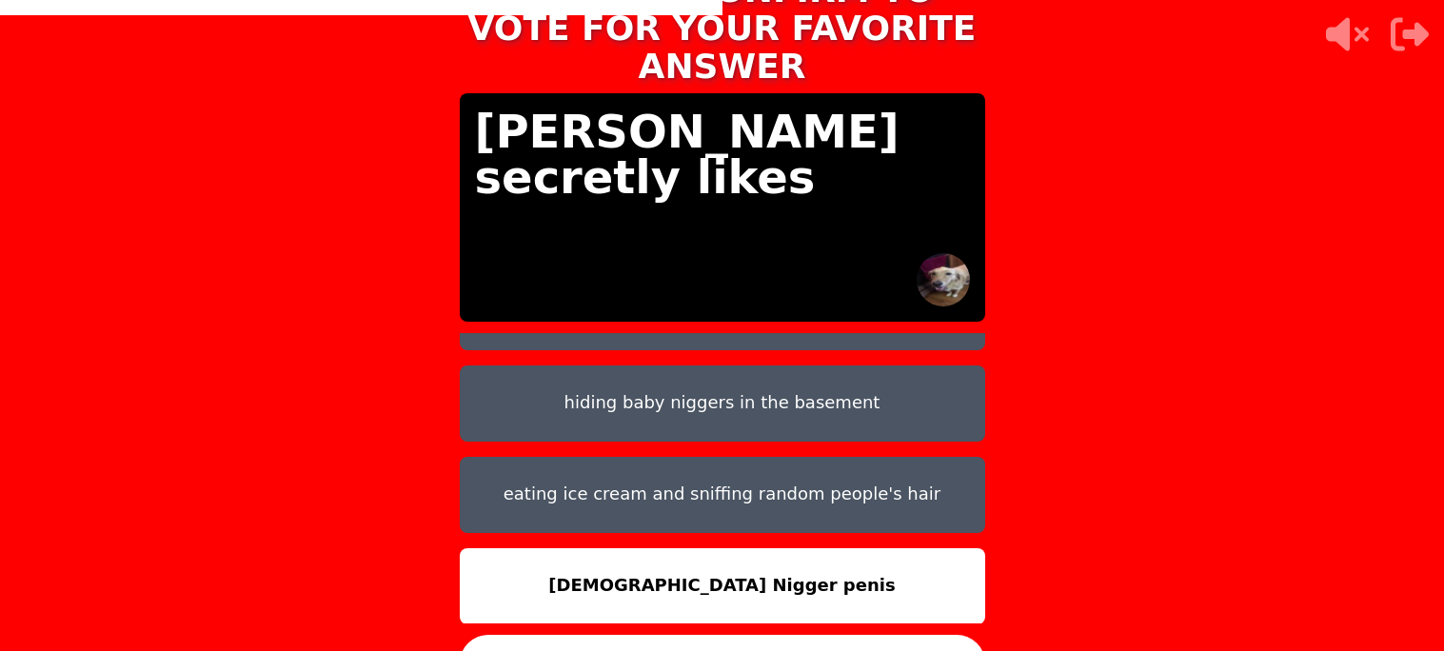
scroll to position [0, 0]
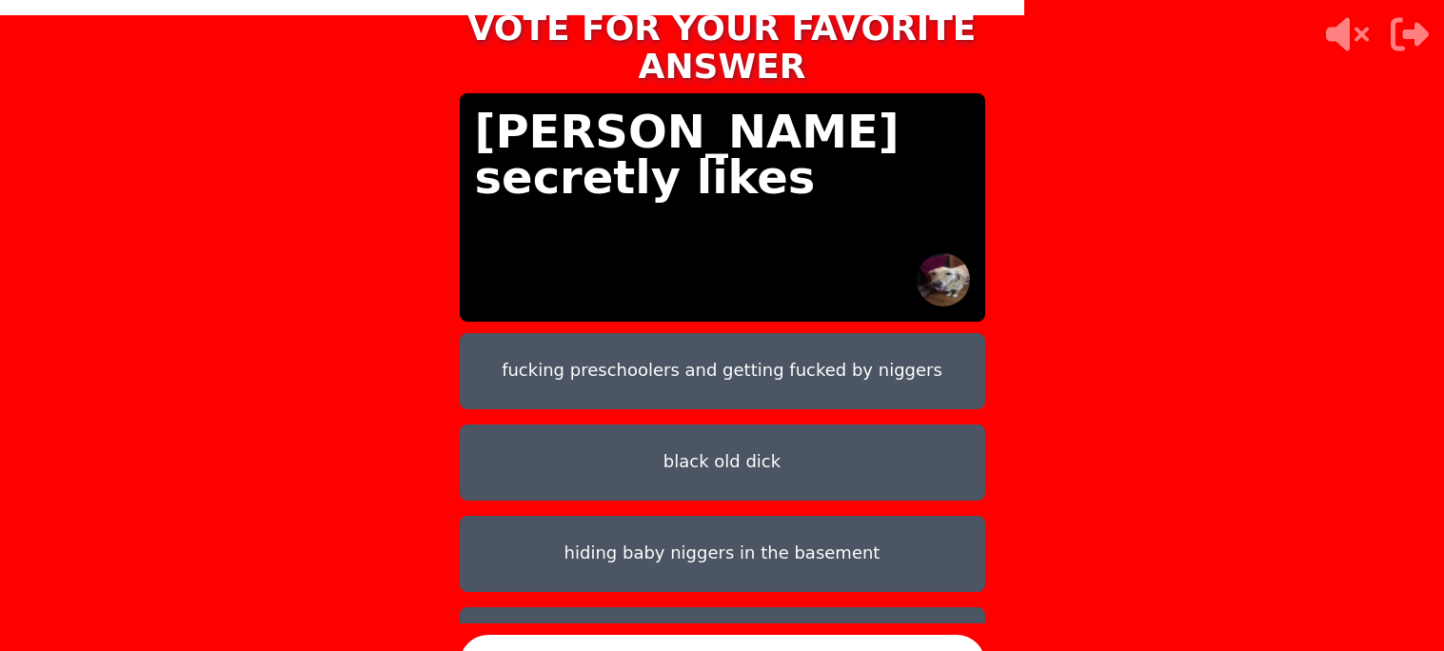
click at [768, 374] on button "fucking preschoolers and getting fucked by niggers" at bounding box center [722, 371] width 525 height 76
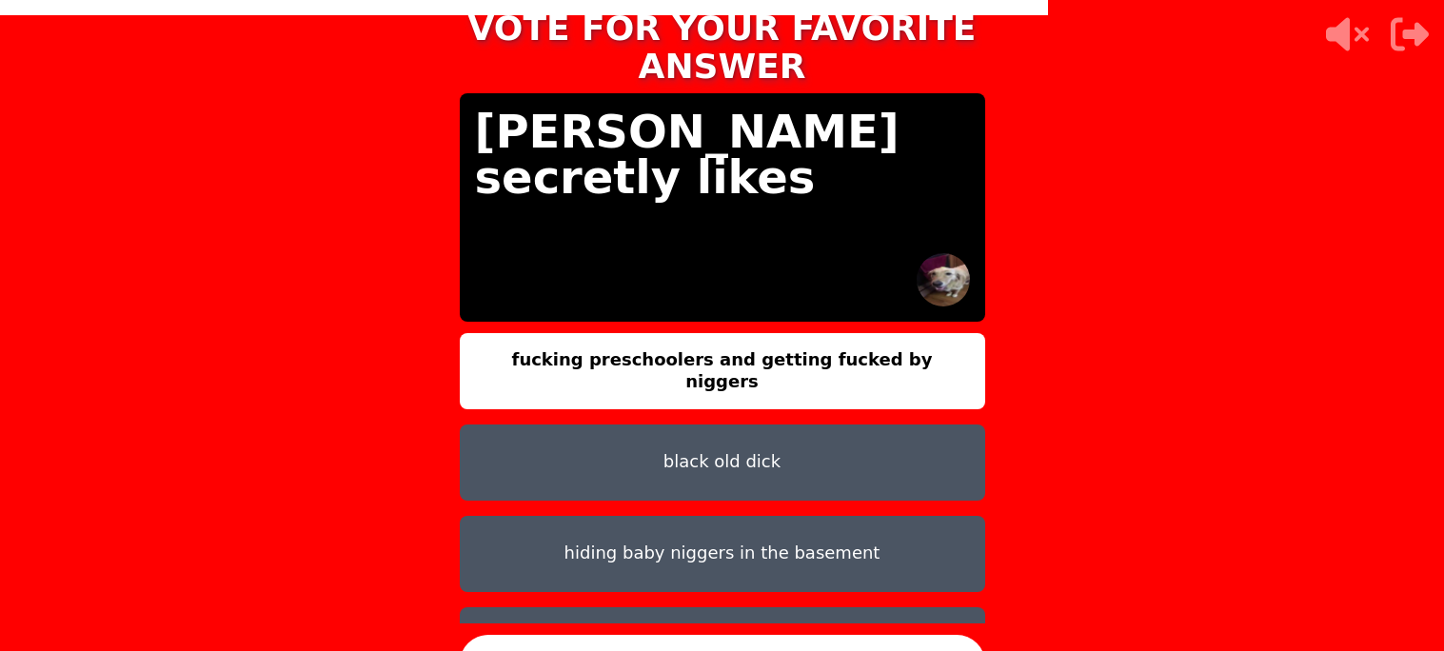
scroll to position [150, 0]
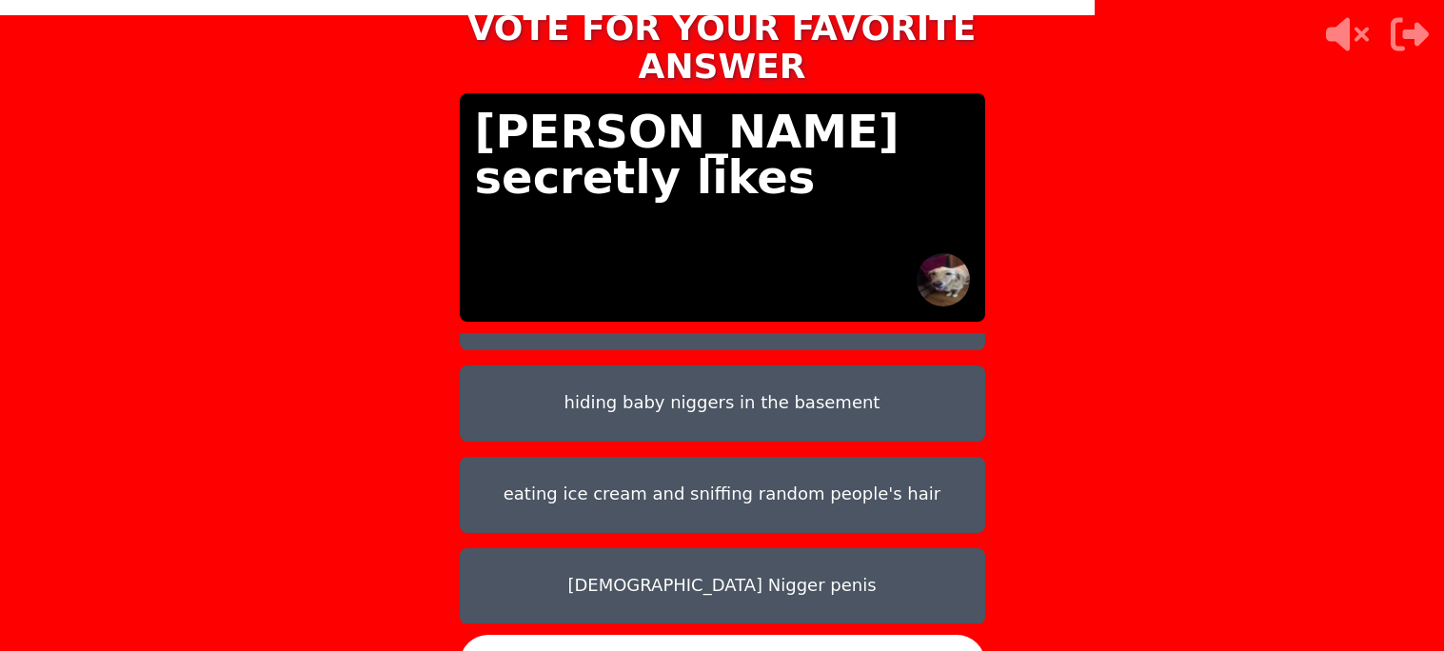
click at [653, 639] on button "CONFIRM" at bounding box center [722, 663] width 525 height 57
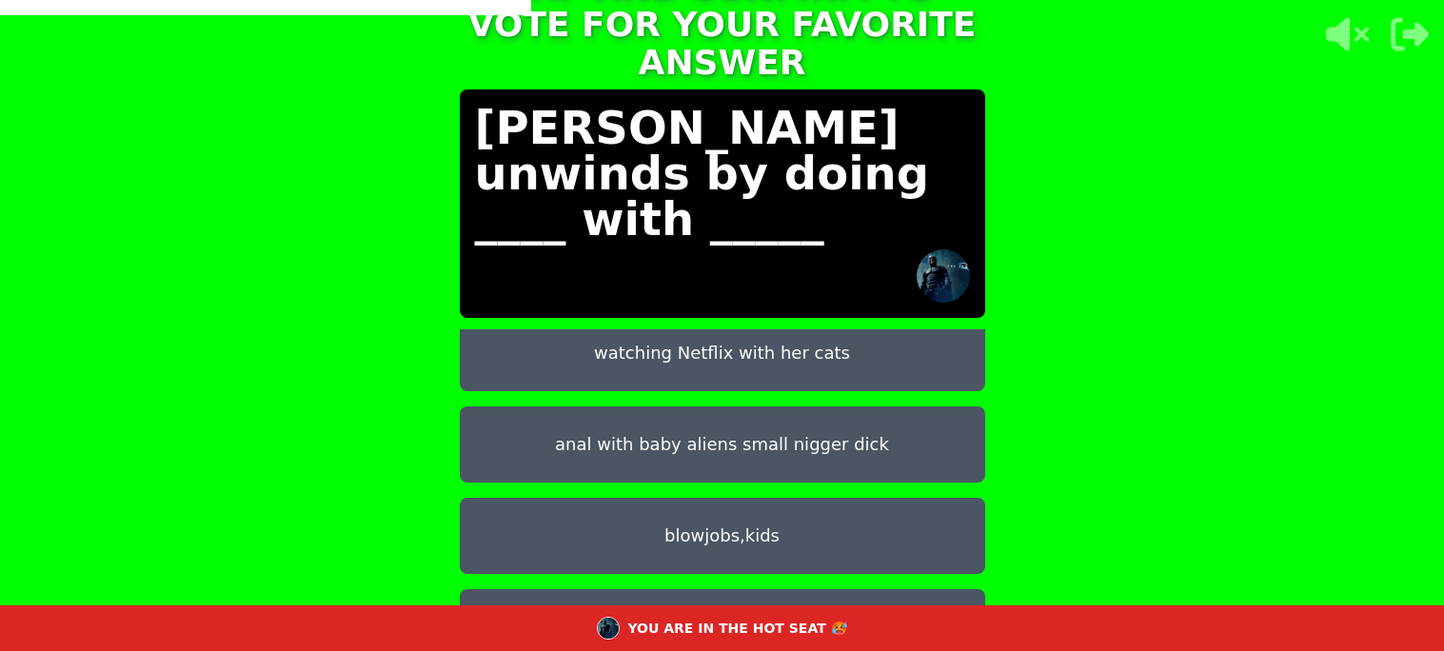
scroll to position [54, 0]
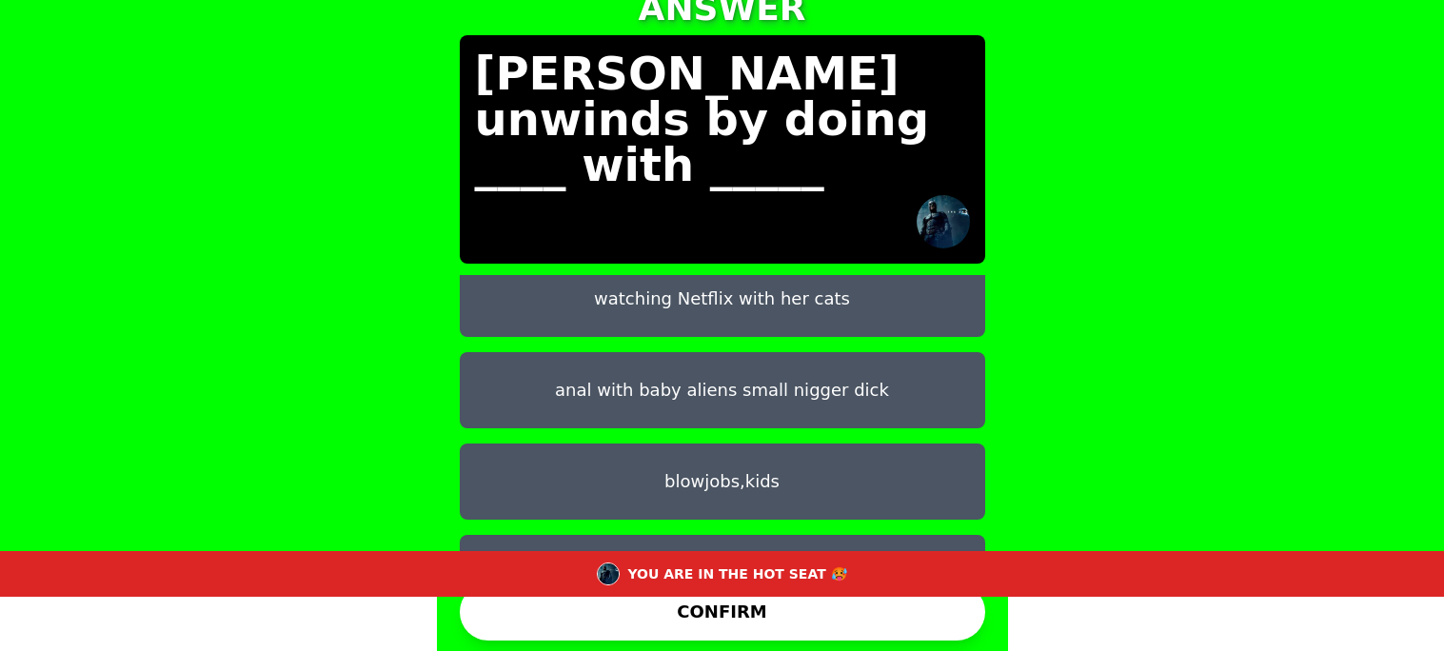
click at [639, 535] on button "rough anal with a caterpillar" at bounding box center [722, 573] width 525 height 76
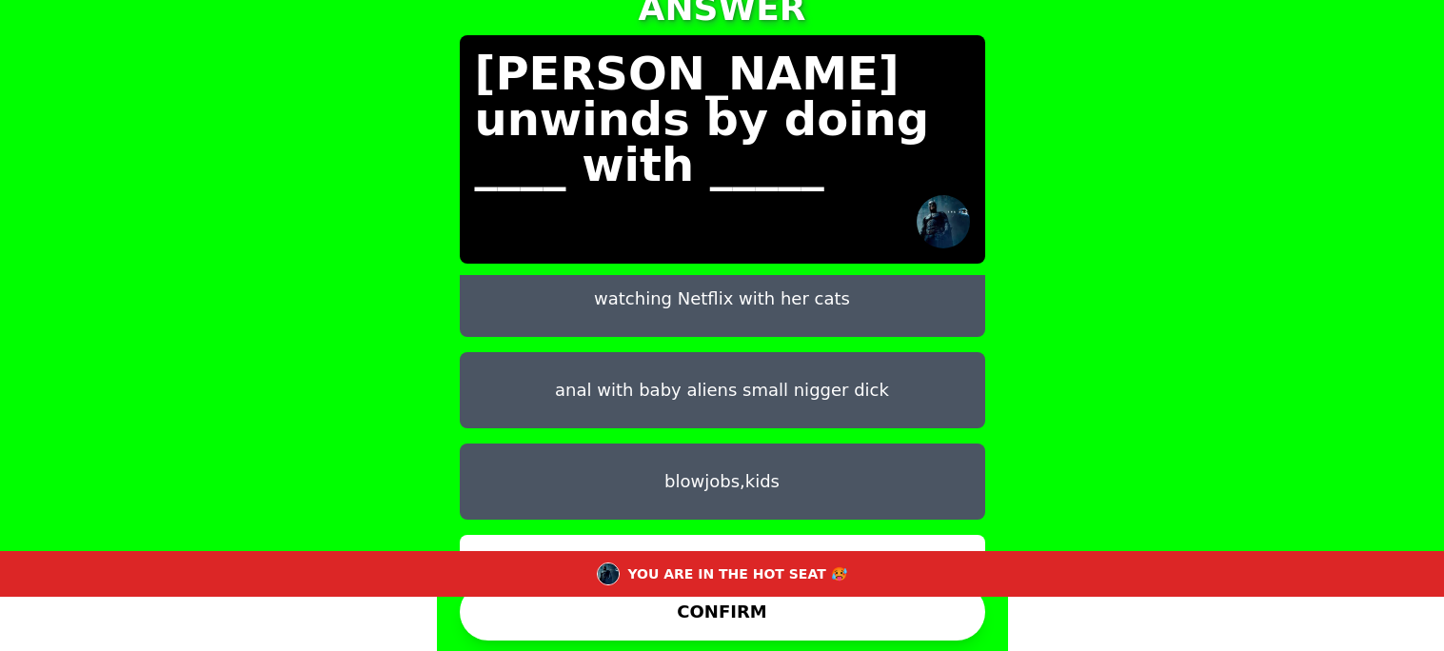
click at [601, 600] on button "CONFIRM" at bounding box center [722, 611] width 525 height 57
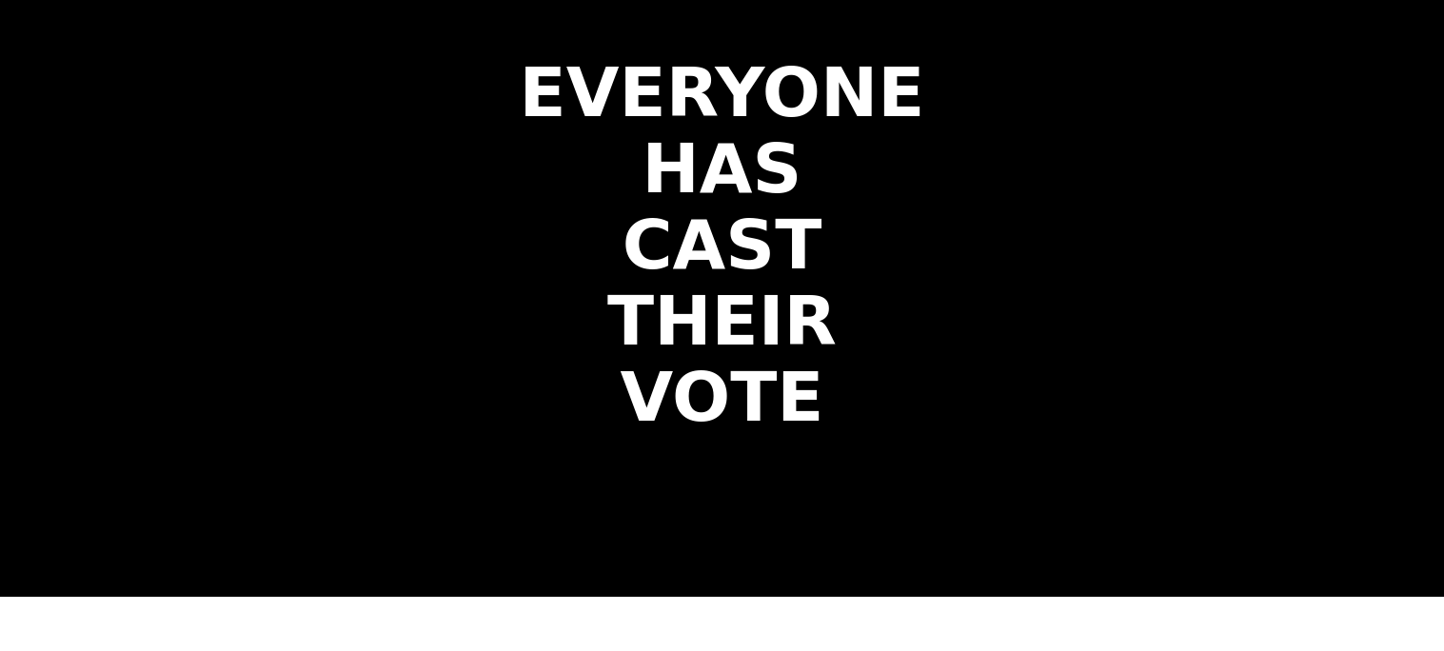
scroll to position [0, 0]
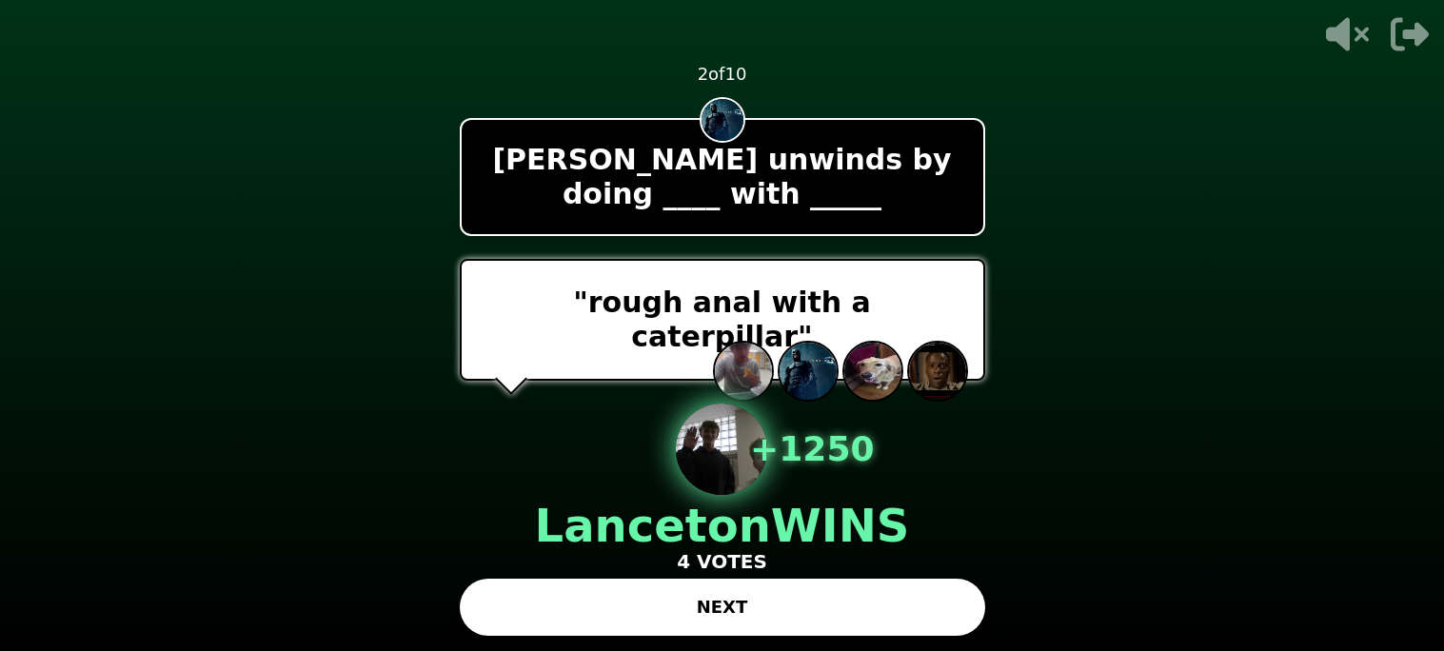
click at [601, 600] on button "NEXT" at bounding box center [722, 607] width 525 height 57
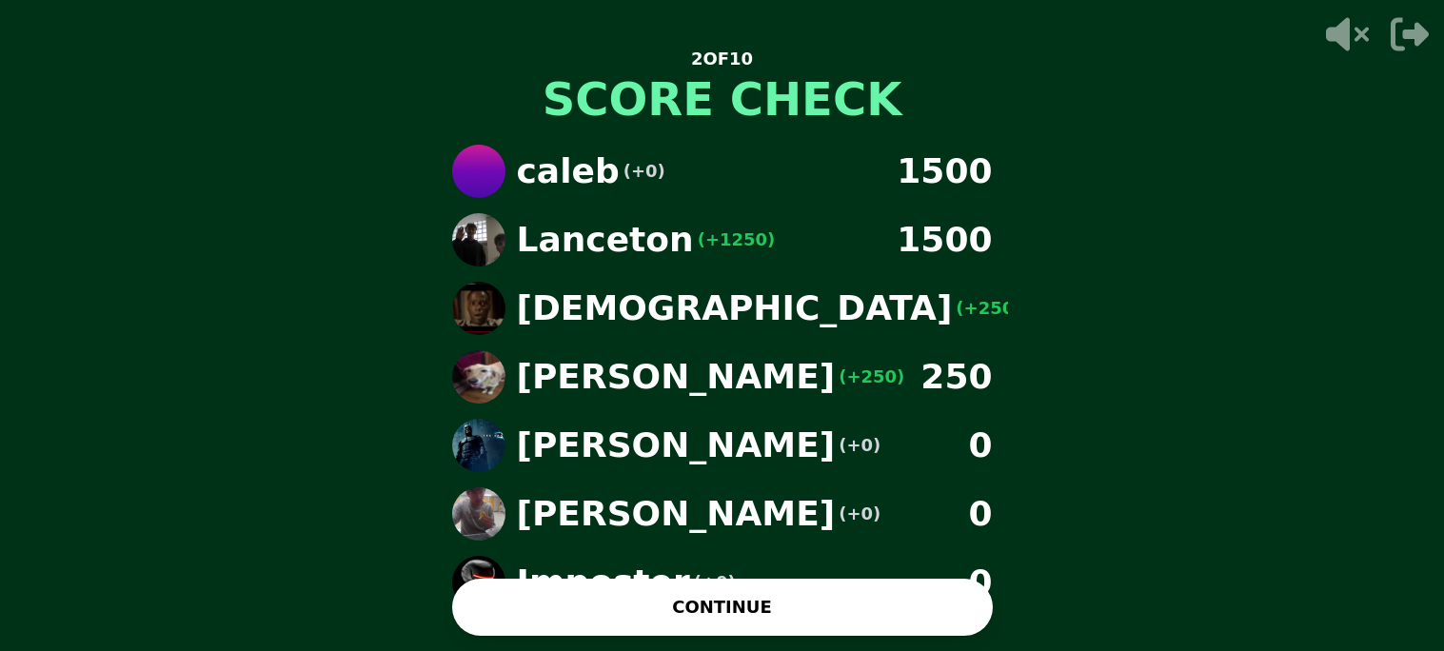
click at [601, 600] on button "CONTINUE" at bounding box center [722, 607] width 541 height 57
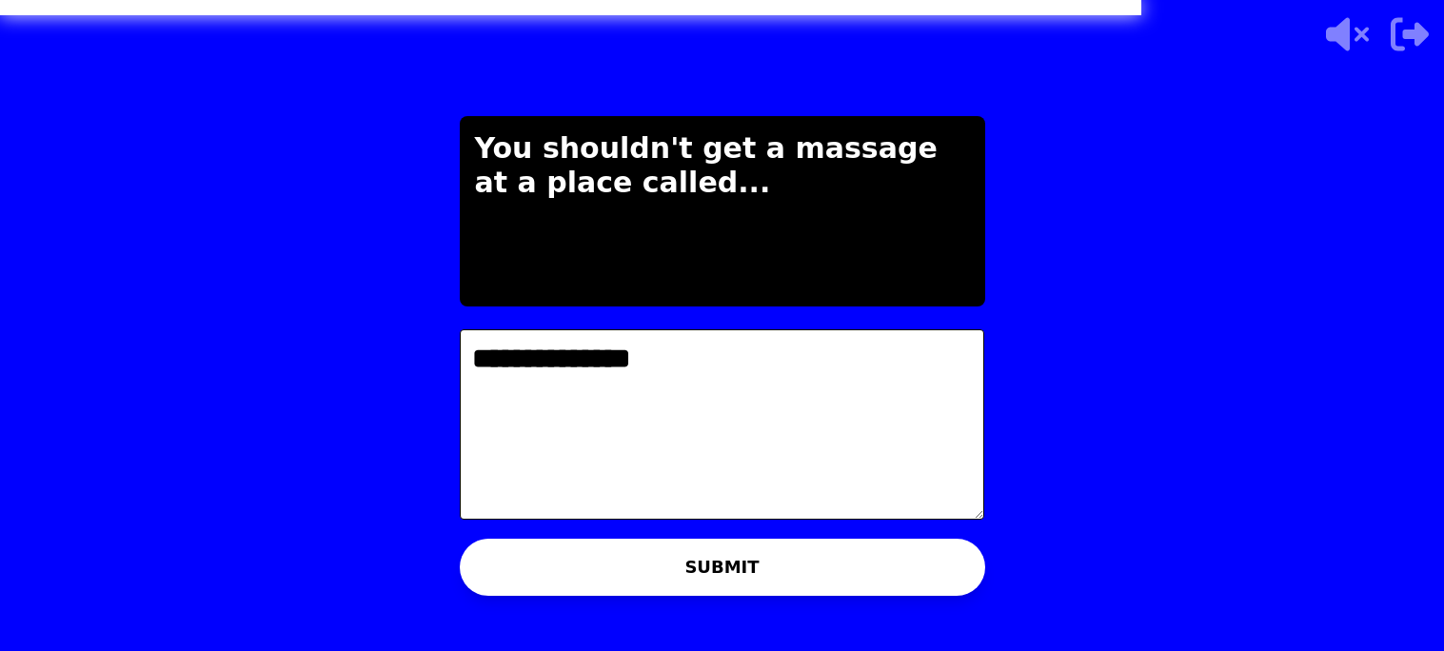
type textarea "**********"
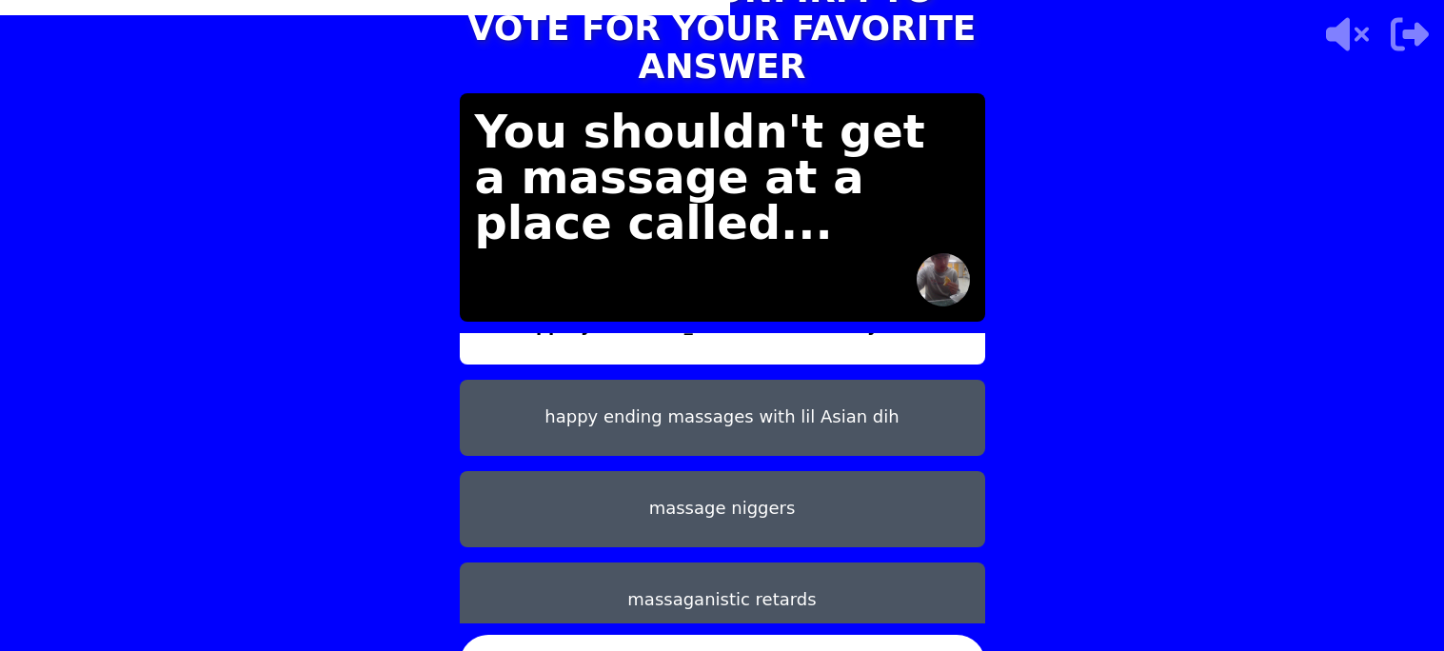
scroll to position [49, 0]
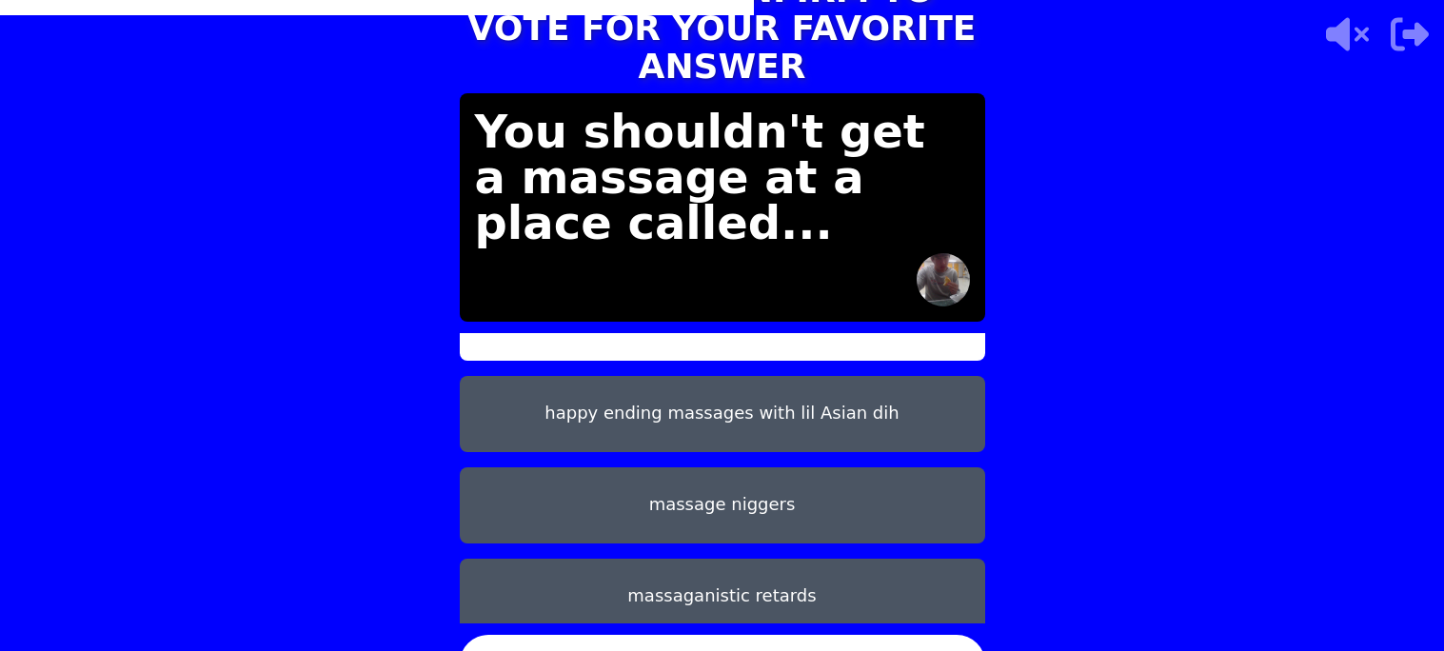
click at [784, 388] on button "happy ending massages with lil Asian dih" at bounding box center [722, 414] width 525 height 76
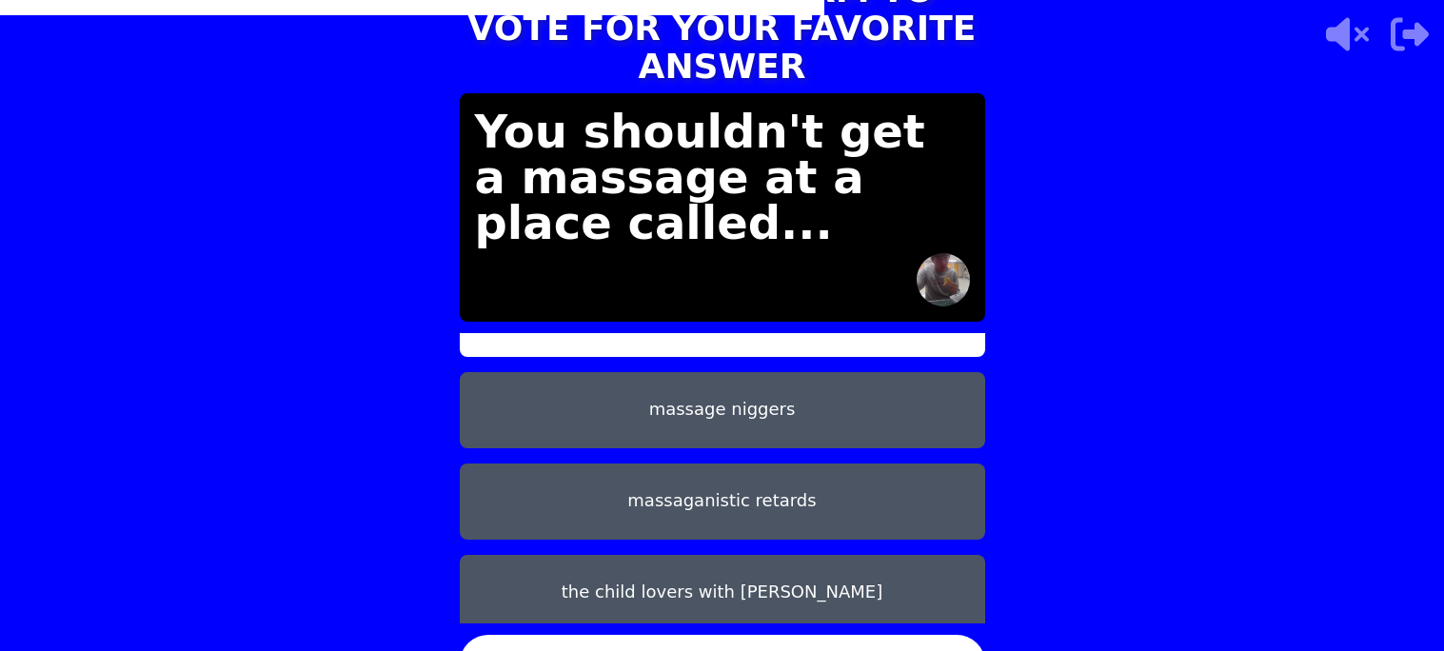
scroll to position [150, 0]
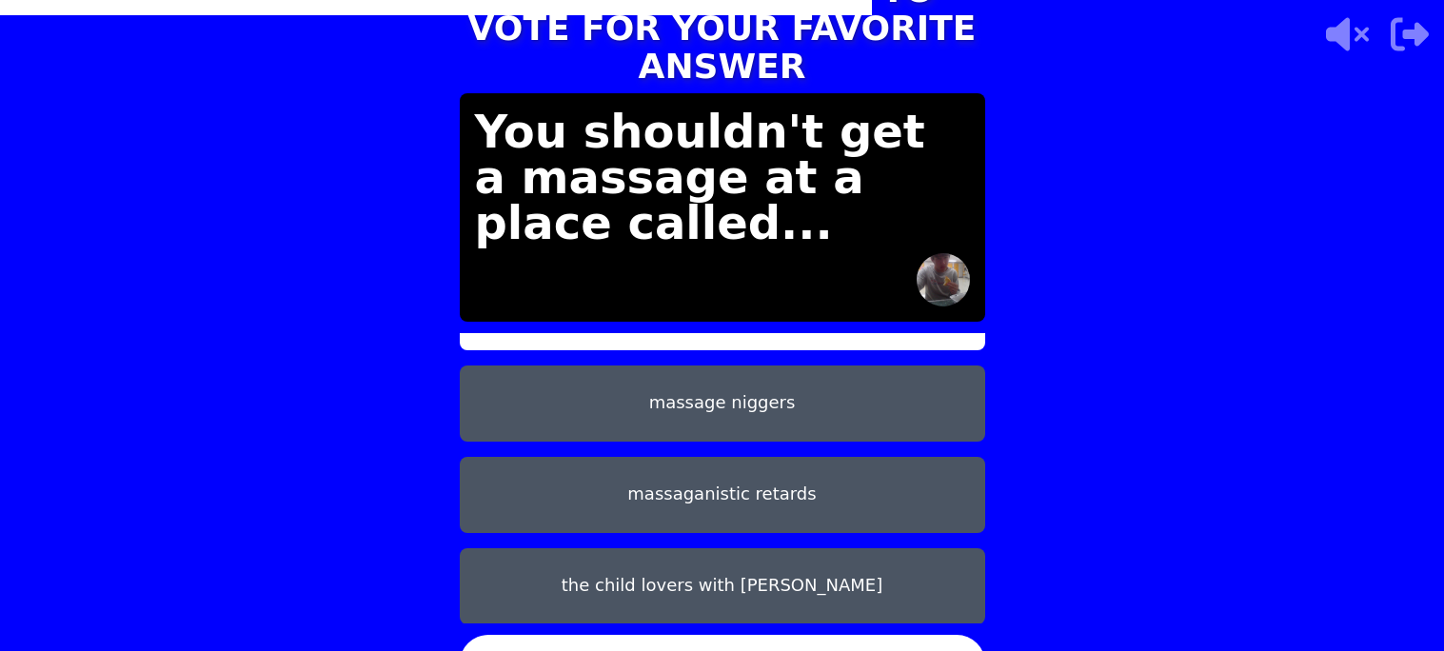
click at [652, 635] on button "CONFIRM" at bounding box center [722, 663] width 525 height 57
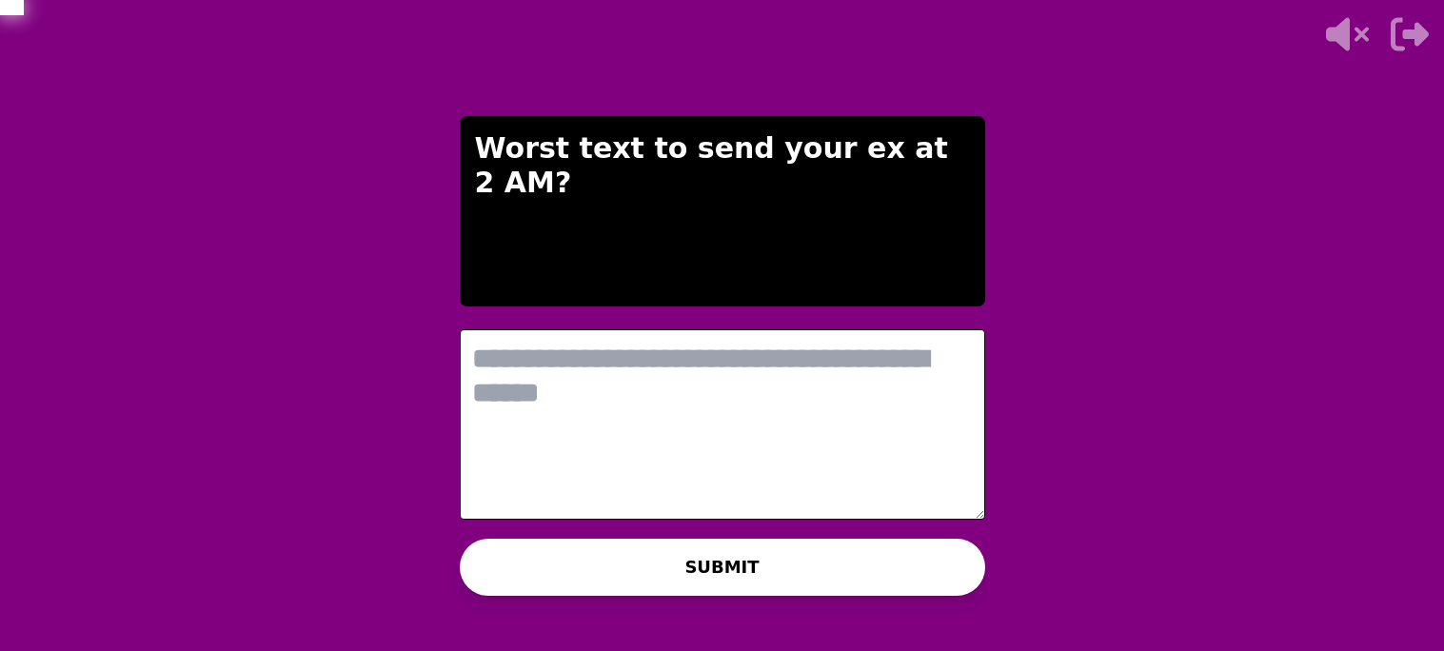
scroll to position [0, 0]
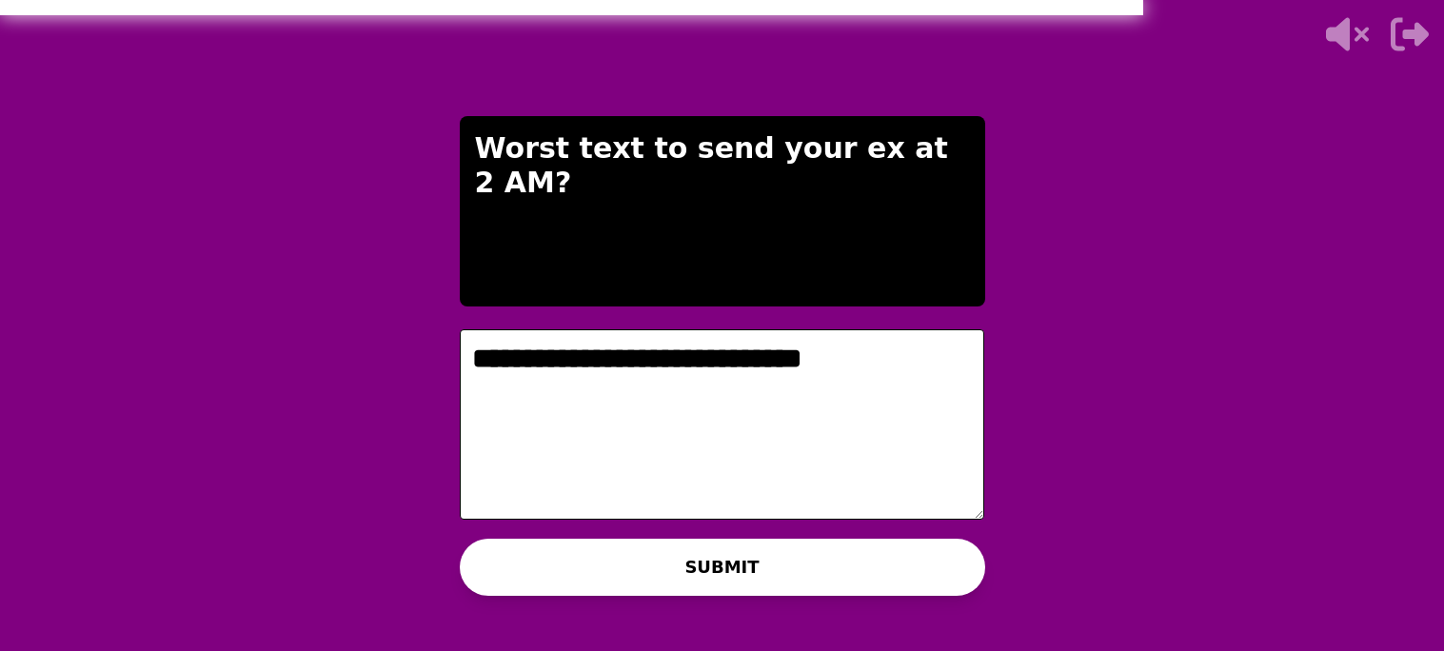
type textarea "**********"
click at [825, 573] on button "SUBMIT" at bounding box center [722, 567] width 525 height 57
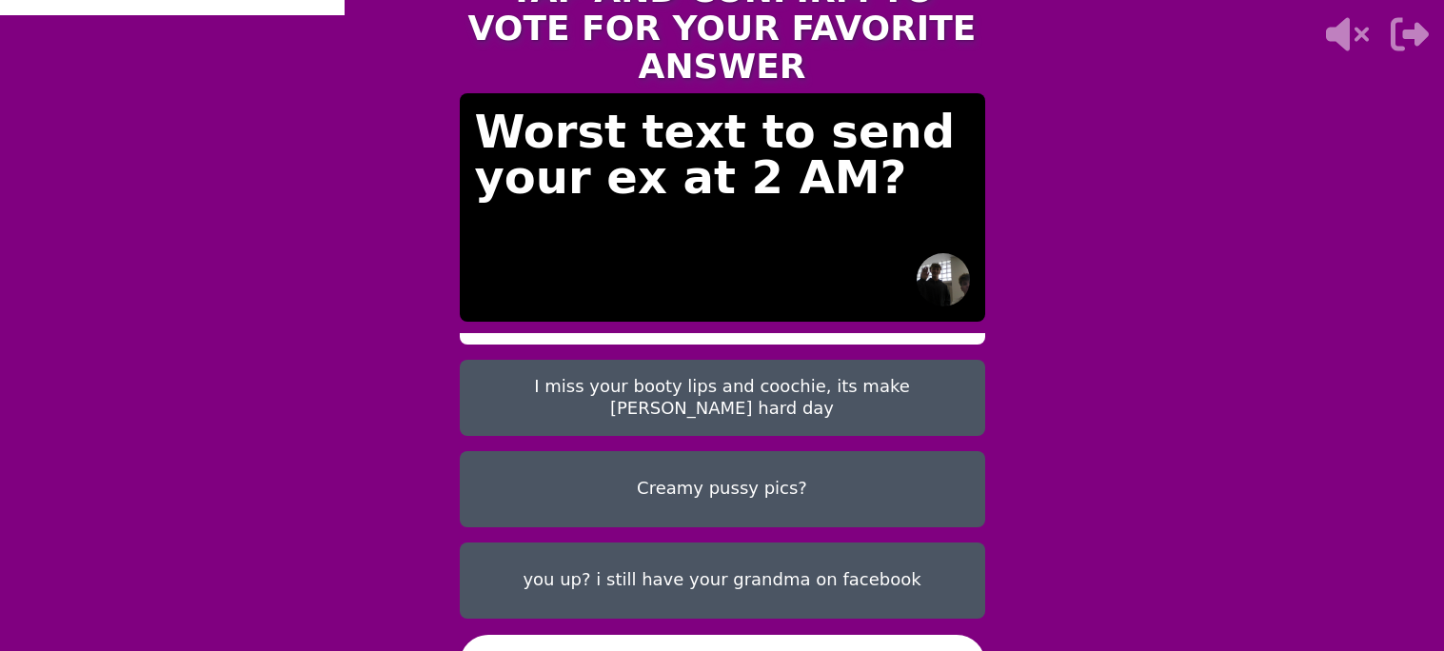
scroll to position [66, 0]
click at [766, 391] on button "I miss your booty lips and coochie, its make [PERSON_NAME] hard day" at bounding box center [722, 397] width 525 height 76
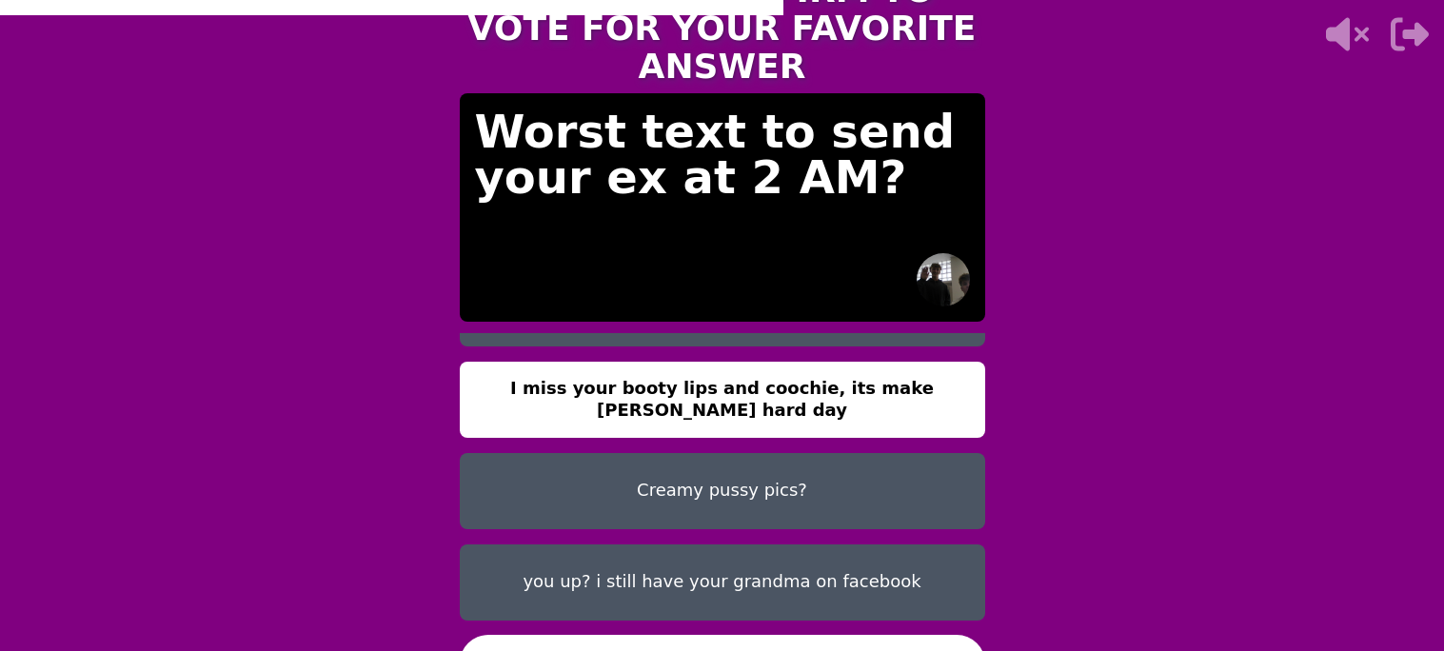
scroll to position [59, 0]
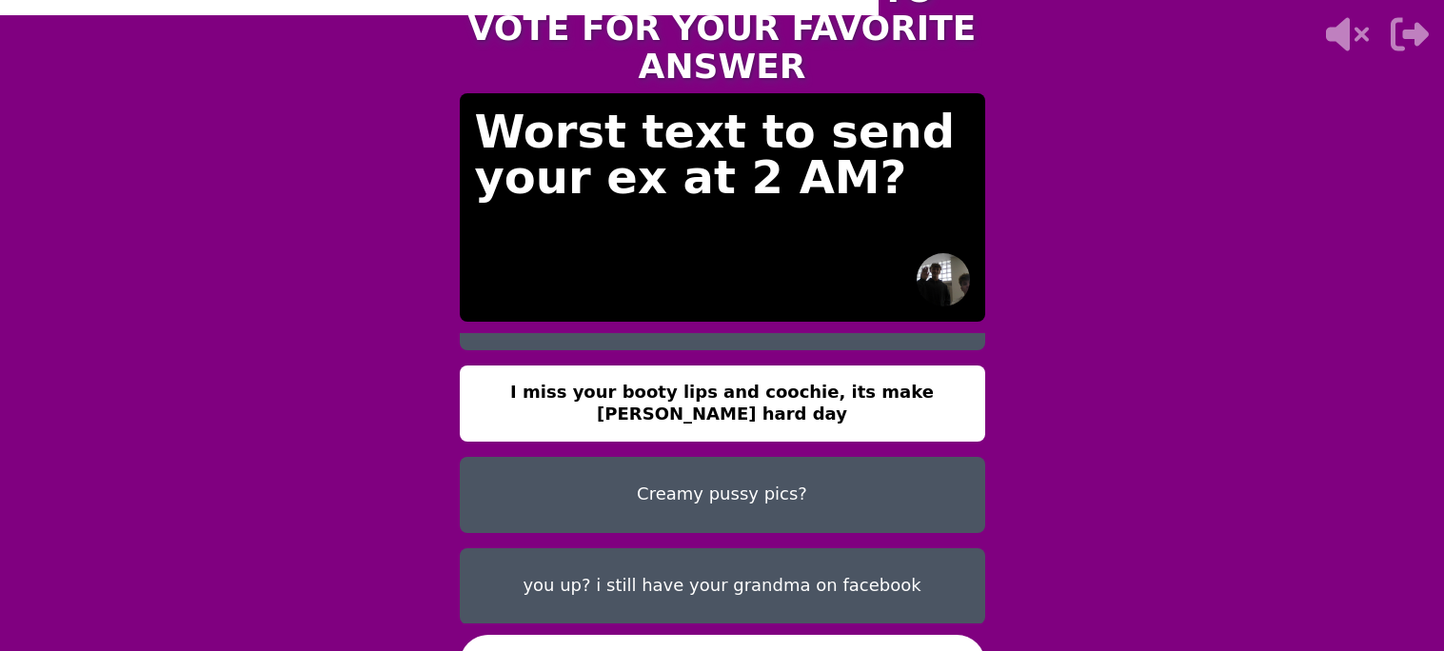
click at [656, 635] on button "CONFIRM" at bounding box center [722, 663] width 525 height 57
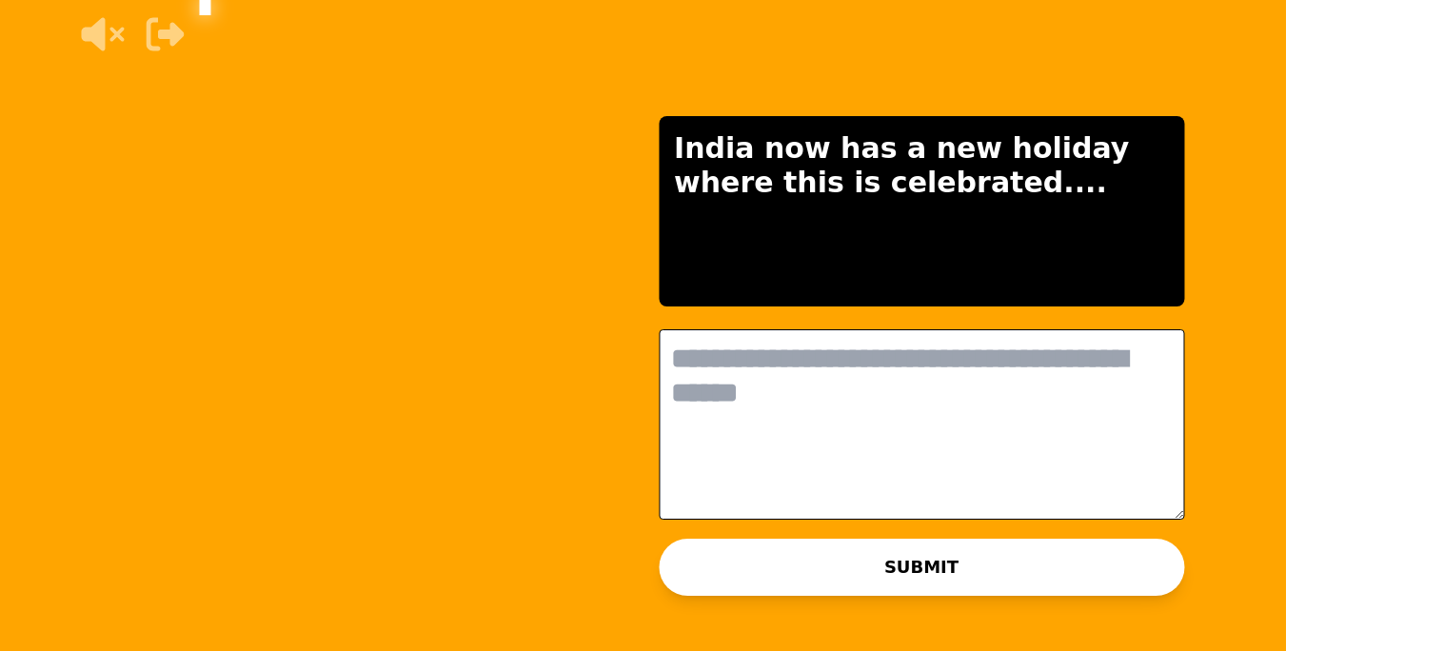
scroll to position [0, 0]
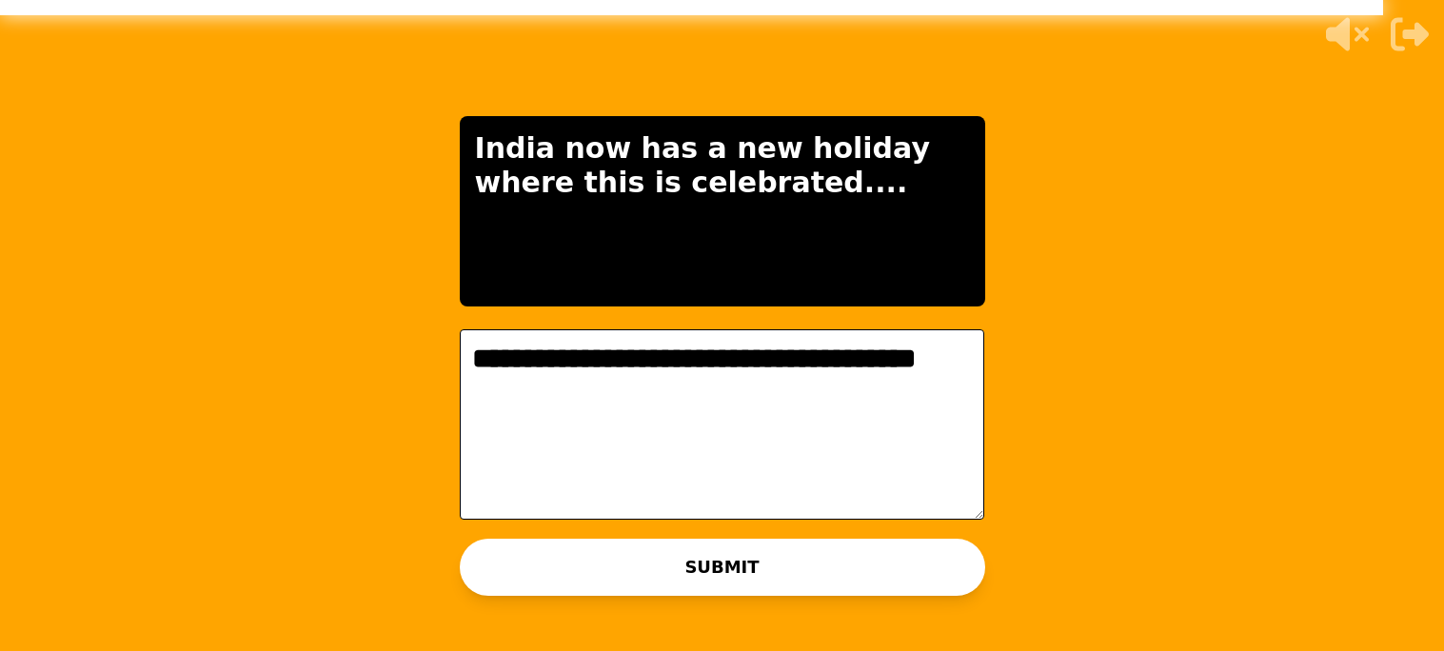
type textarea "**********"
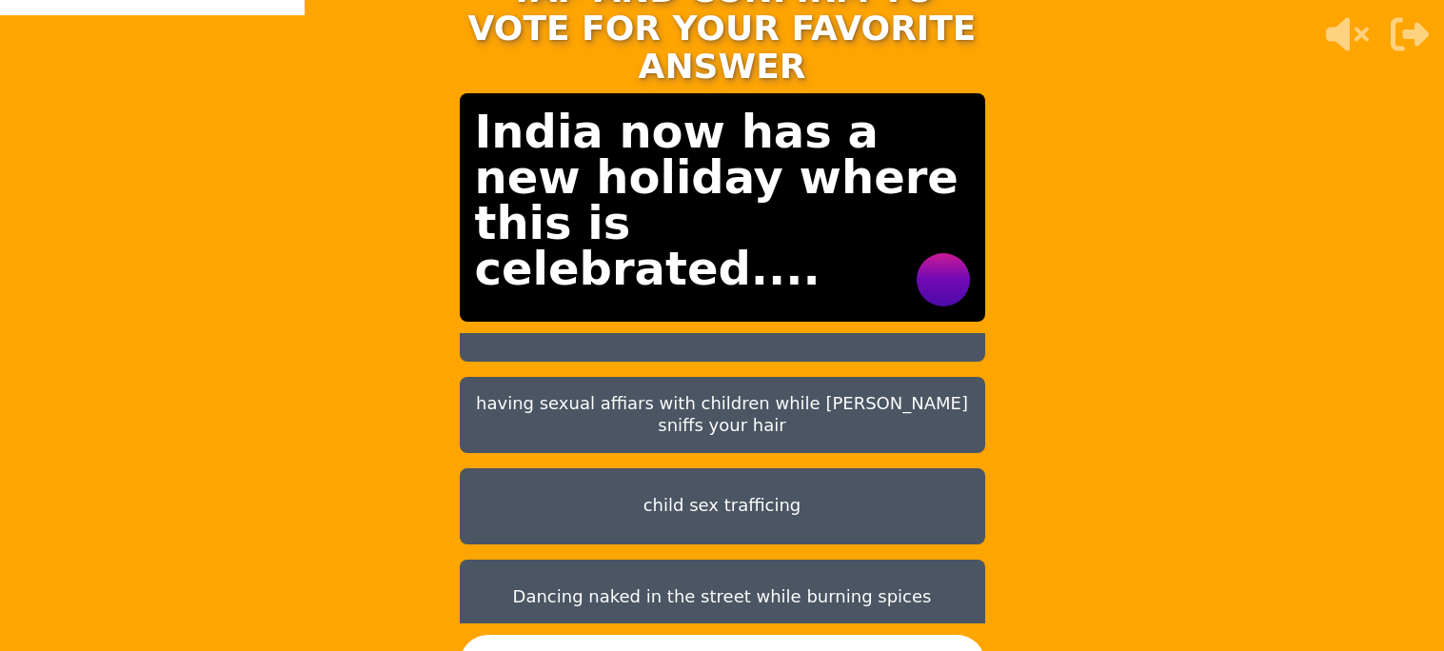
scroll to position [150, 0]
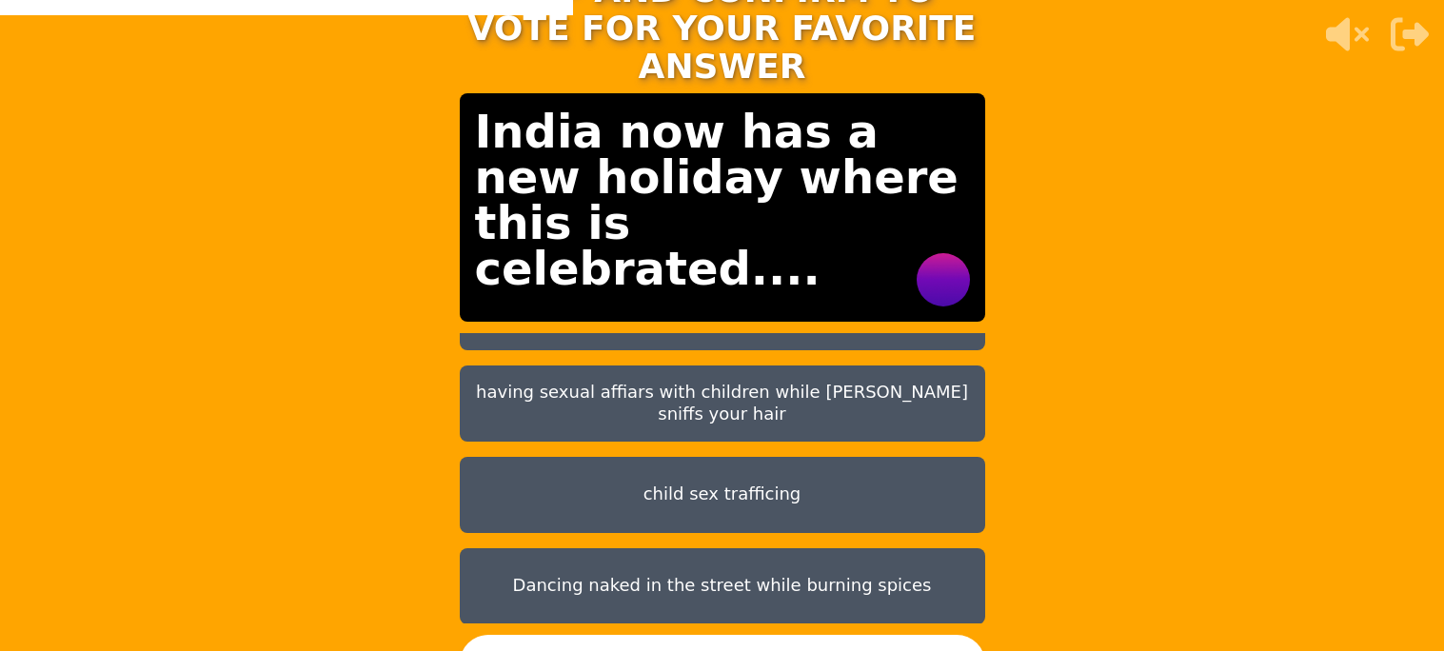
click at [640, 548] on button "Dancing naked in the street while burning spices" at bounding box center [722, 586] width 525 height 76
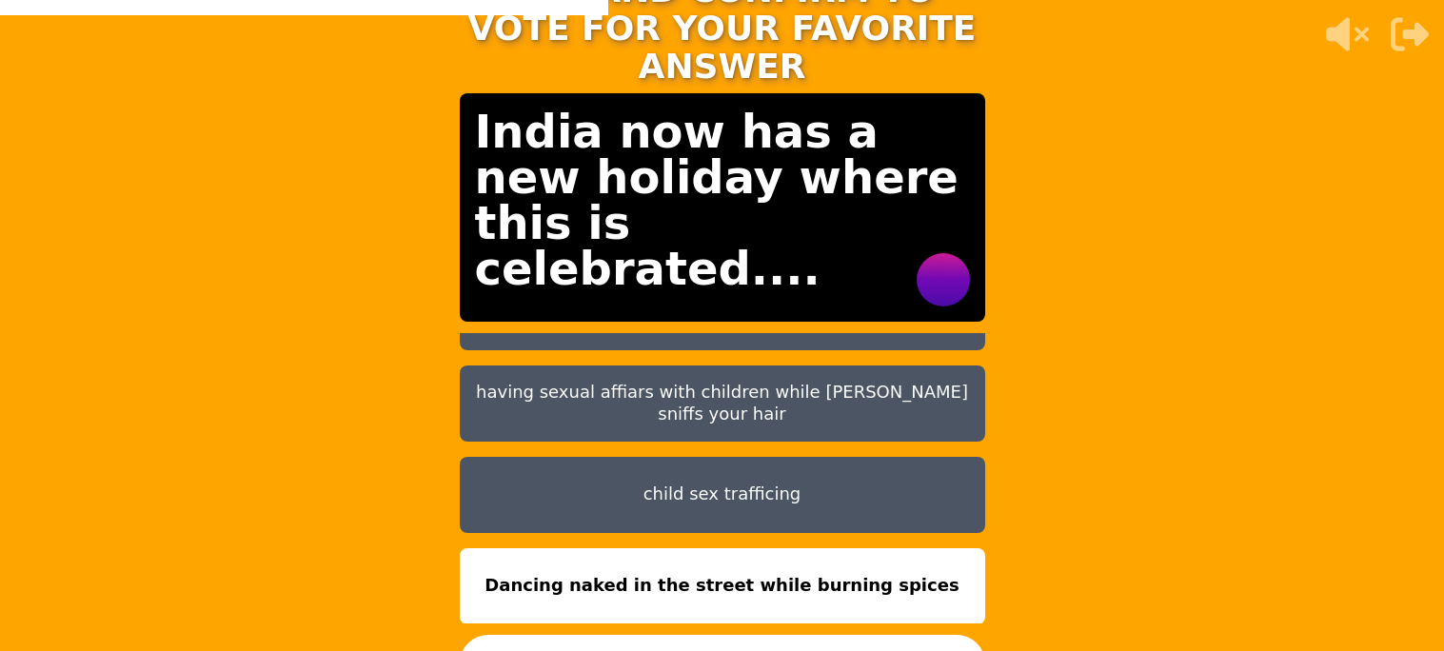
click at [587, 491] on button "child sex trafficing" at bounding box center [722, 495] width 525 height 76
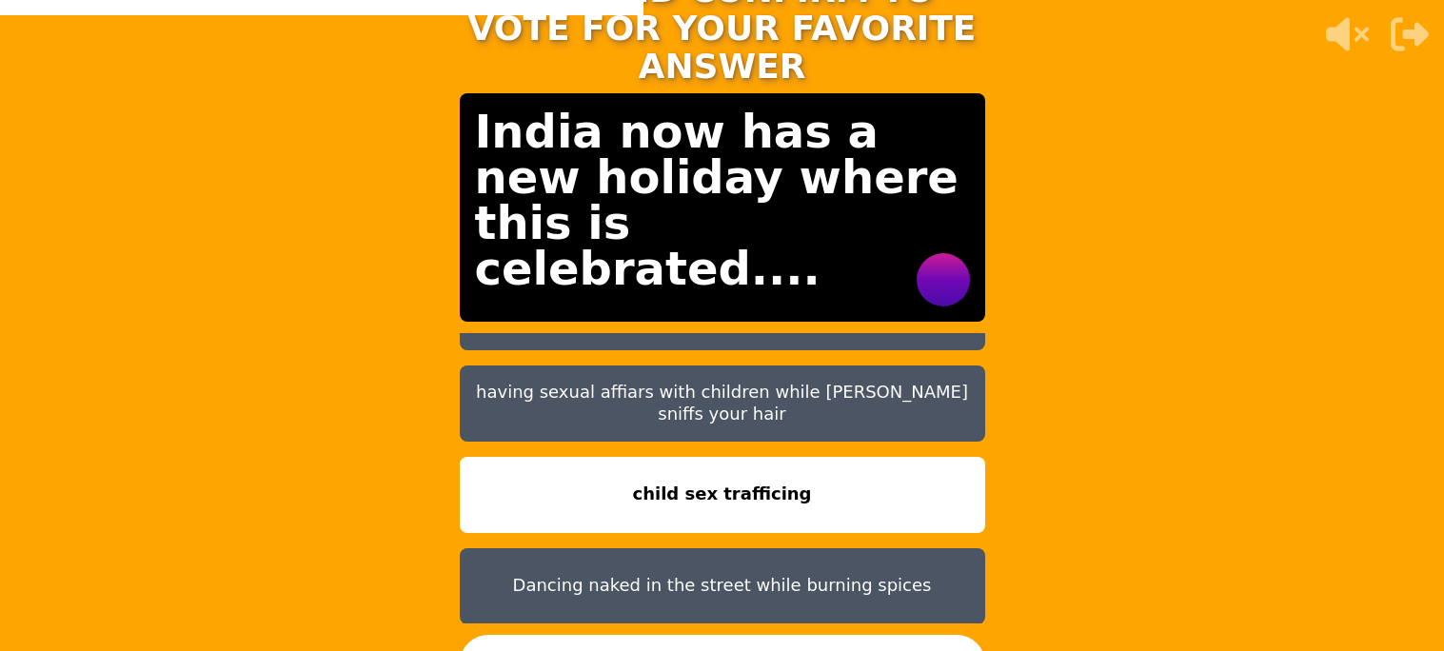
click at [614, 635] on button "CONFIRM" at bounding box center [722, 663] width 525 height 57
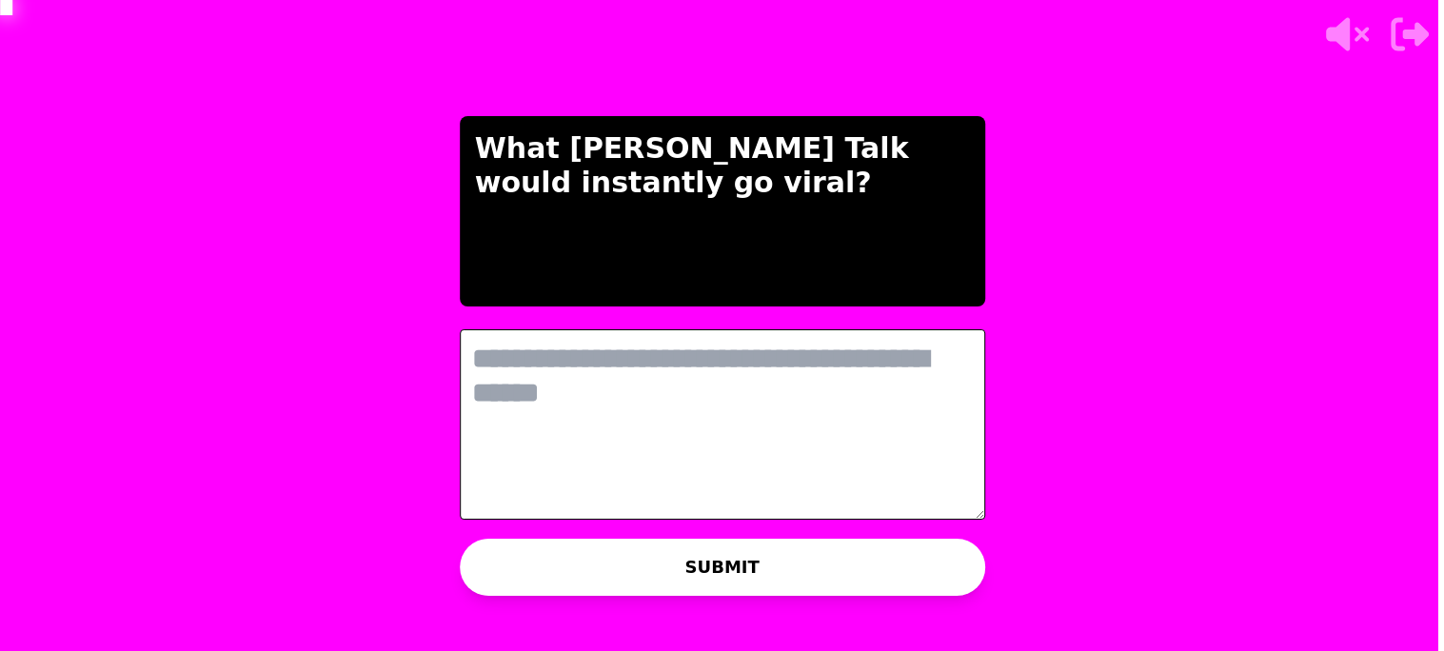
scroll to position [0, 0]
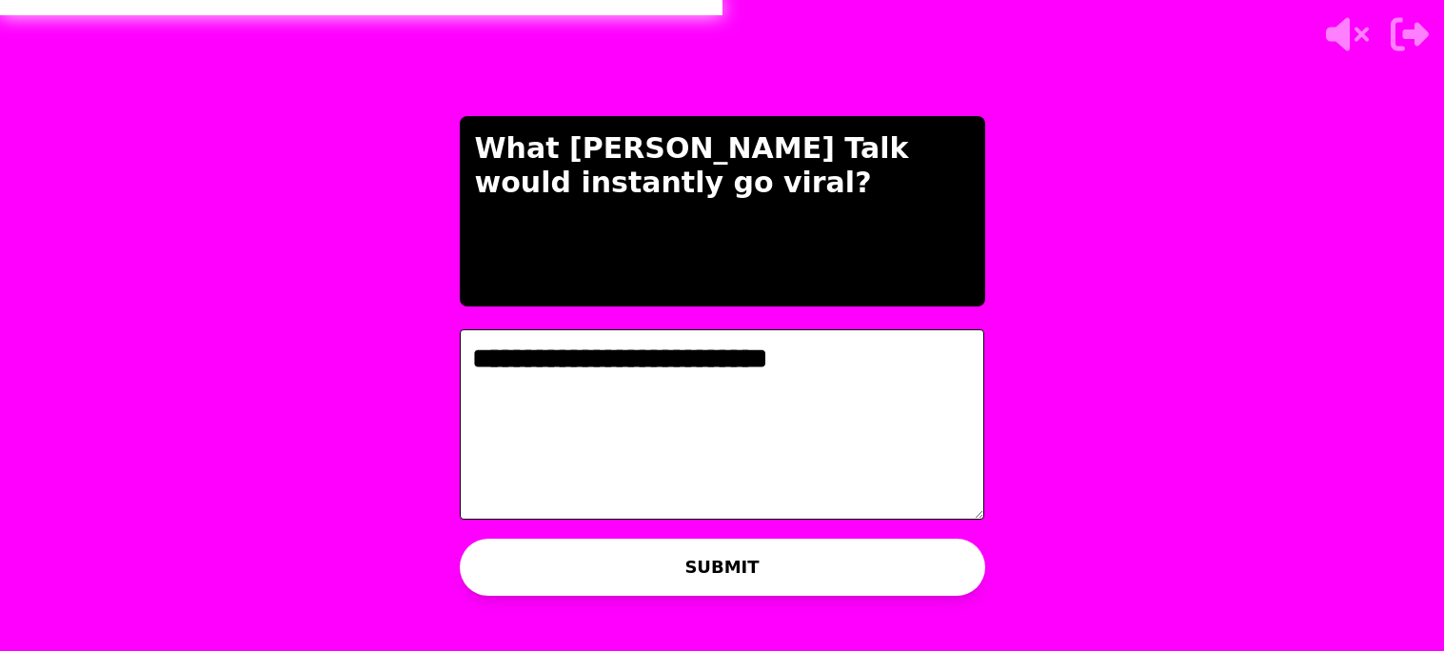
type textarea "**********"
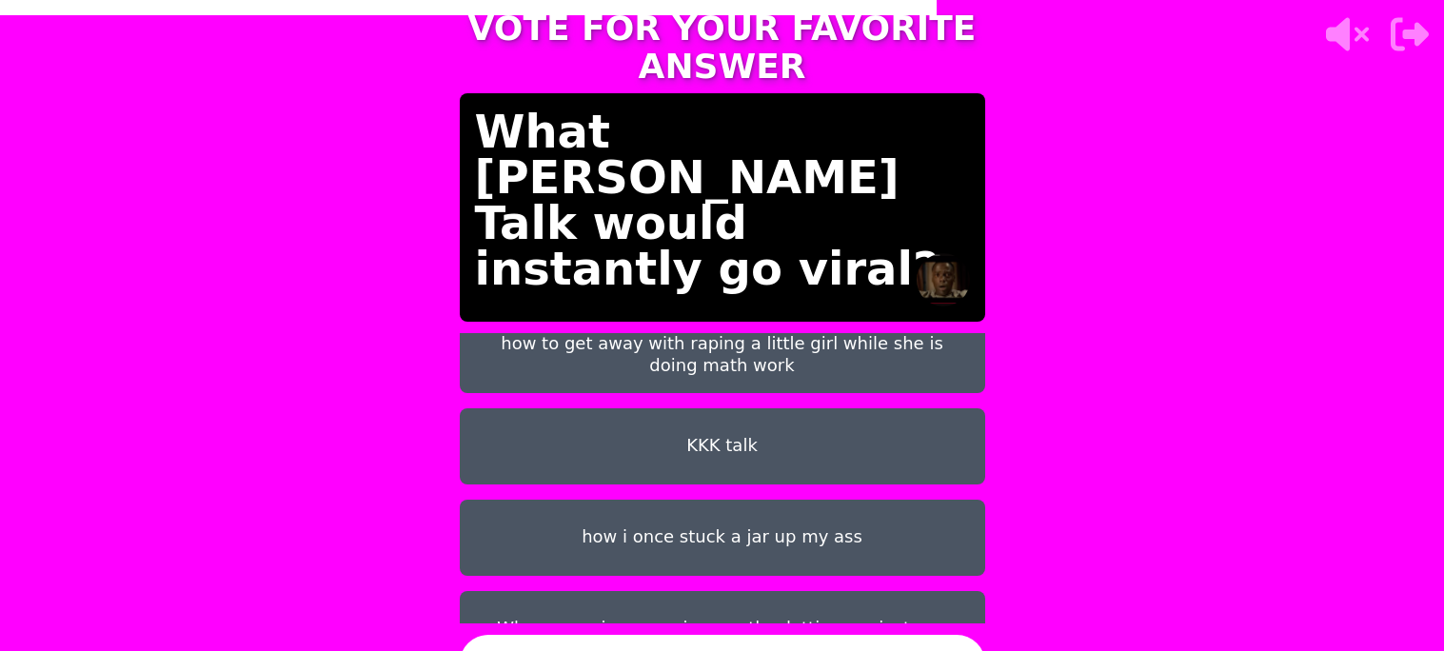
scroll to position [150, 0]
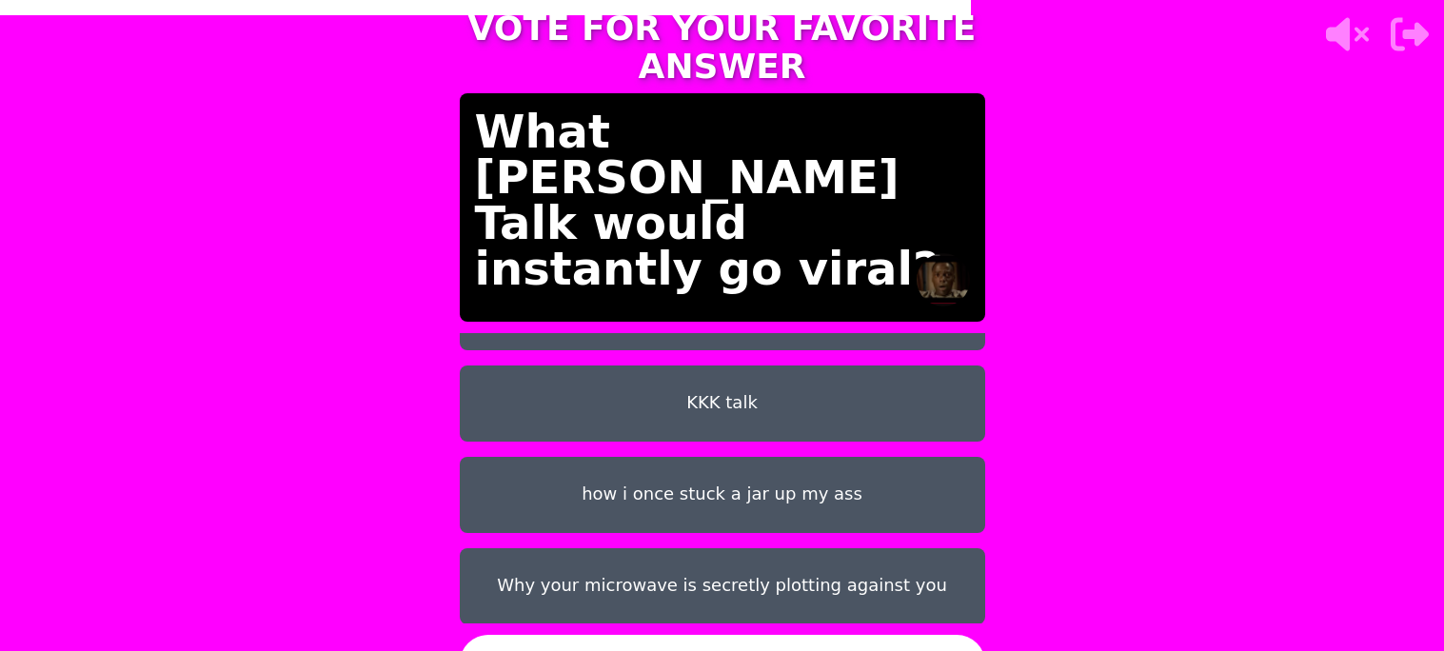
click at [579, 478] on button "how i once stuck a jar up my ass" at bounding box center [722, 495] width 525 height 76
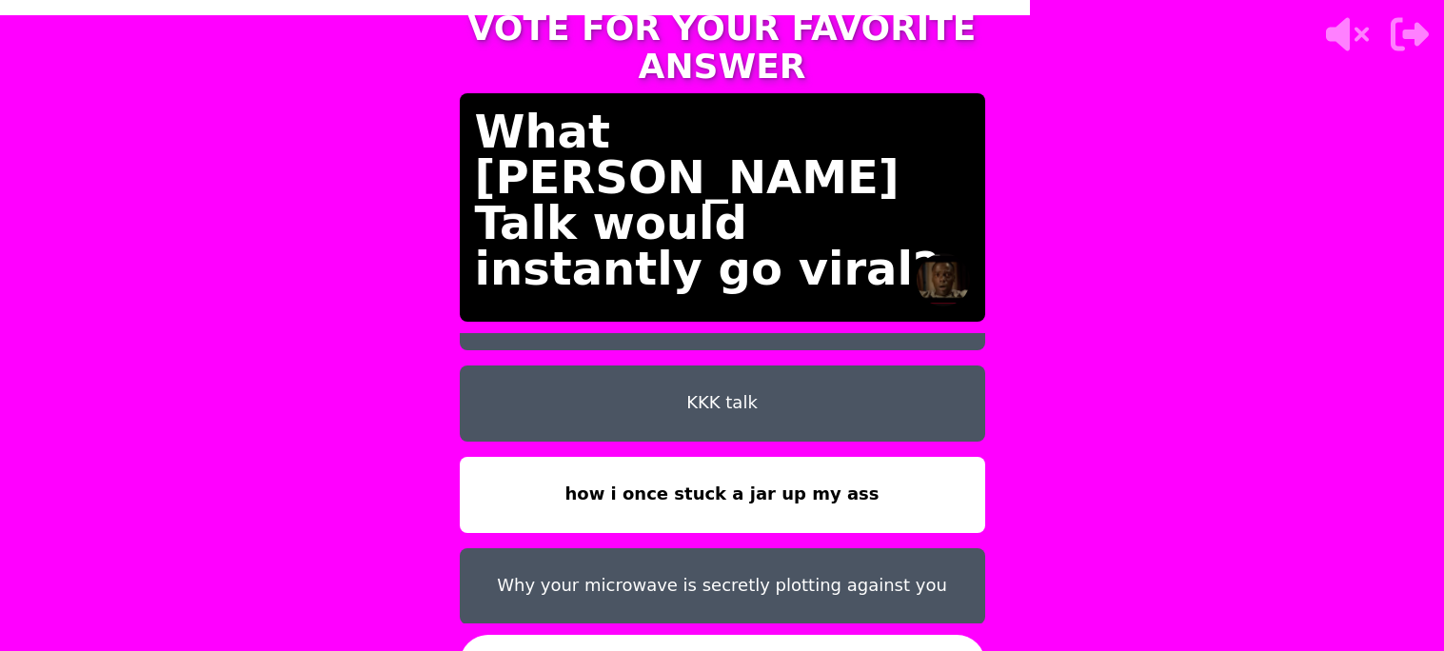
click at [648, 635] on button "CONFIRM" at bounding box center [722, 663] width 525 height 57
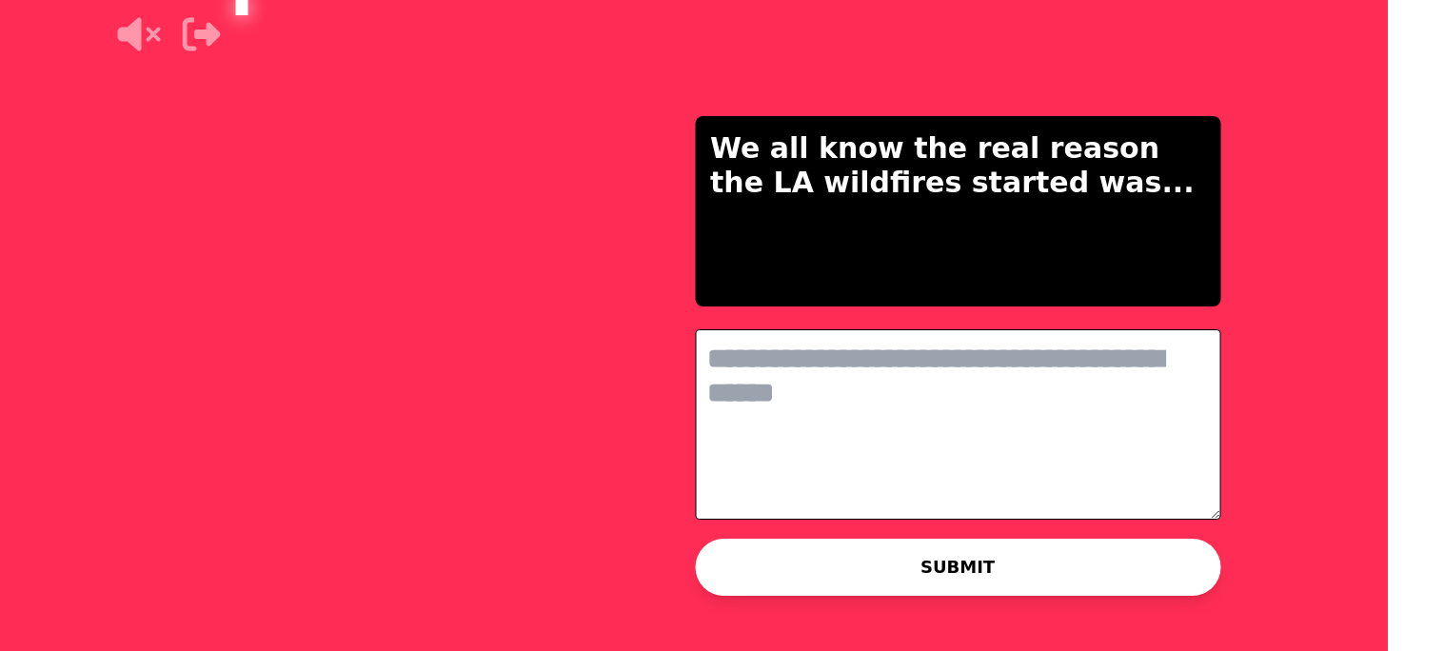
scroll to position [0, 0]
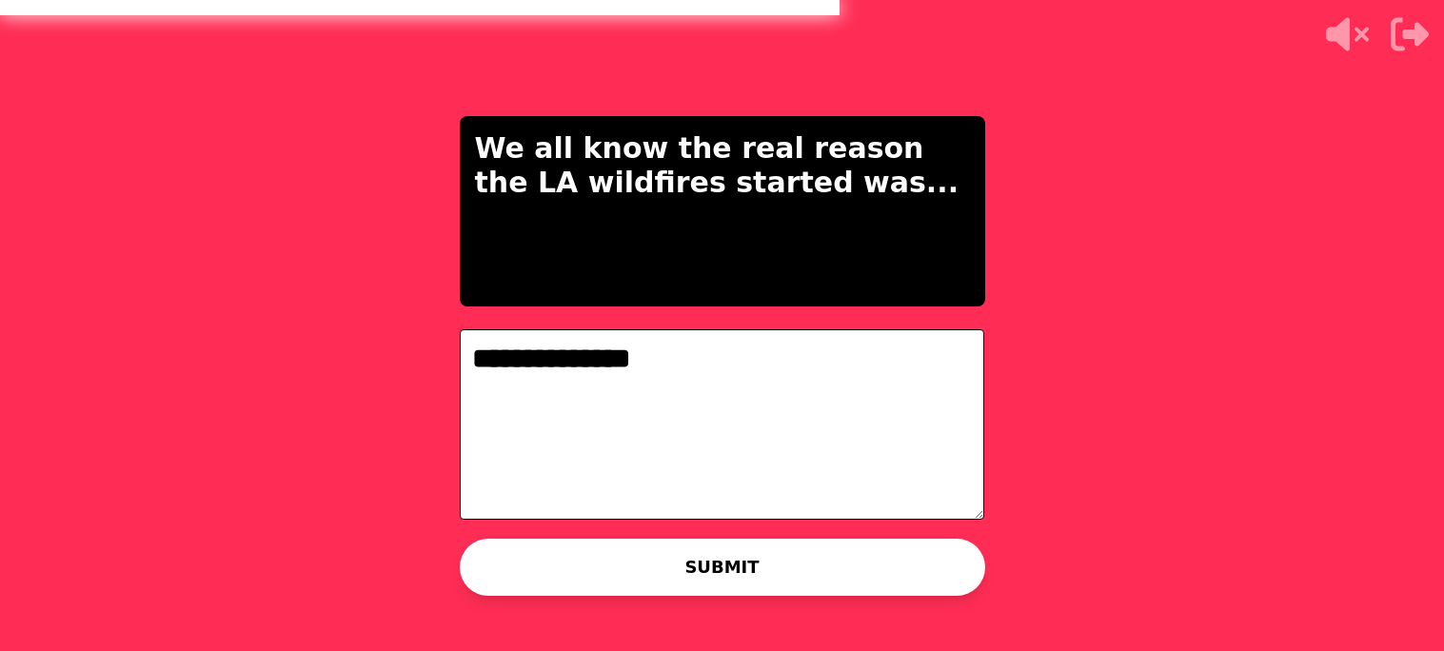
type textarea "**********"
click at [574, 551] on button "SUBMIT" at bounding box center [722, 567] width 525 height 57
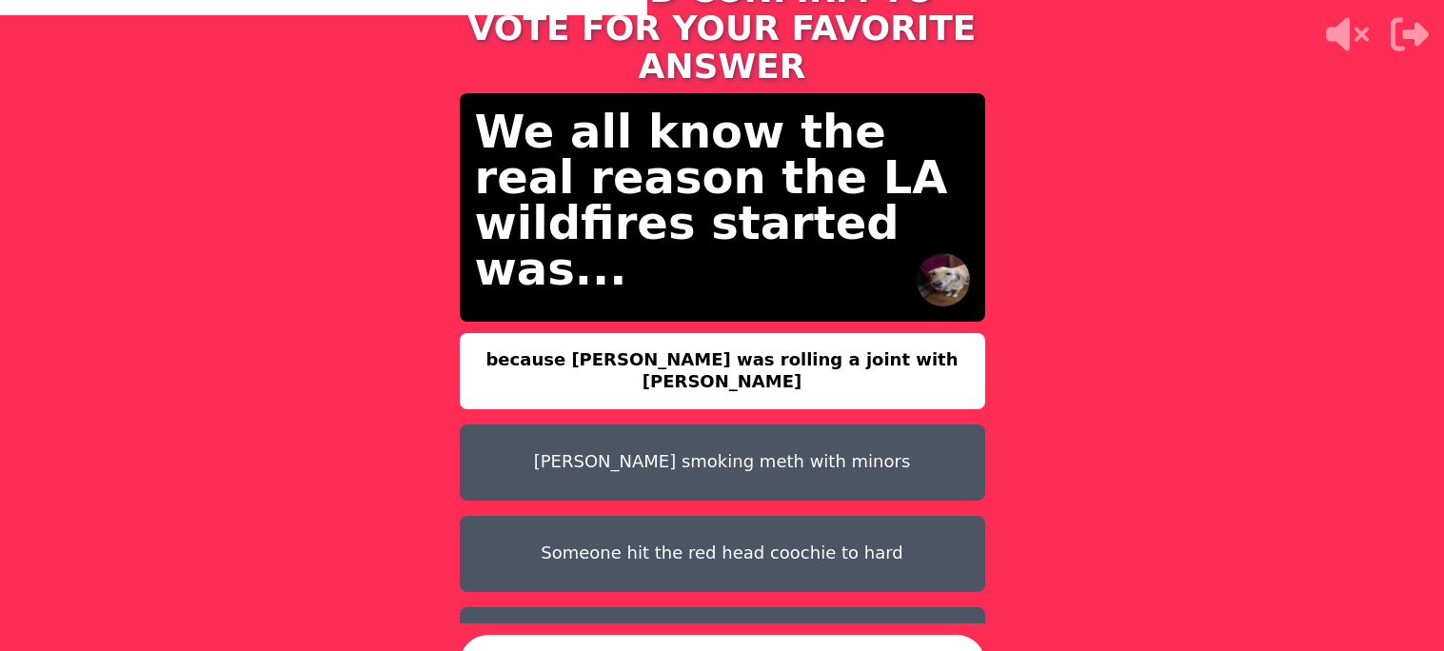
click at [661, 361] on button "because [PERSON_NAME] was rolling a joint with [PERSON_NAME]" at bounding box center [722, 371] width 525 height 76
click at [623, 635] on button "CONFIRM" at bounding box center [722, 663] width 525 height 57
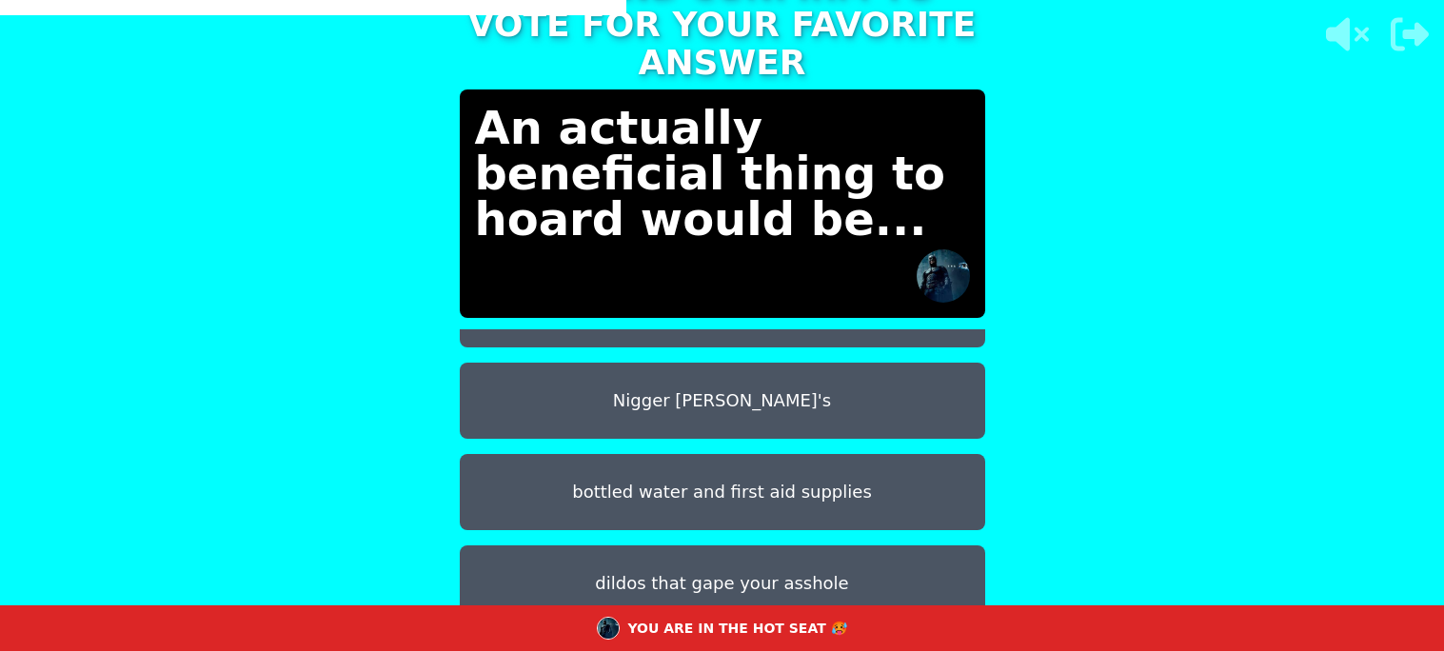
scroll to position [197, 0]
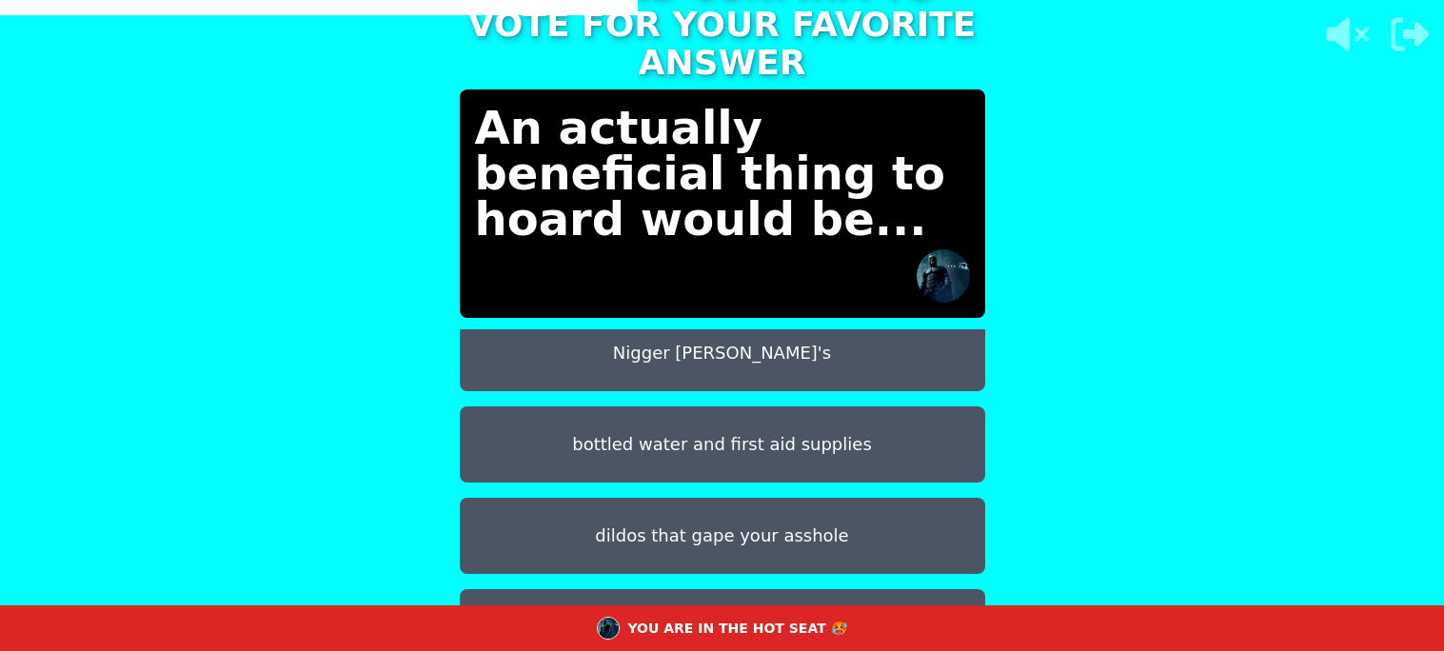
click at [596, 589] on button "children" at bounding box center [722, 627] width 525 height 76
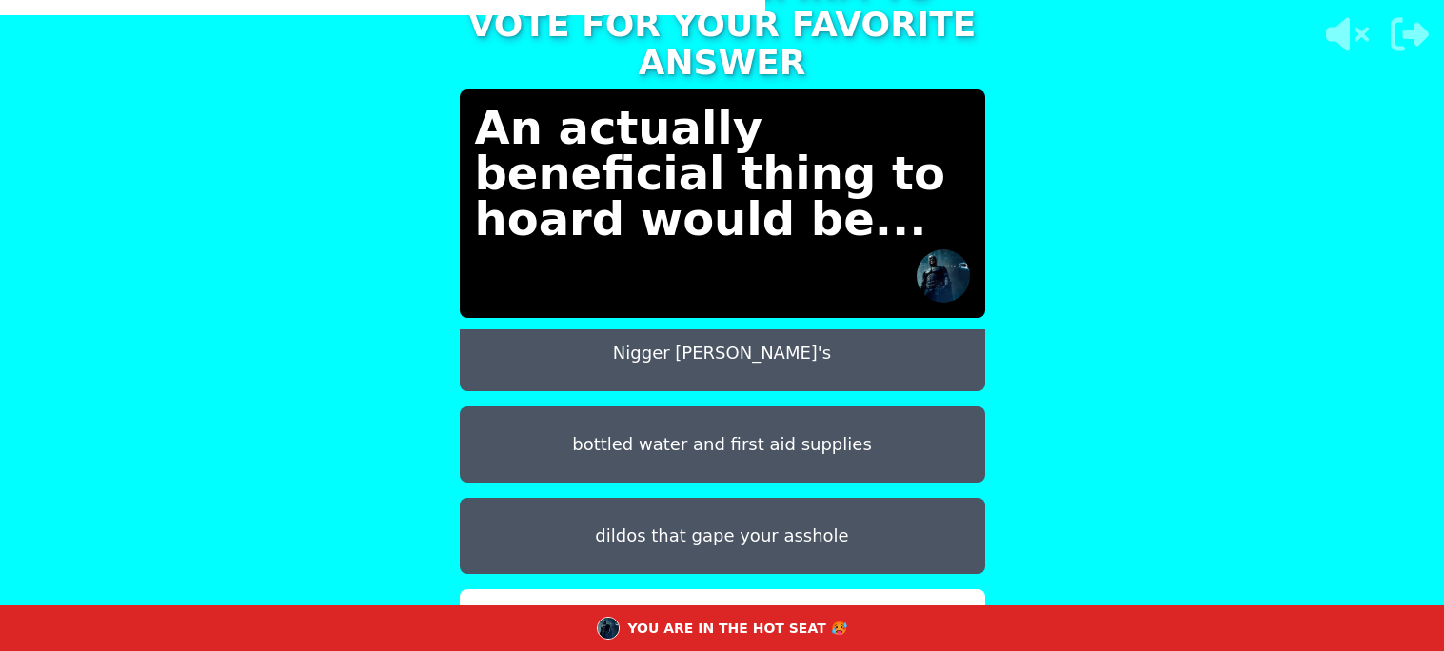
click at [917, 622] on div "YOU ARE IN THE HOT SEAT 🥵" at bounding box center [722, 628] width 1444 height 46
click at [890, 589] on button "children" at bounding box center [722, 627] width 525 height 76
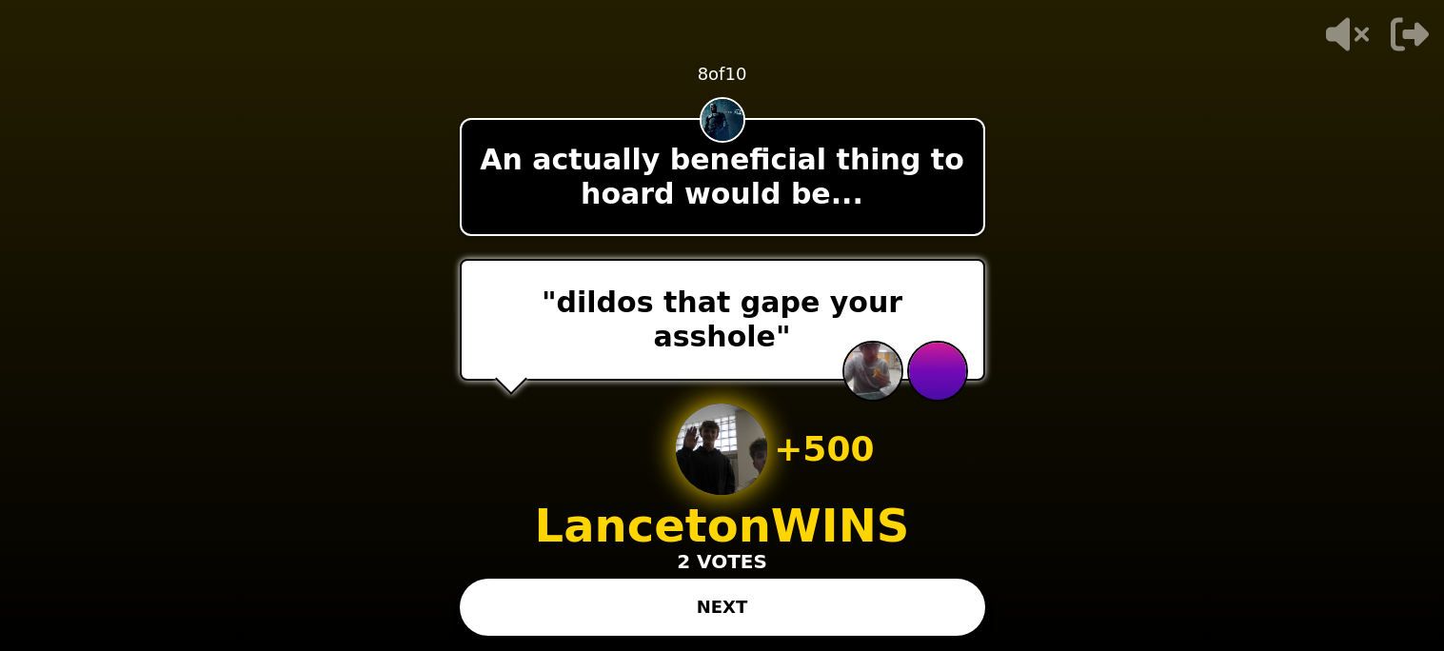
click at [737, 602] on button "NEXT" at bounding box center [722, 607] width 525 height 57
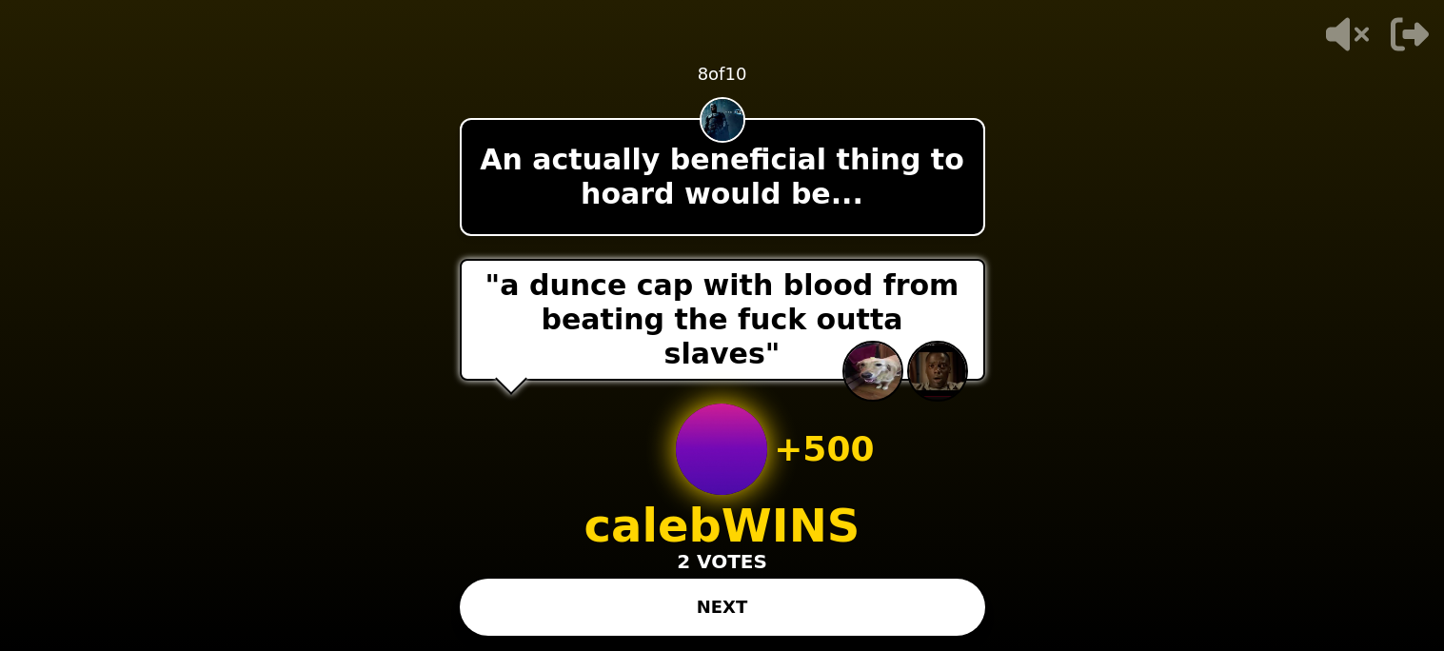
click at [670, 603] on button "NEXT" at bounding box center [722, 607] width 525 height 57
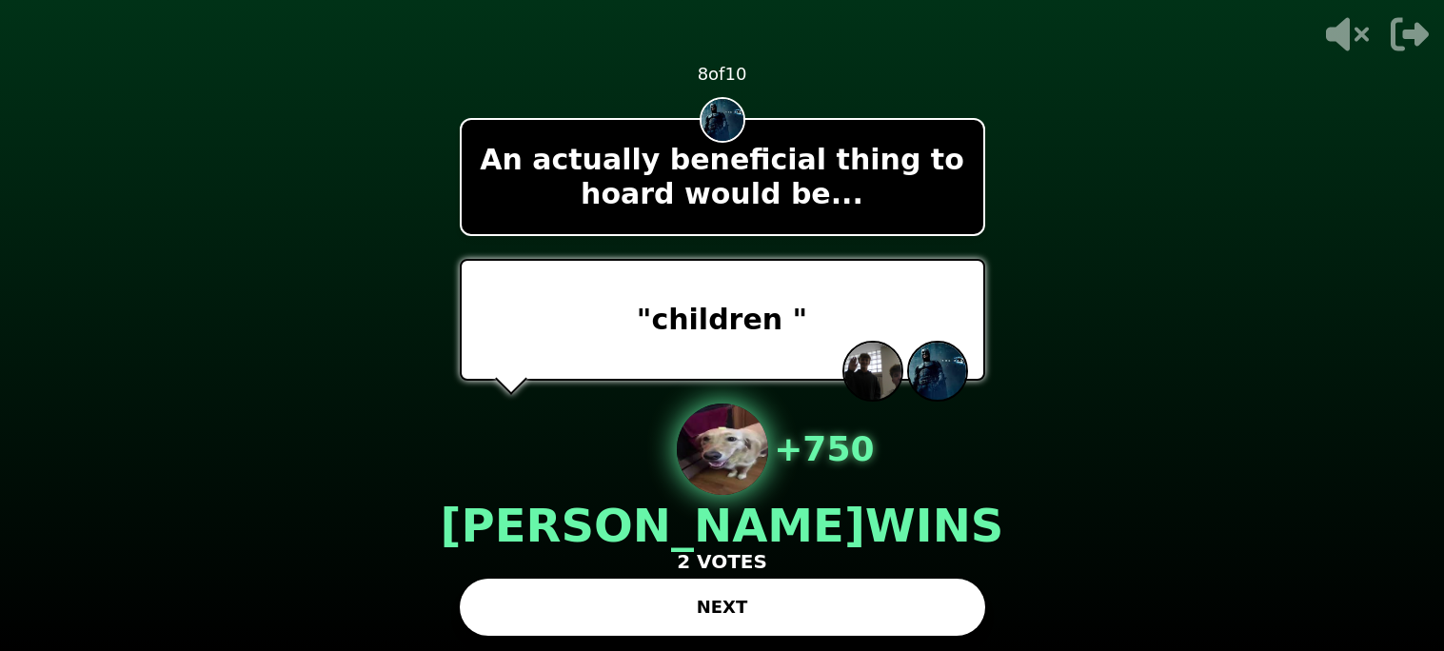
click at [670, 603] on button "NEXT" at bounding box center [722, 607] width 525 height 57
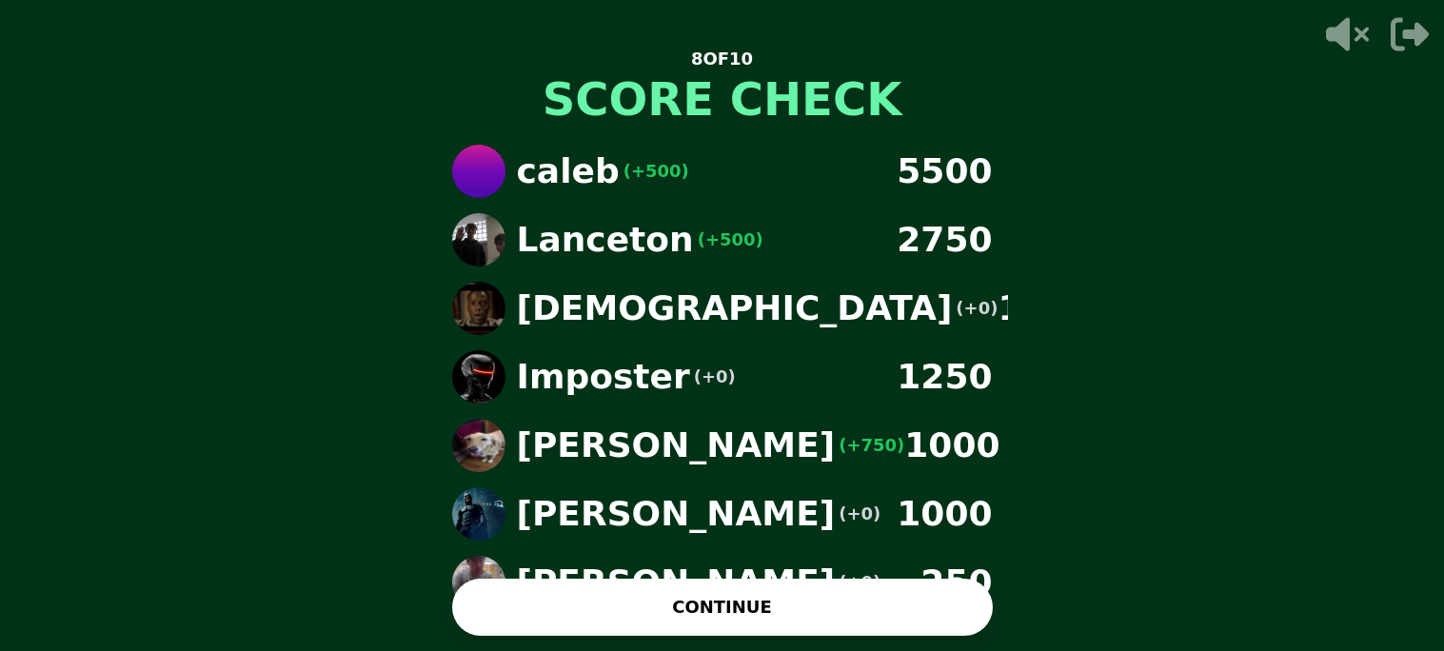
click at [670, 603] on button "CONTINUE" at bounding box center [722, 607] width 541 height 57
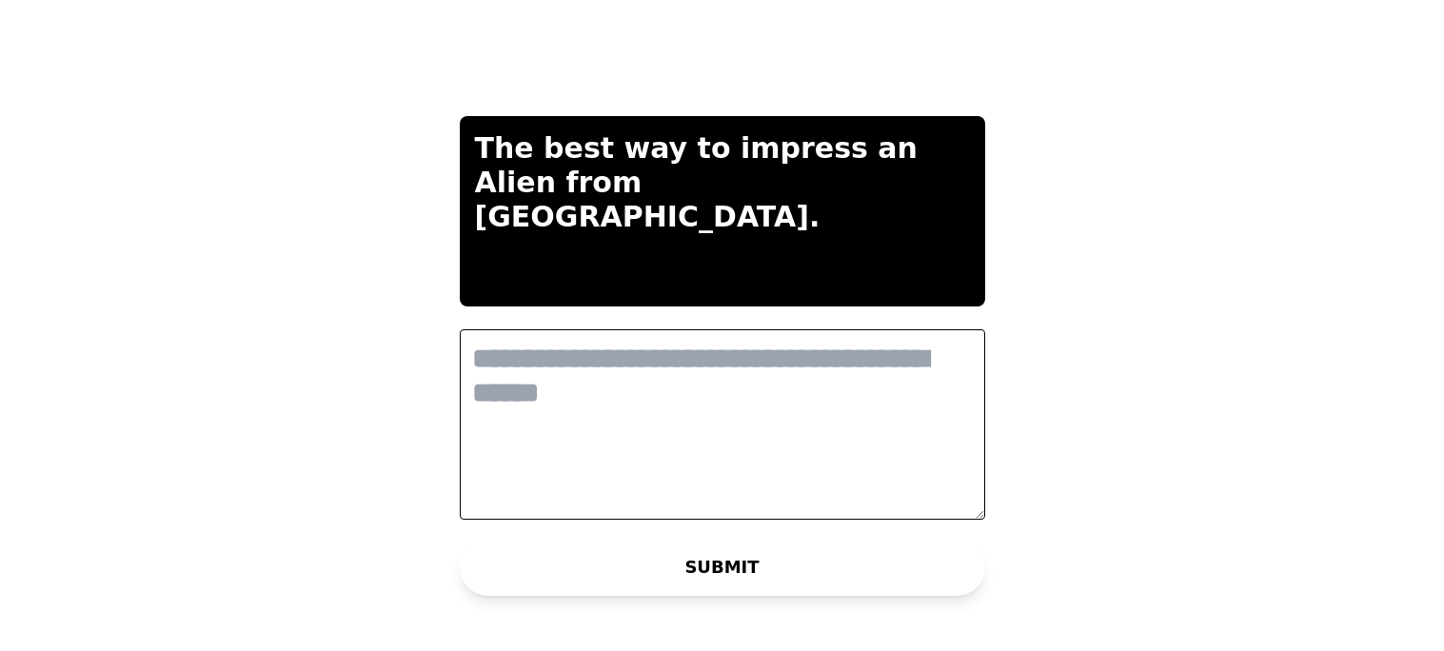
scroll to position [0, 0]
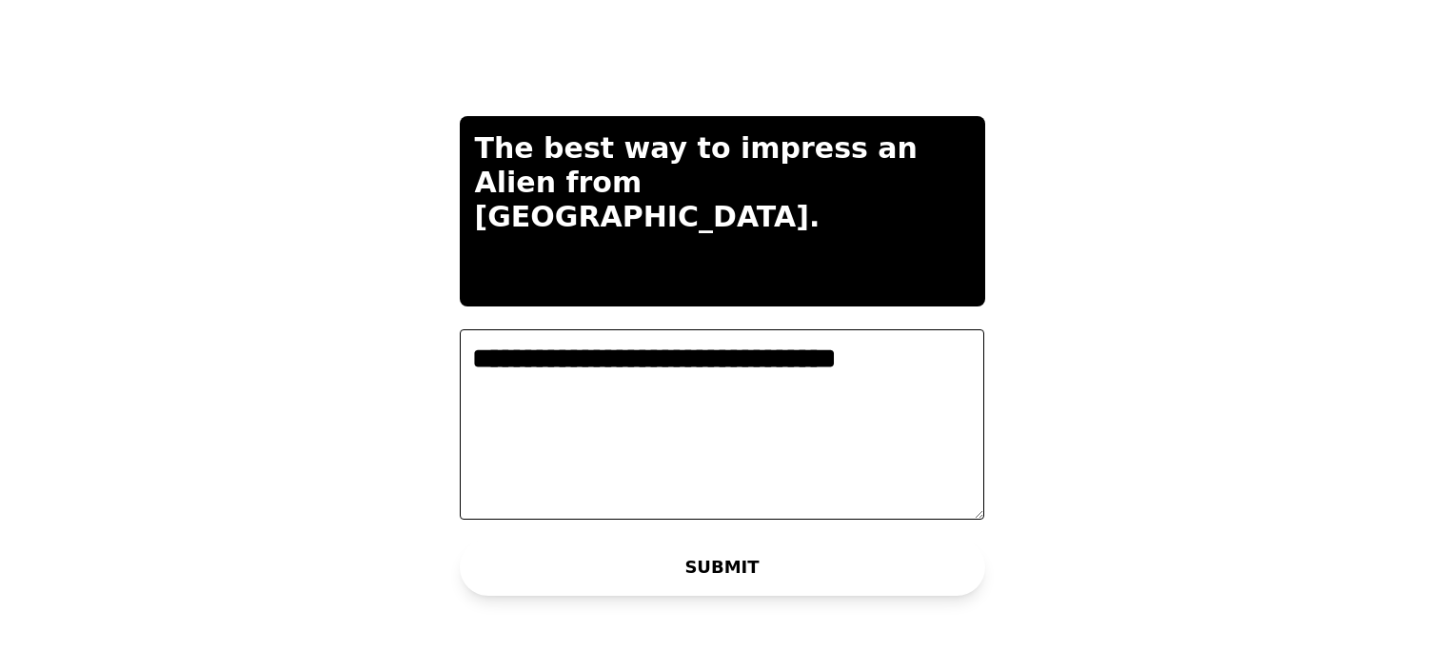
click at [656, 355] on textarea "**********" at bounding box center [722, 424] width 525 height 190
type textarea "**********"
click at [623, 564] on button "SUBMIT" at bounding box center [722, 567] width 525 height 57
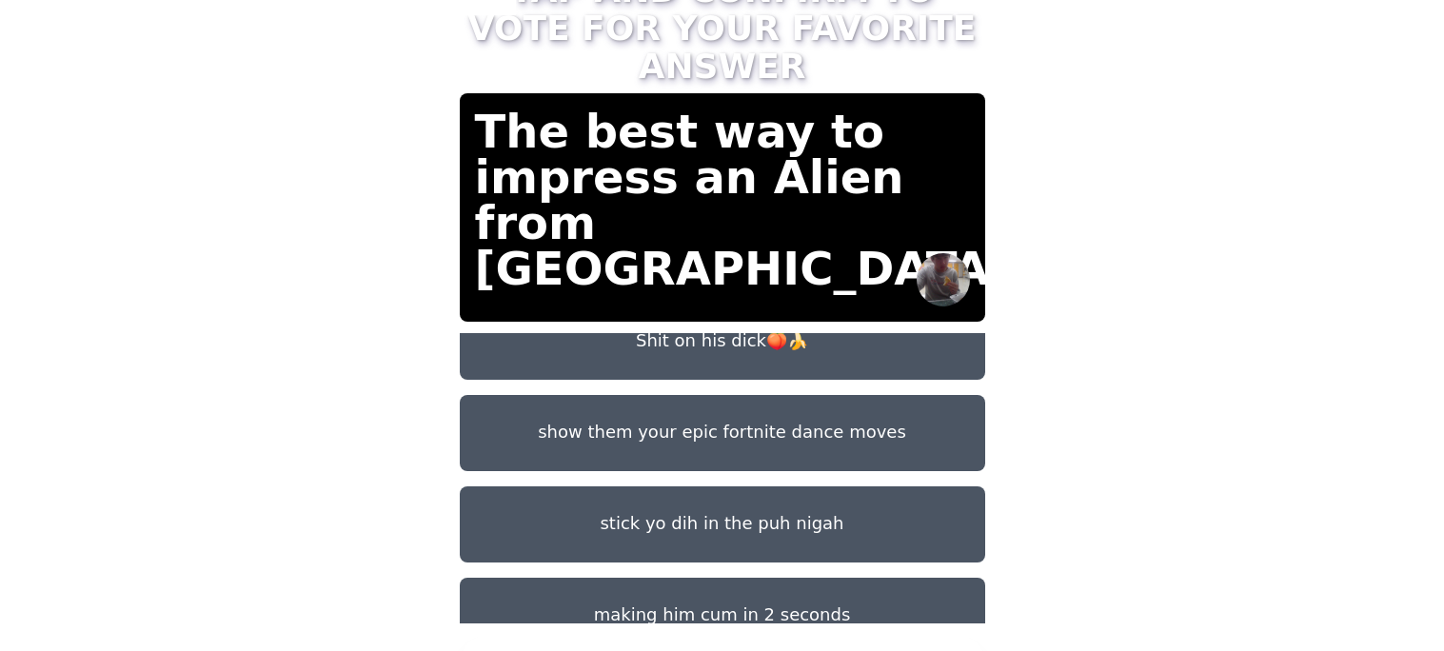
scroll to position [150, 0]
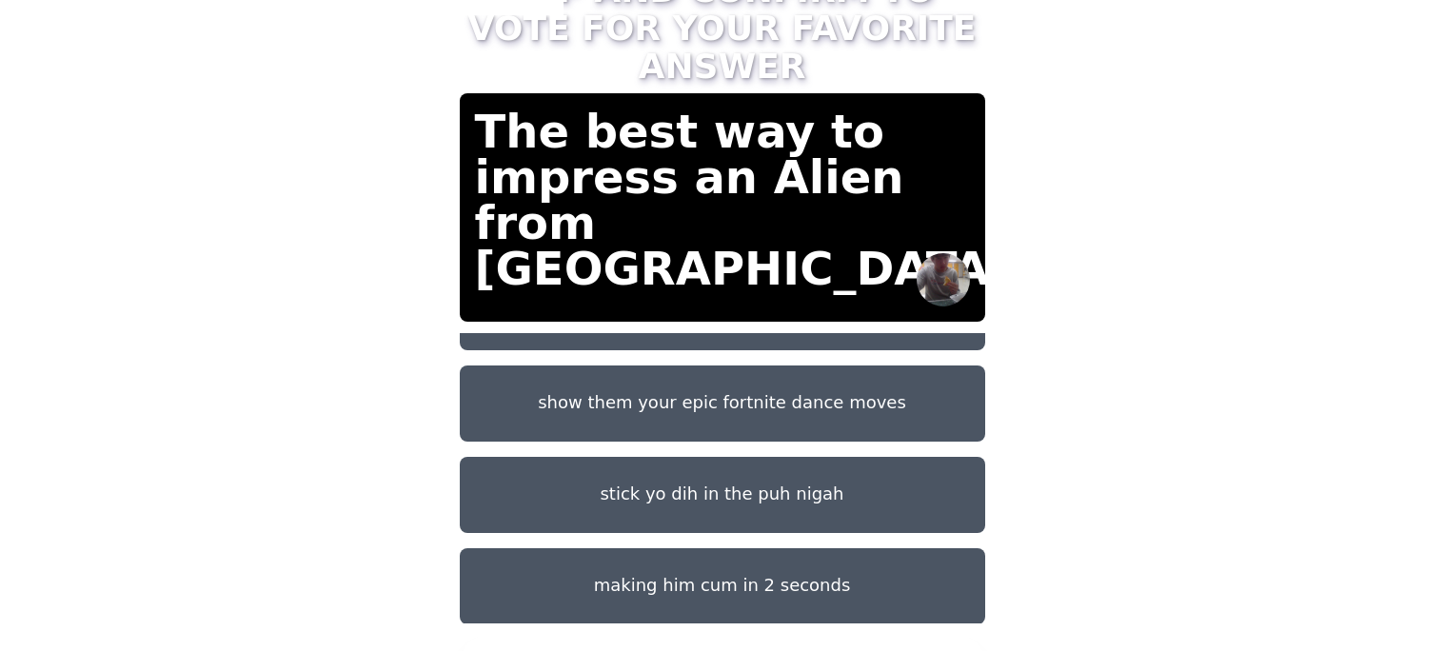
click at [754, 371] on button "show them your epic fortnite dance moves" at bounding box center [722, 403] width 525 height 76
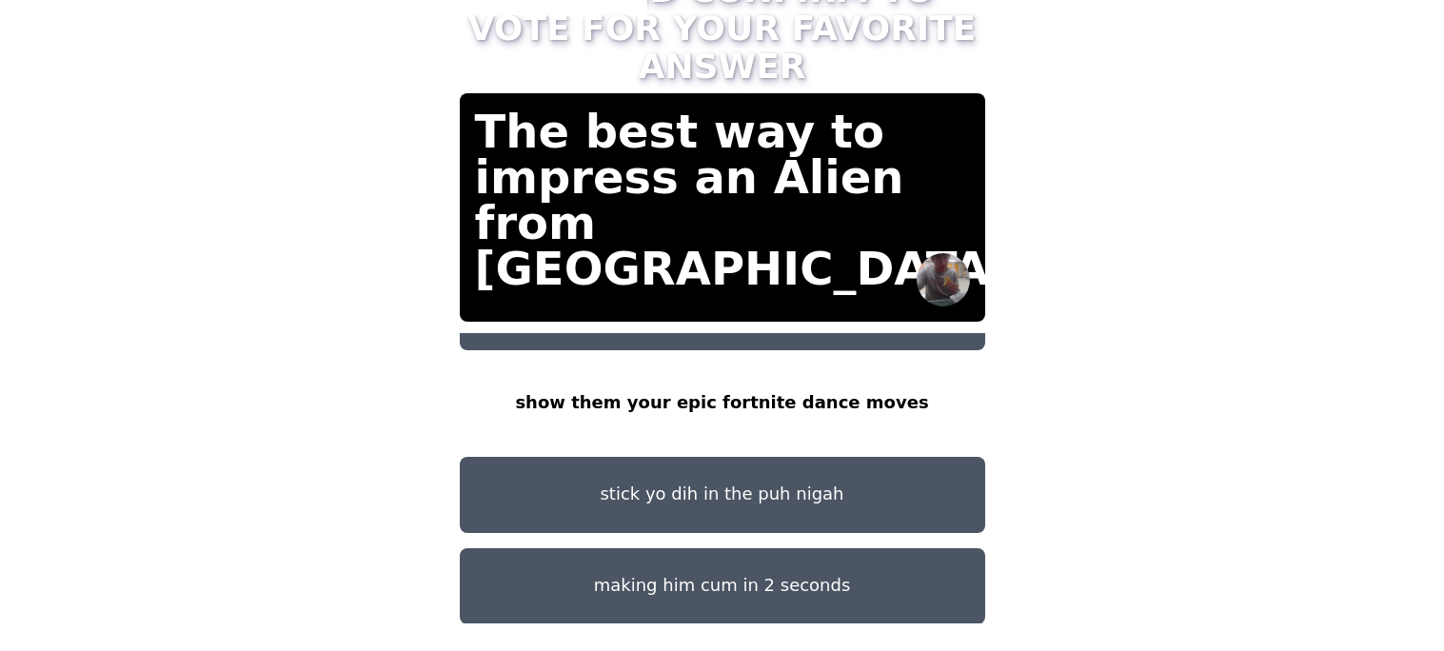
click at [664, 635] on button "CONFIRM" at bounding box center [722, 663] width 525 height 57
click at [737, 582] on button "making him cum in 2 seconds" at bounding box center [722, 586] width 525 height 76
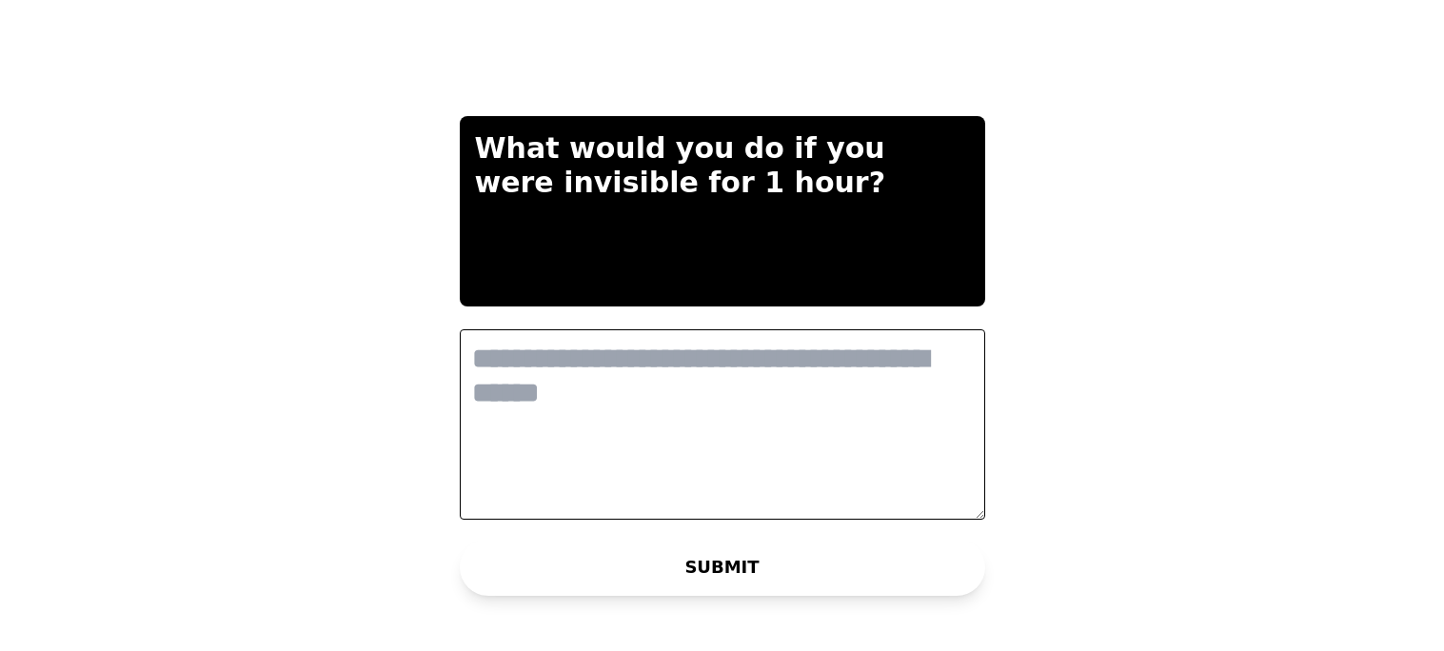
scroll to position [0, 0]
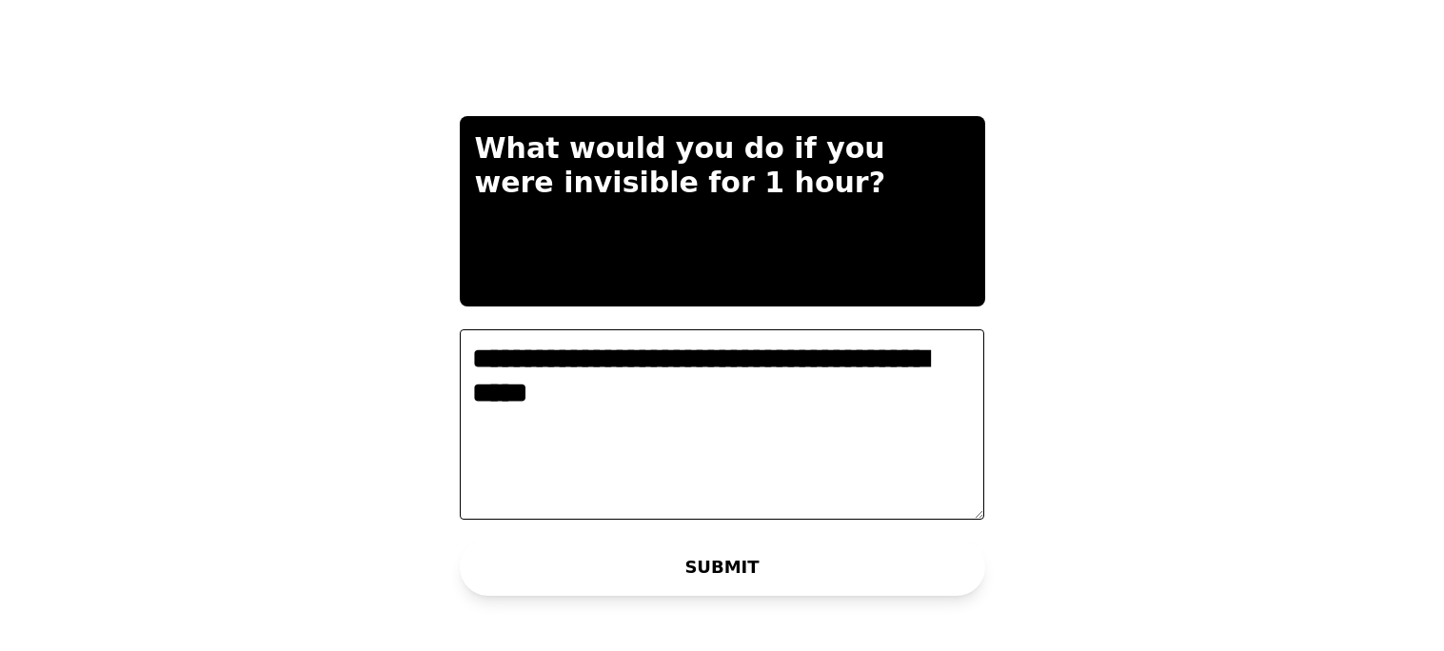
type textarea "**********"
click at [690, 564] on button "SUBMIT" at bounding box center [722, 567] width 525 height 57
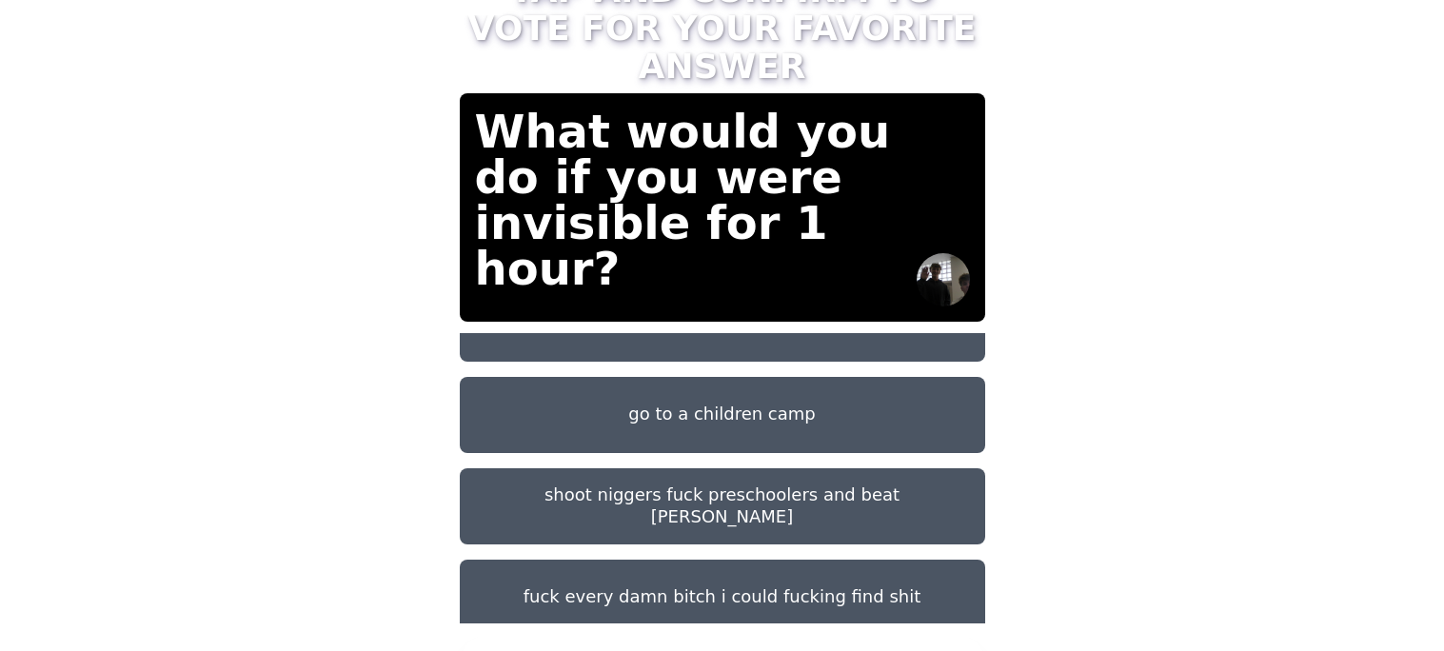
scroll to position [150, 0]
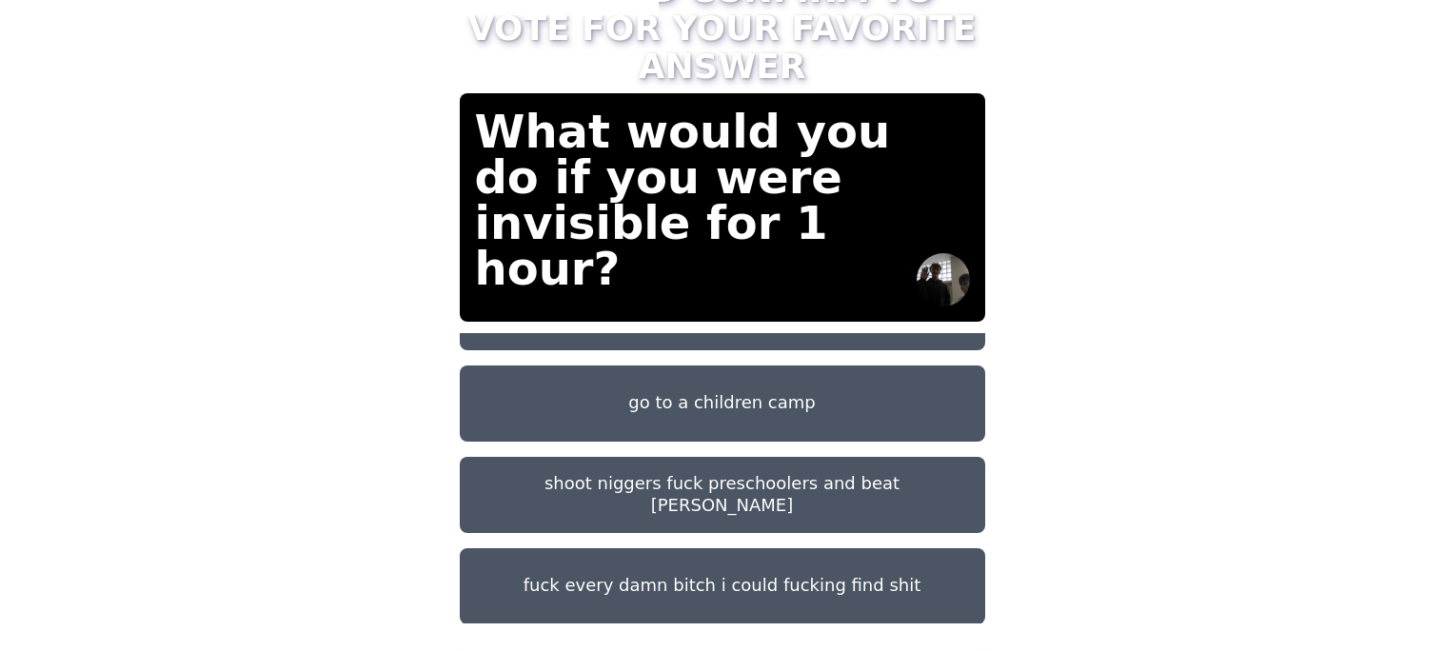
click at [560, 578] on button "fuck every damn bitch i could fucking find shit" at bounding box center [722, 586] width 525 height 76
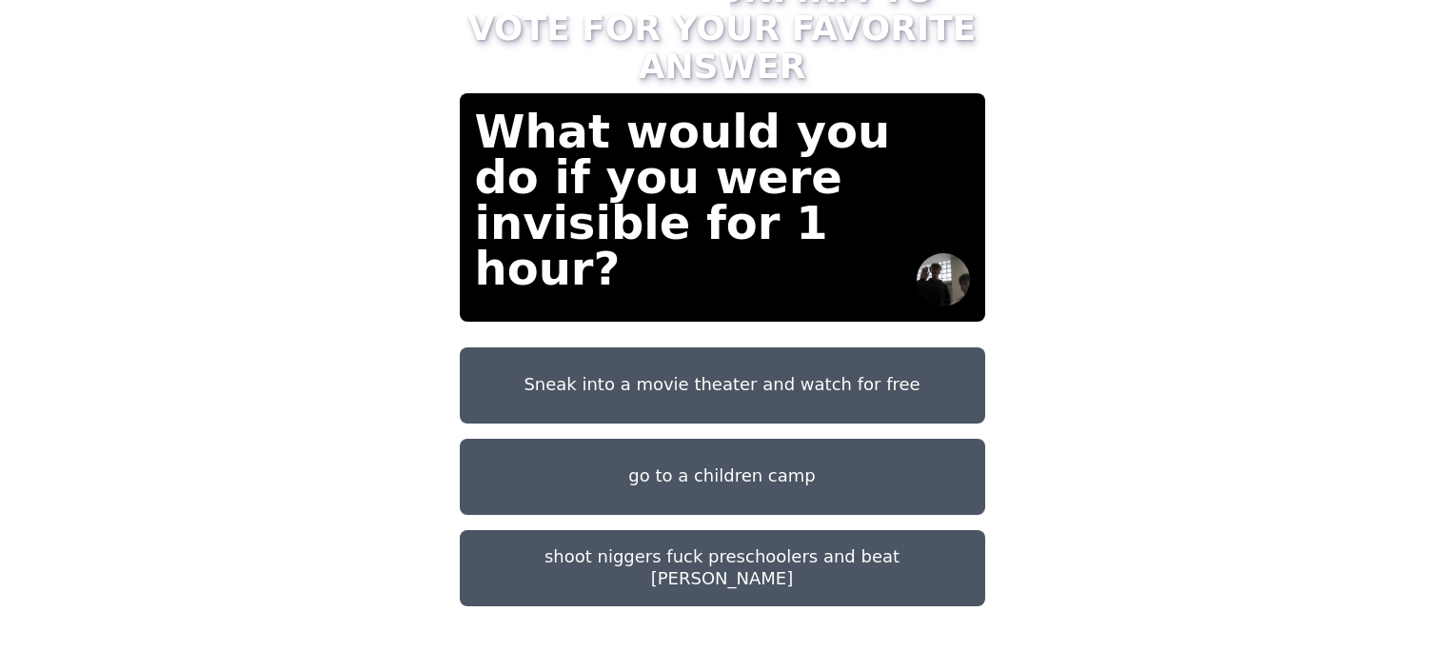
scroll to position [73, 0]
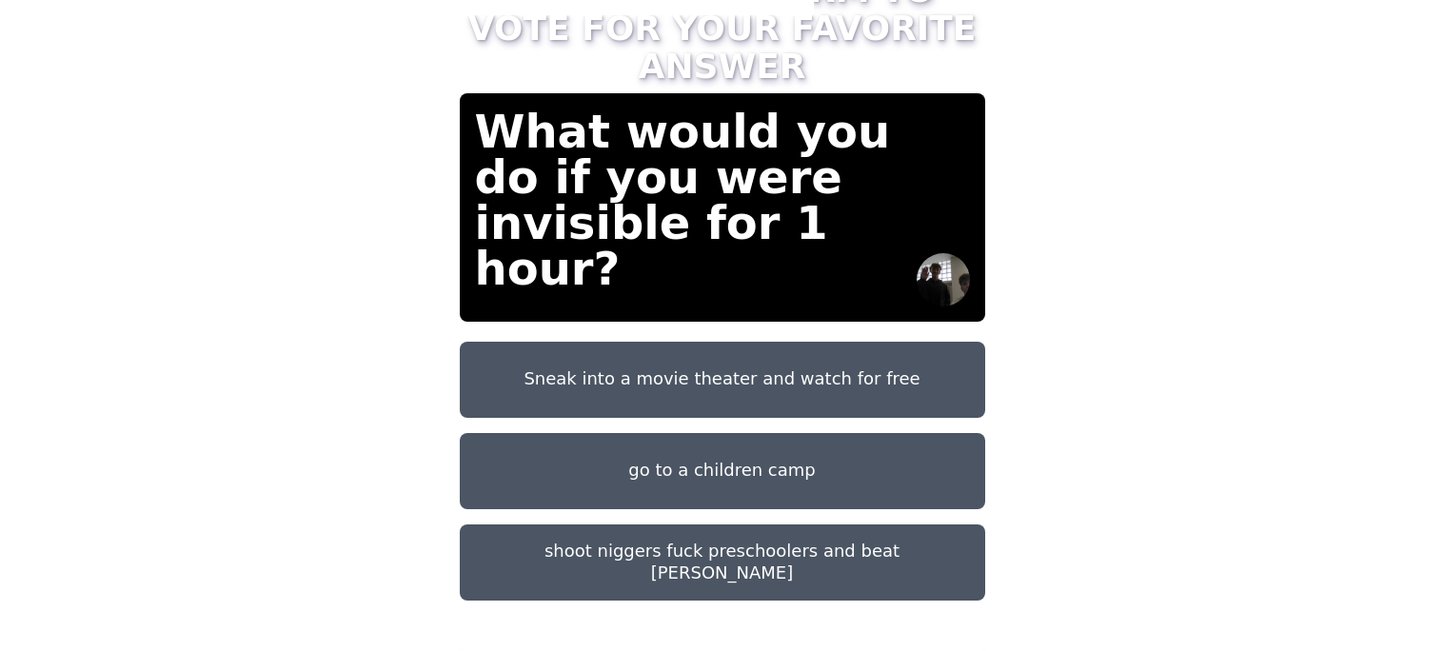
click at [669, 466] on button "go to a children camp" at bounding box center [722, 471] width 525 height 76
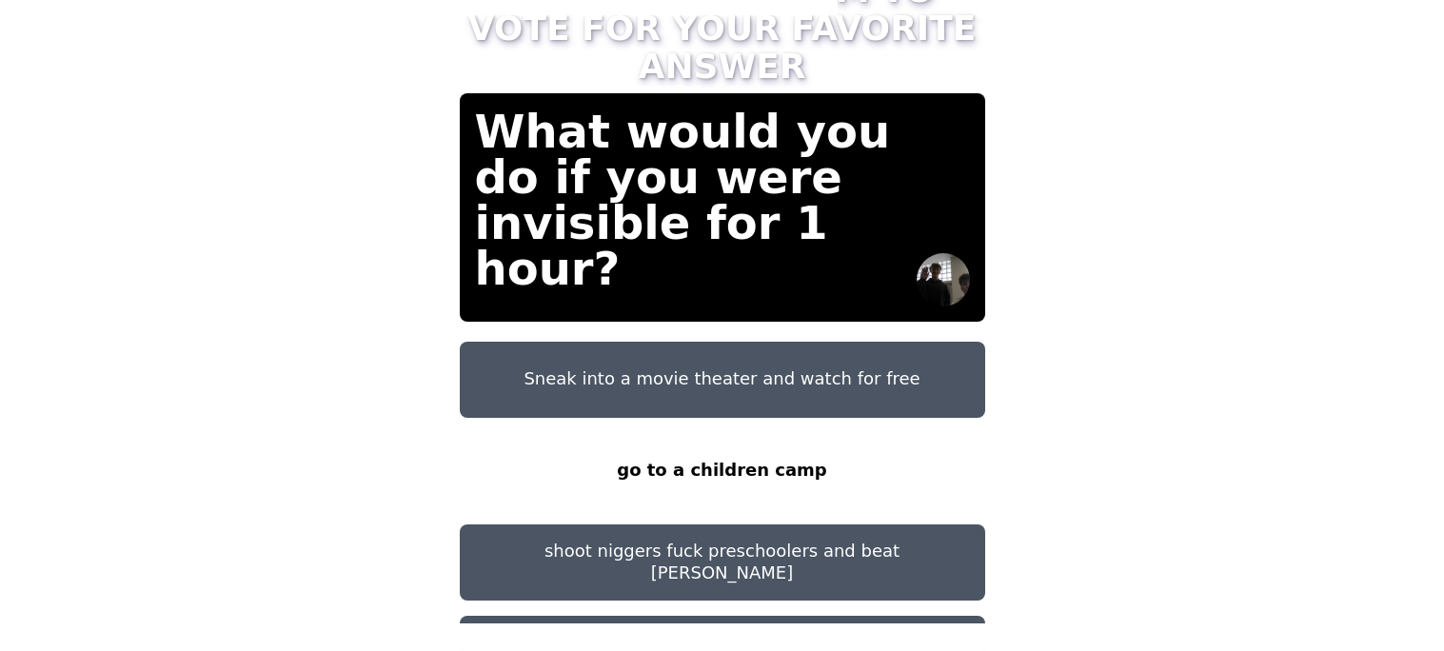
scroll to position [150, 0]
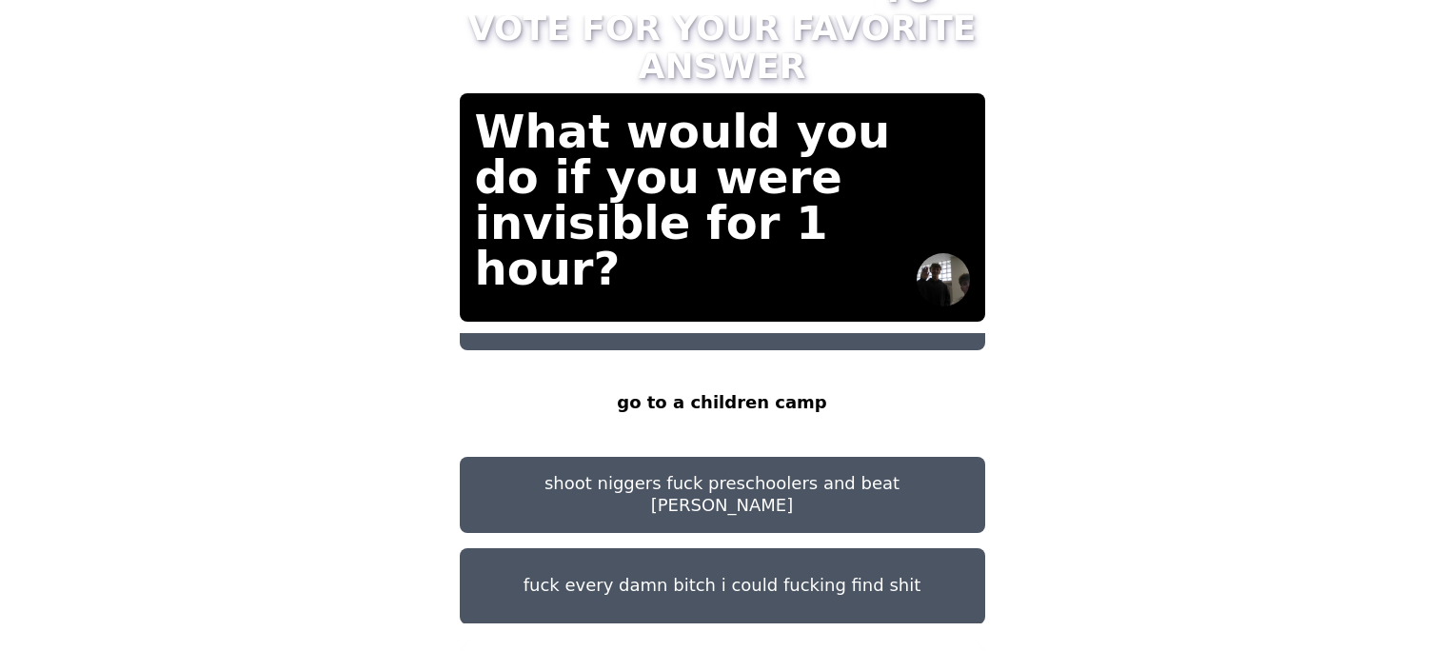
click at [679, 635] on button "CONFIRM" at bounding box center [722, 663] width 525 height 57
